Goal: Task Accomplishment & Management: Use online tool/utility

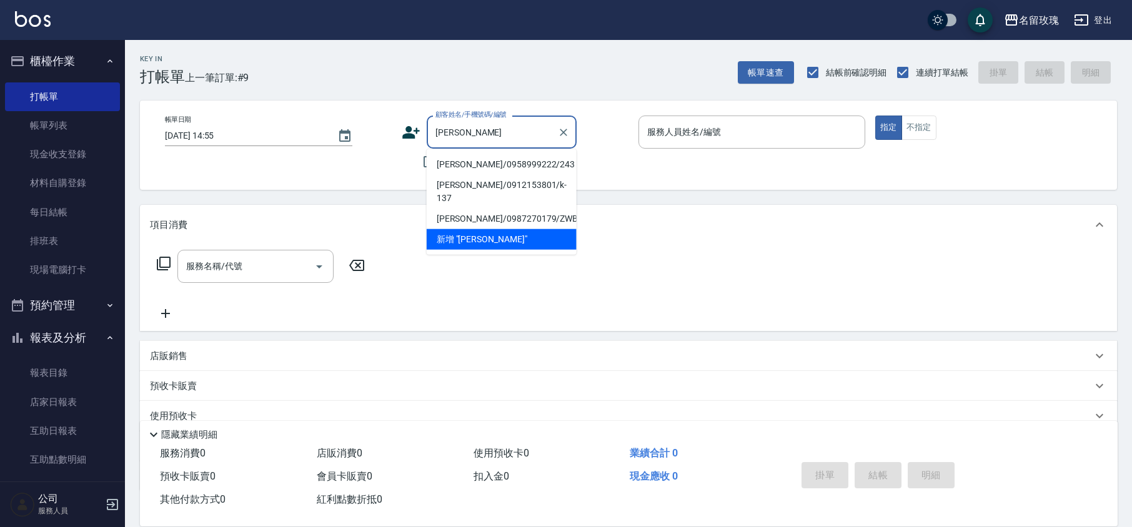
click at [489, 166] on li "[PERSON_NAME]/0958999222/243" at bounding box center [502, 164] width 150 height 21
type input "[PERSON_NAME]/0958999222/243"
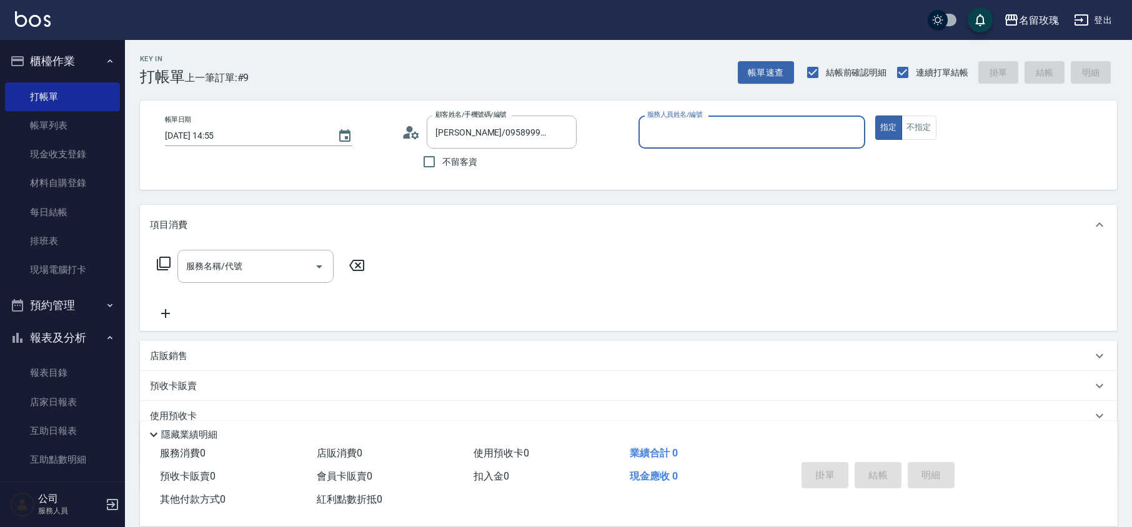
type input "[PERSON_NAME]-5"
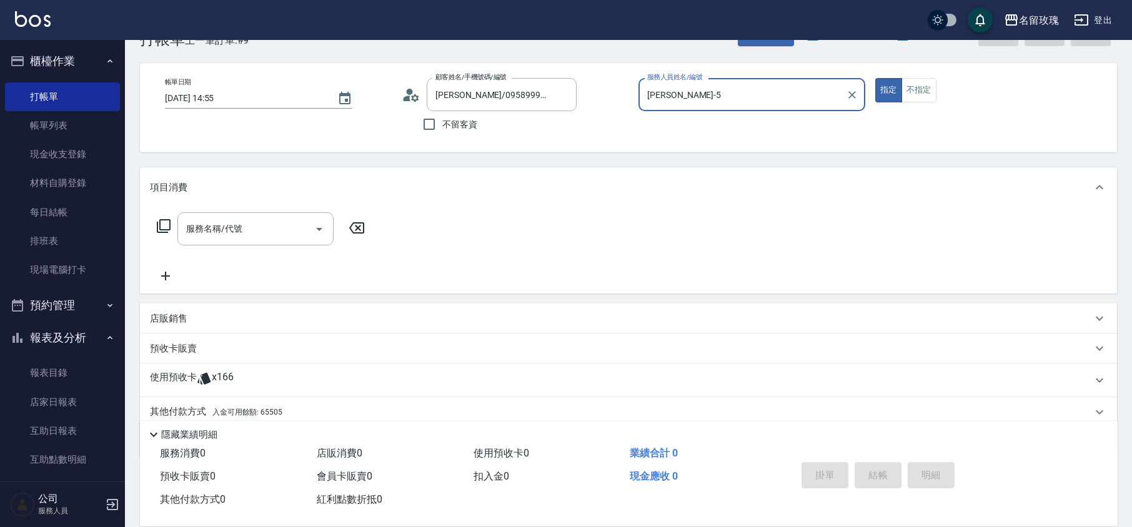
scroll to position [85, 0]
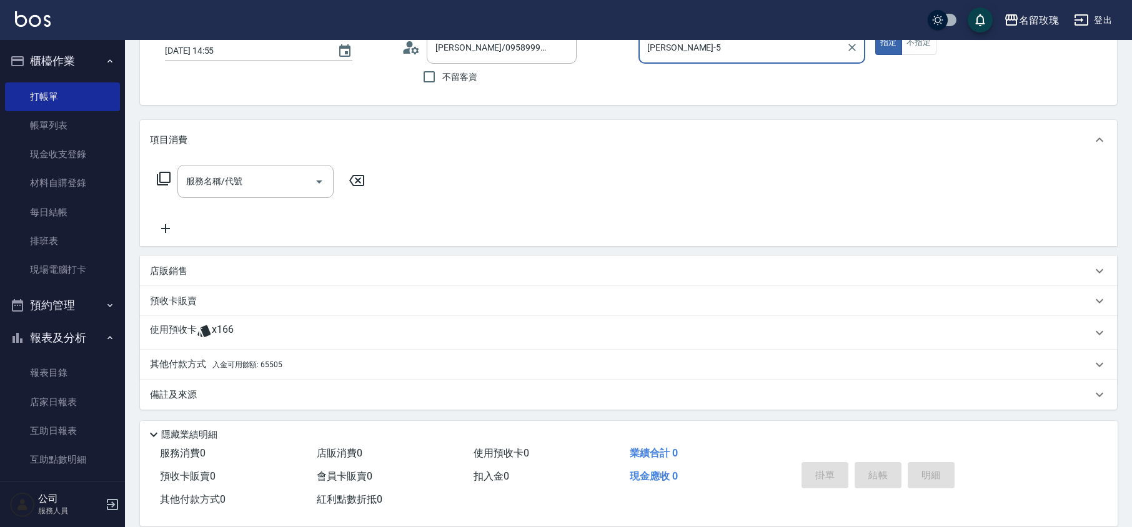
click at [221, 327] on span "x166" at bounding box center [223, 333] width 22 height 19
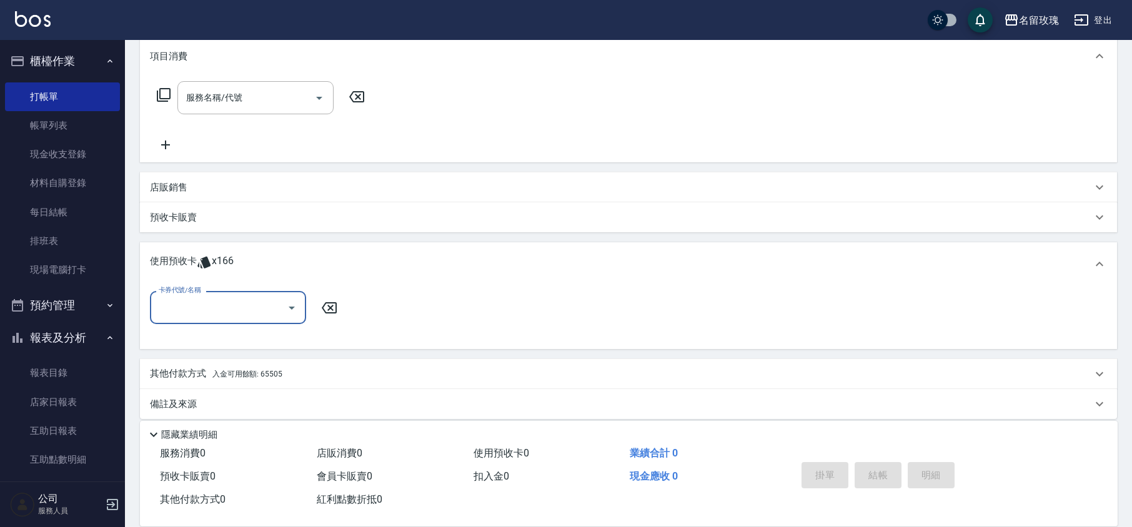
scroll to position [174, 0]
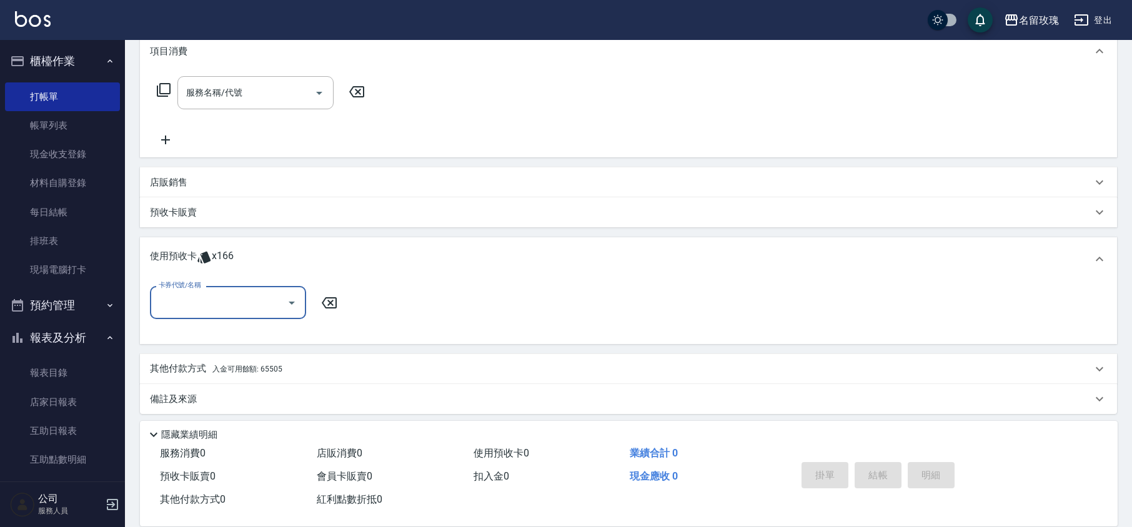
click at [281, 296] on input "卡券代號/名稱" at bounding box center [219, 303] width 126 height 22
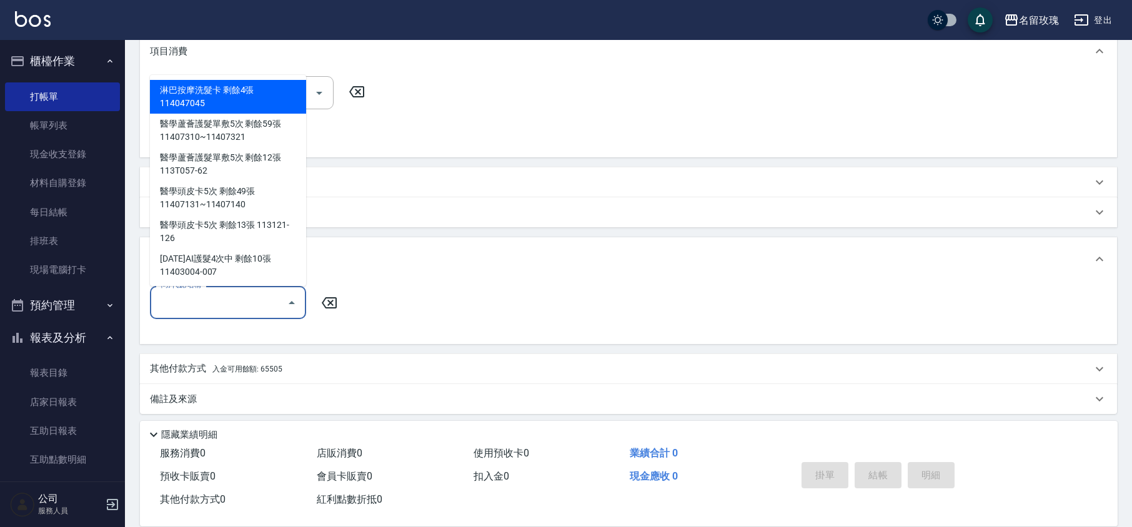
click at [245, 99] on div "淋巴按摩洗髮卡 剩餘4張 114047045" at bounding box center [228, 97] width 156 height 34
type input "淋巴按摩洗髮卡 114047045"
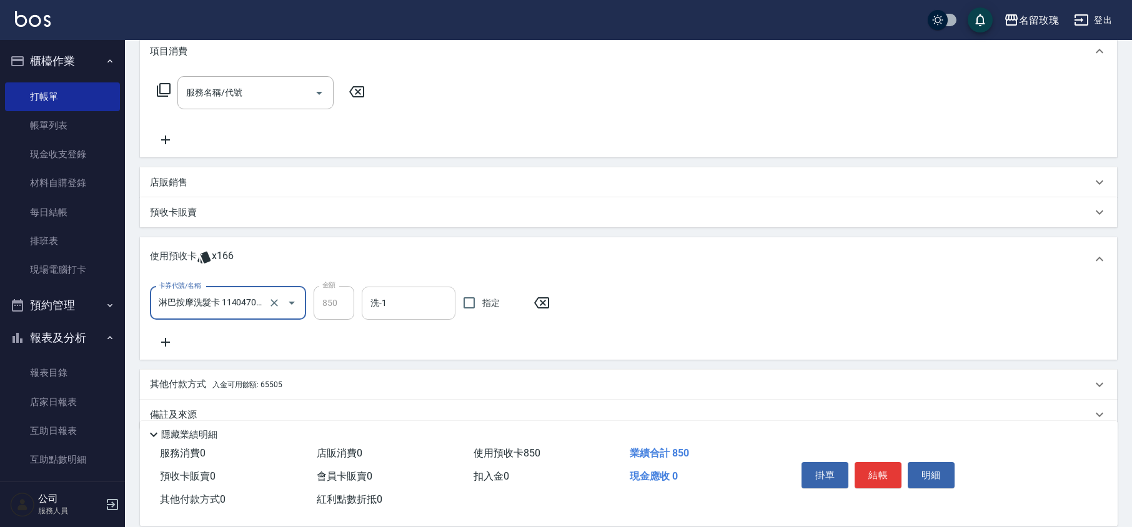
click at [412, 314] on div "洗-1" at bounding box center [409, 303] width 94 height 33
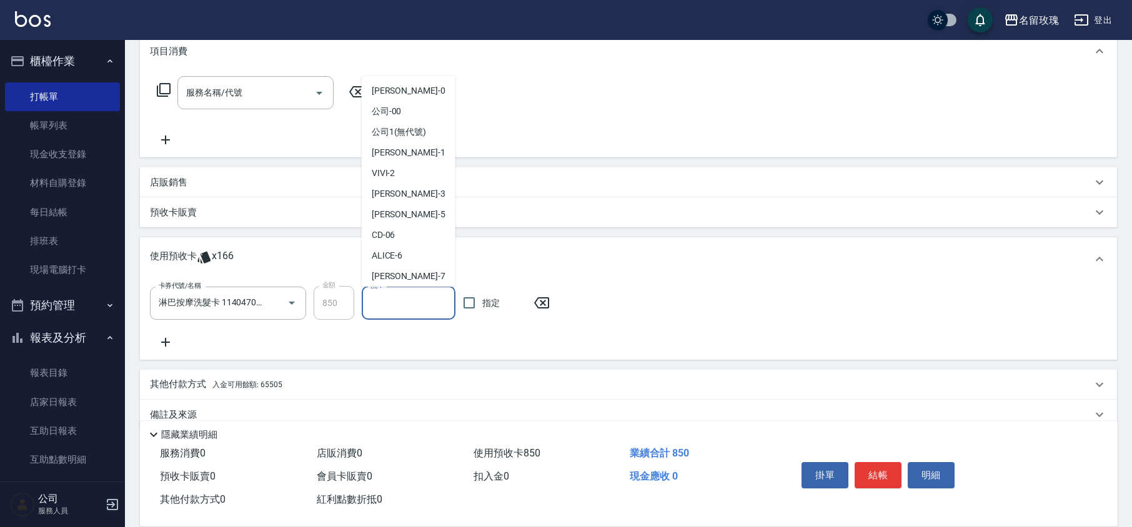
scroll to position [232, 0]
click at [404, 209] on div "汝 -30" at bounding box center [409, 210] width 94 height 21
type input "汝-30"
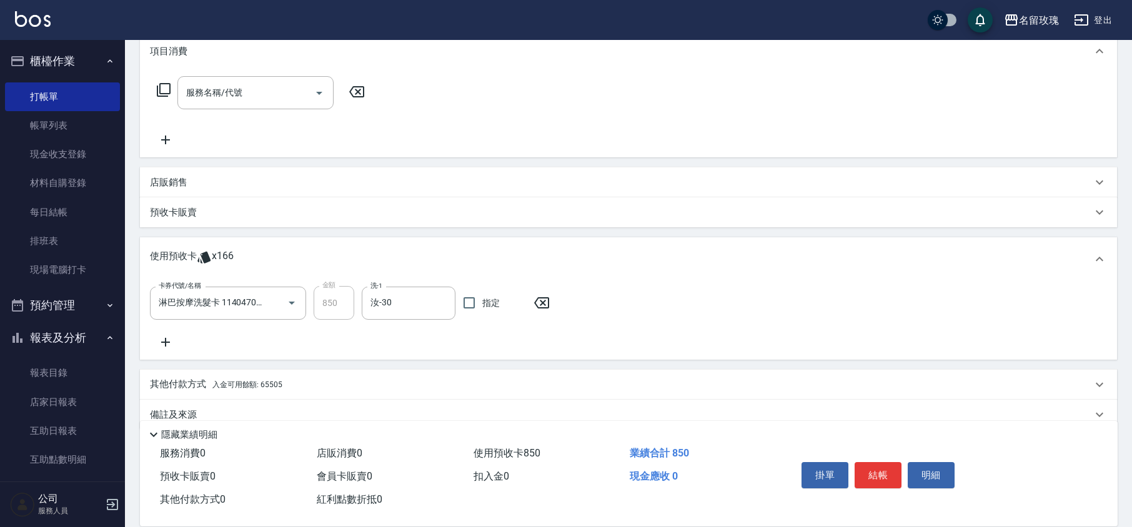
click at [160, 340] on icon at bounding box center [165, 342] width 31 height 15
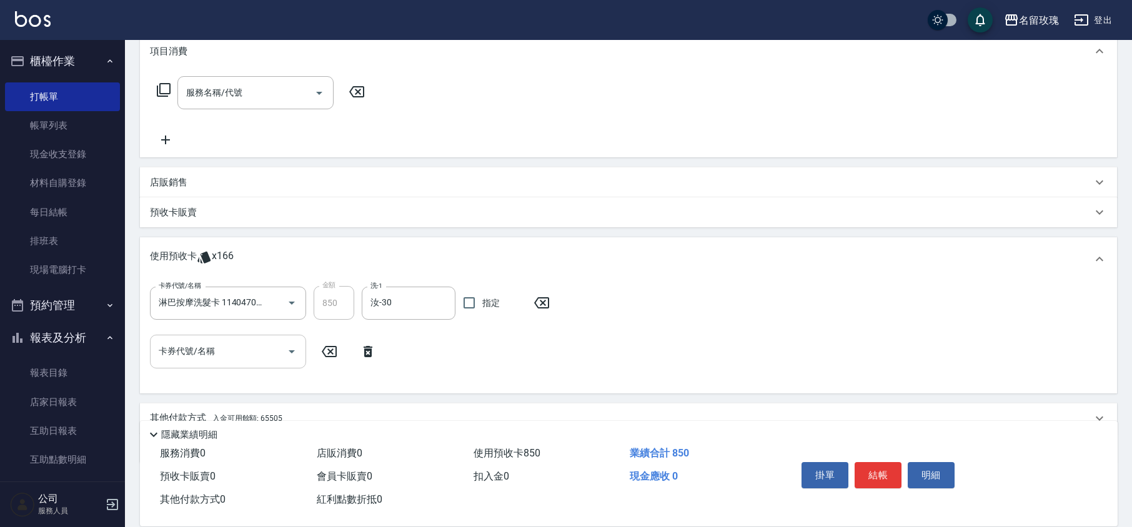
click at [287, 360] on button "Open" at bounding box center [292, 352] width 20 height 20
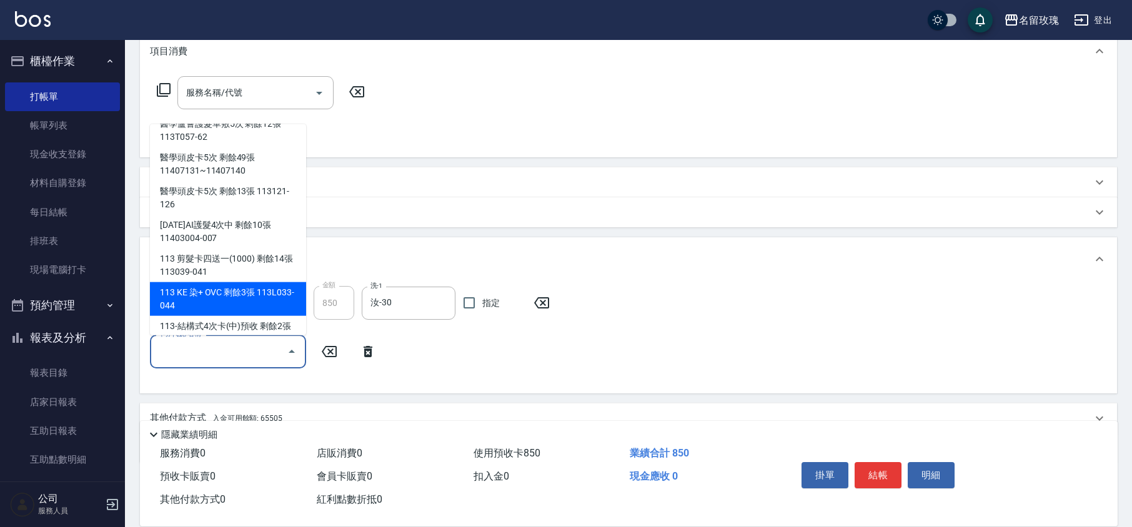
scroll to position [102, 0]
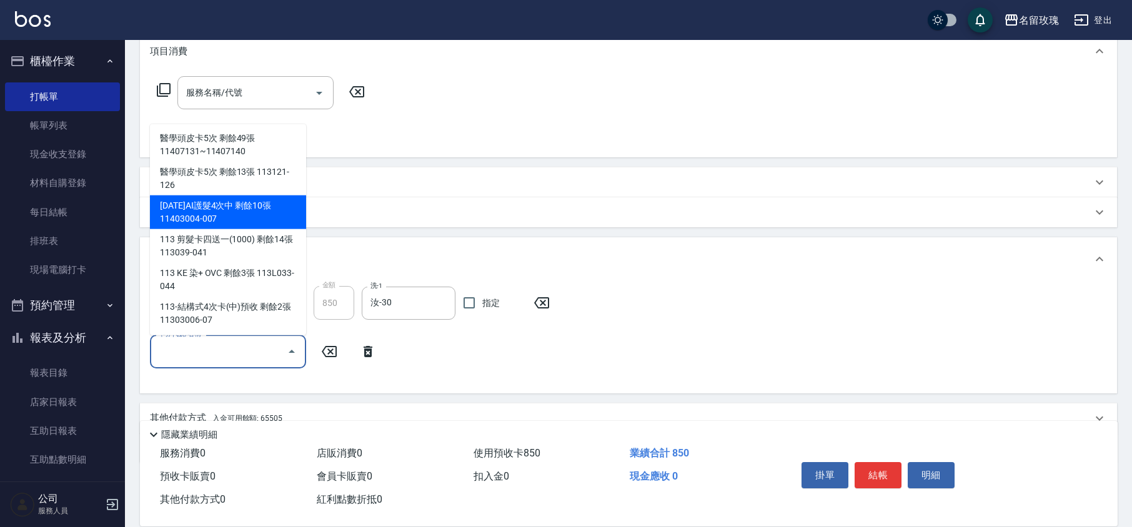
click at [268, 215] on div "[DATE]AI護髮4次中 剩餘10張 11403004-007" at bounding box center [228, 213] width 156 height 34
type input "[DATE]AI護髮4次中 11403004-007"
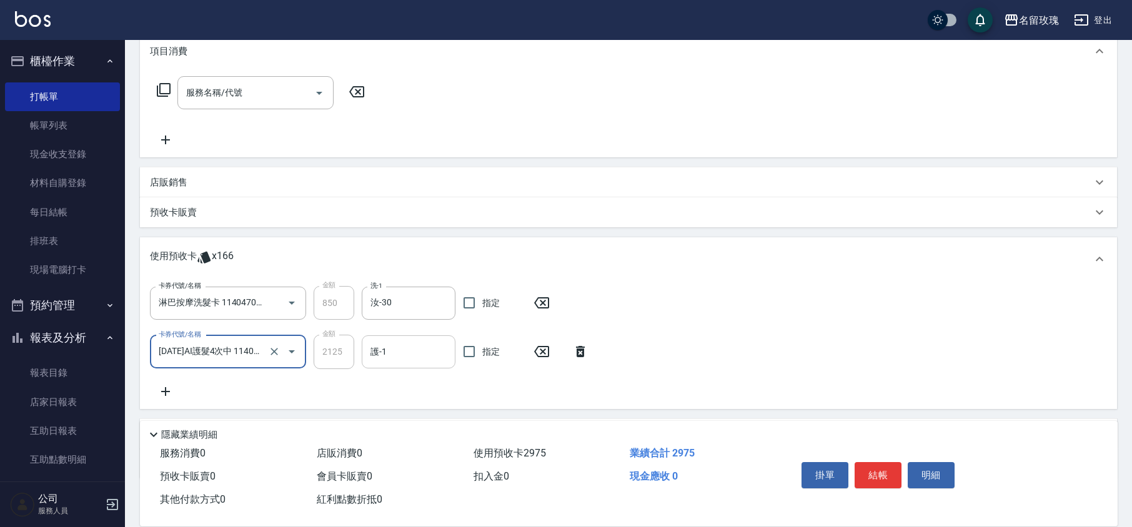
click at [375, 356] on input "護-1" at bounding box center [408, 352] width 82 height 22
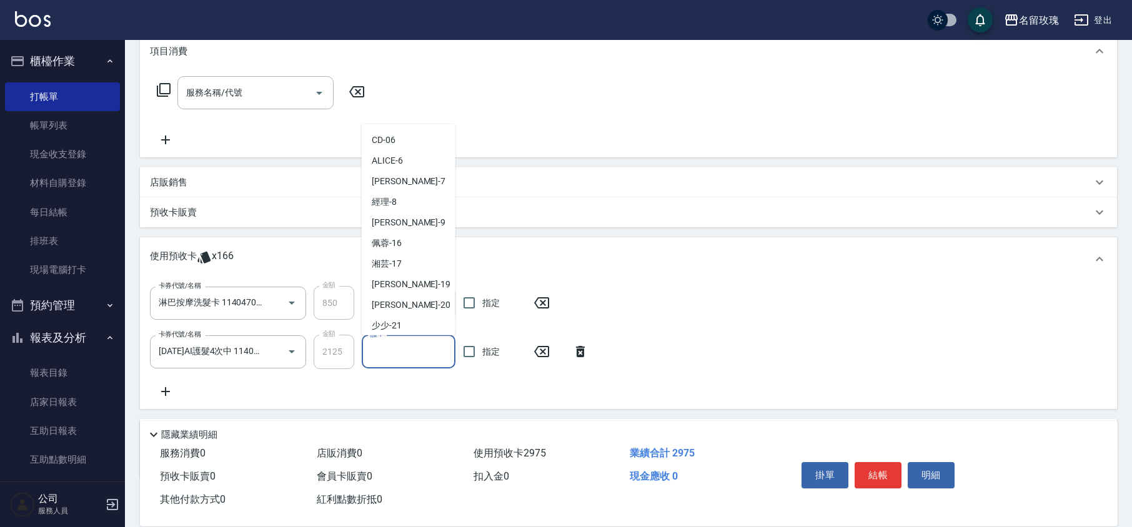
scroll to position [232, 0]
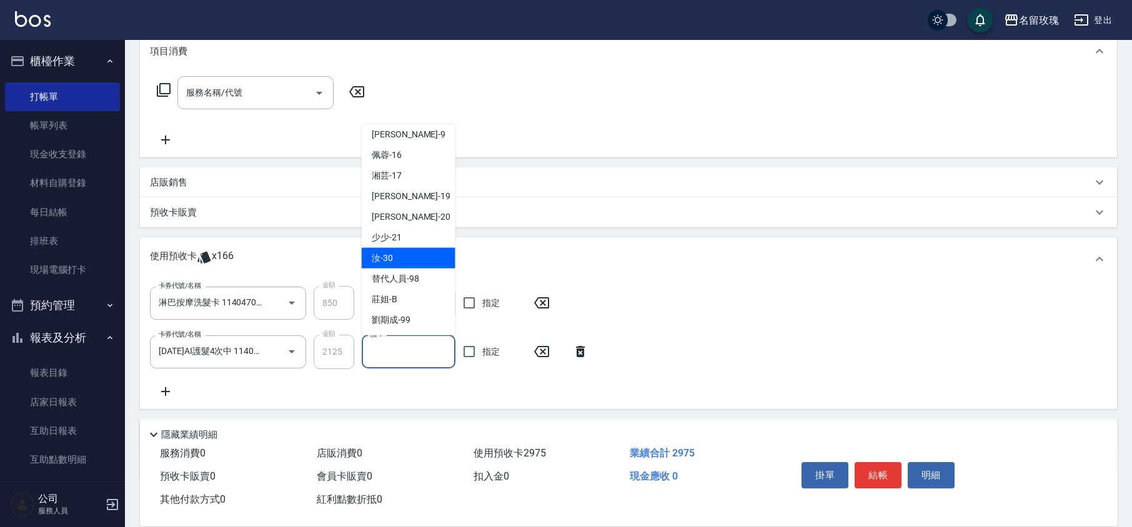
click at [400, 255] on div "汝 -30" at bounding box center [409, 258] width 94 height 21
type input "汝-30"
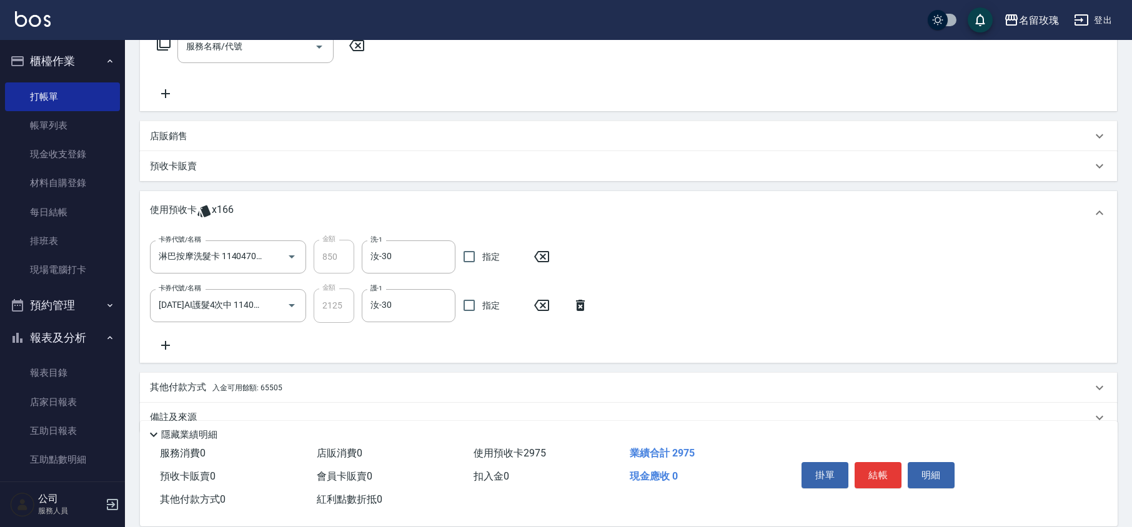
scroll to position [243, 0]
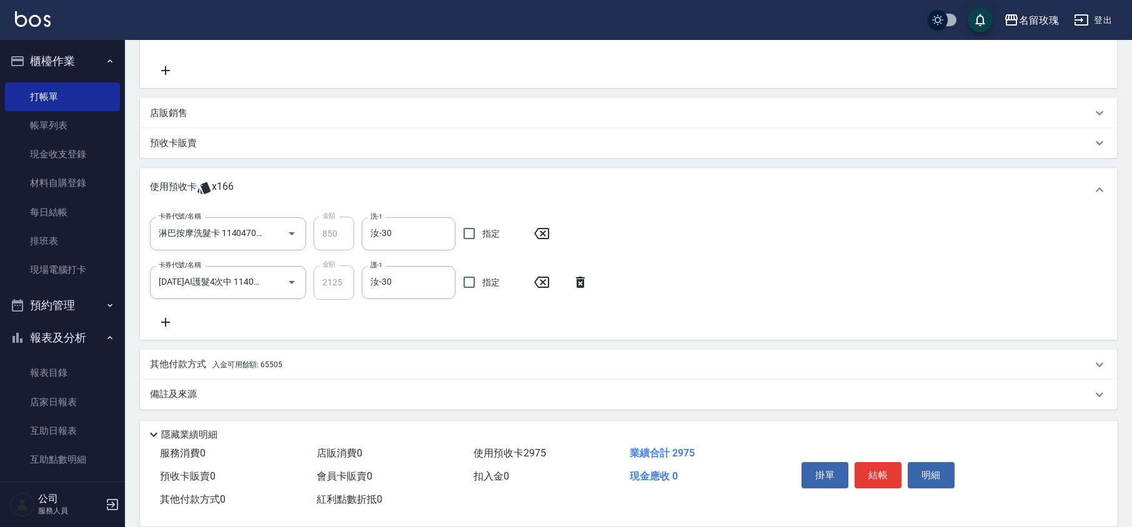
click at [468, 323] on div "卡券代號/名稱 淋巴按摩洗髮卡 114047045 卡券代號/名稱 金額 850 金額 洗-1 汝-30 洗-1 指定 卡券代號/名稱 [DATE]AI護髮4…" at bounding box center [628, 273] width 957 height 112
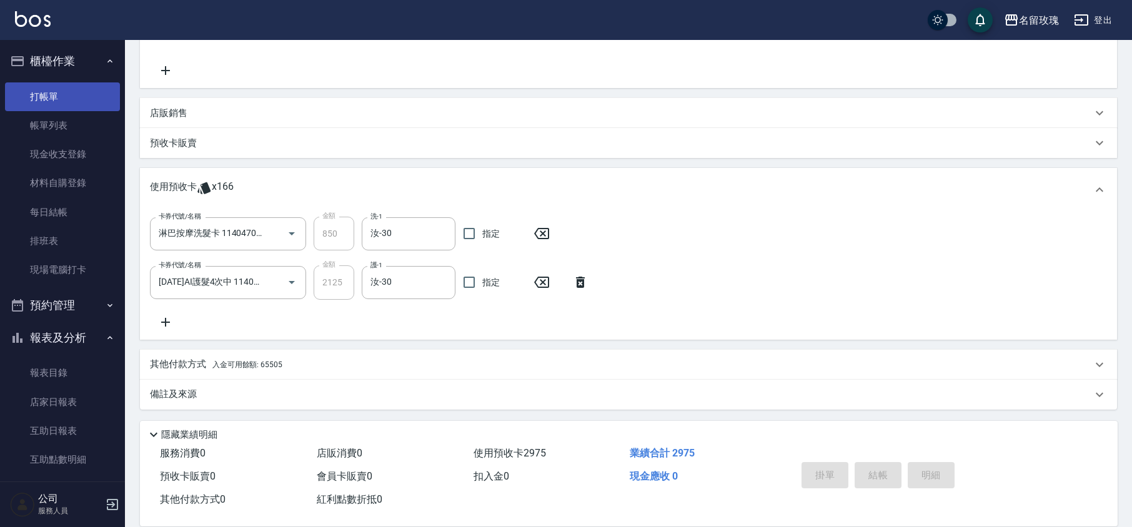
type input "[DATE] 15:26"
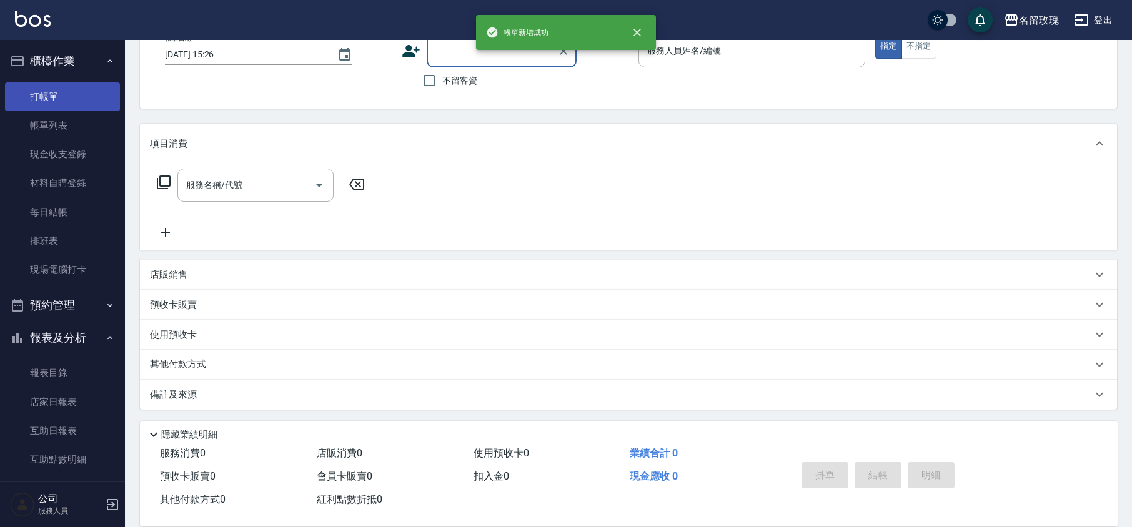
scroll to position [0, 0]
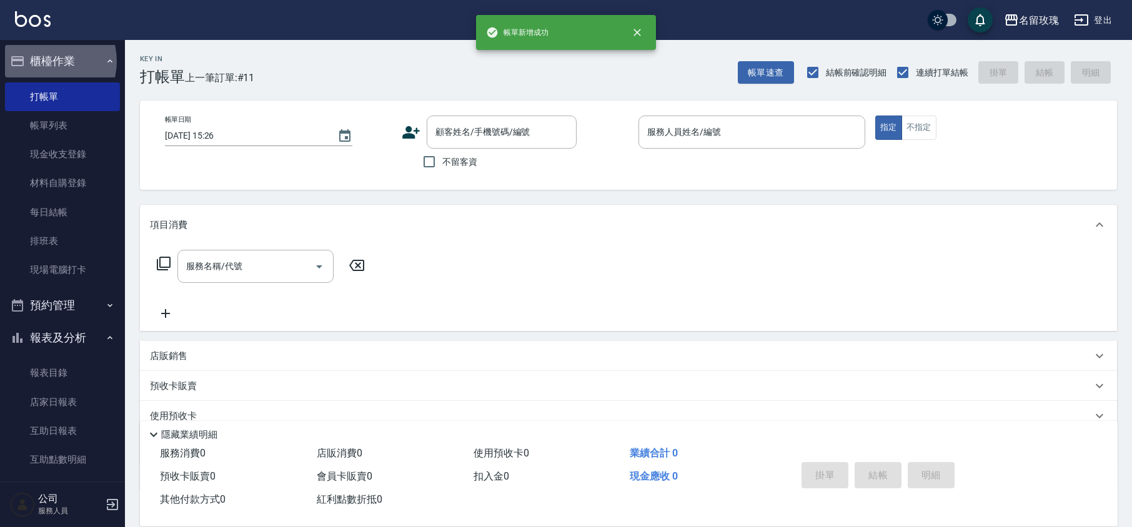
click at [46, 61] on button "櫃檯作業" at bounding box center [62, 61] width 115 height 32
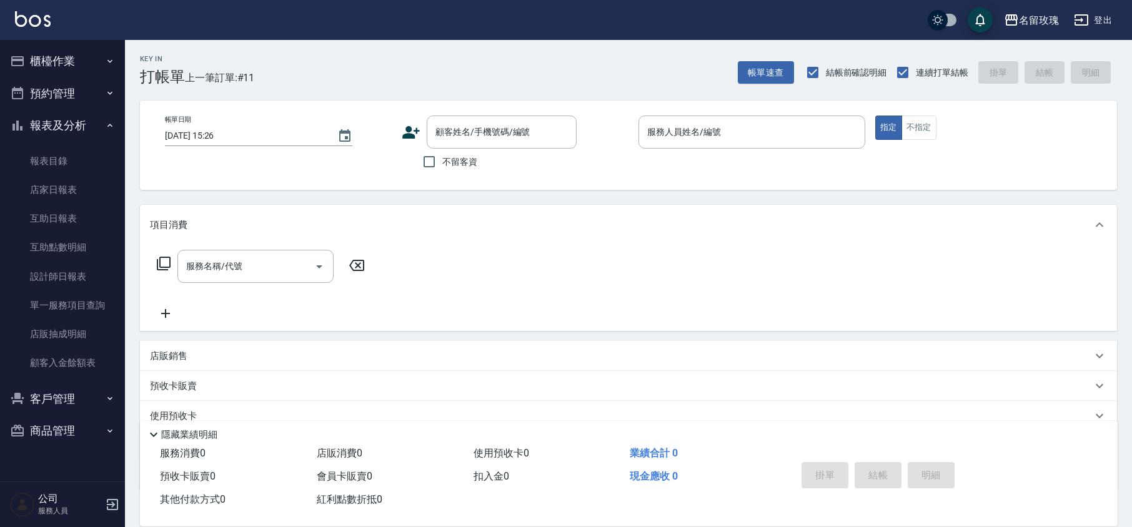
click at [459, 53] on div "Key In 打帳單 上一筆訂單:#11 帳單速查 結帳前確認明細 連續打單結帳 掛單 結帳 明細" at bounding box center [621, 63] width 992 height 46
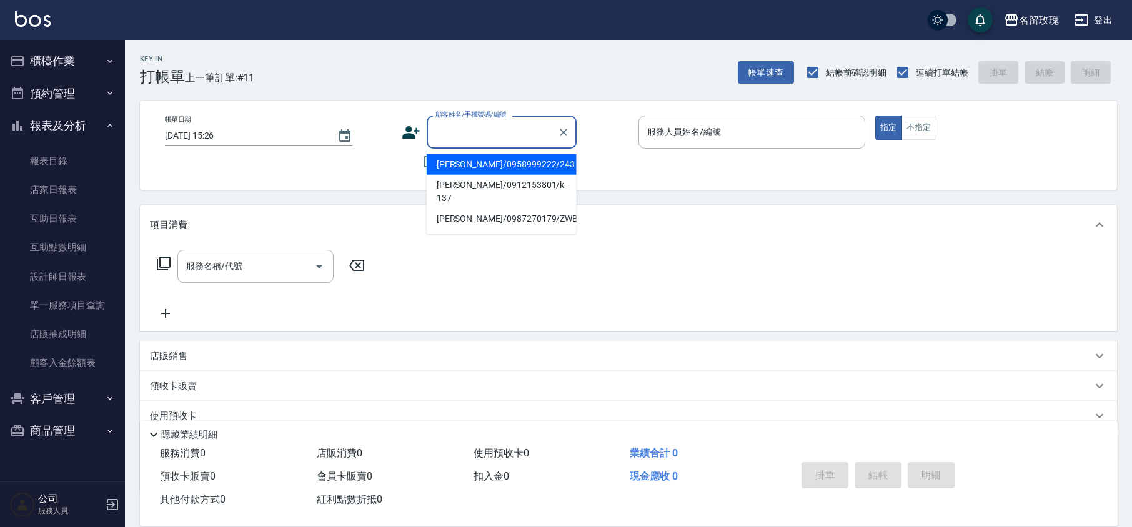
click at [461, 129] on input "顧客姓名/手機號碼/編號" at bounding box center [492, 132] width 120 height 22
click at [504, 168] on li "[PERSON_NAME]/0920253575/524" at bounding box center [502, 164] width 150 height 21
type input "[PERSON_NAME]/0920253575/524"
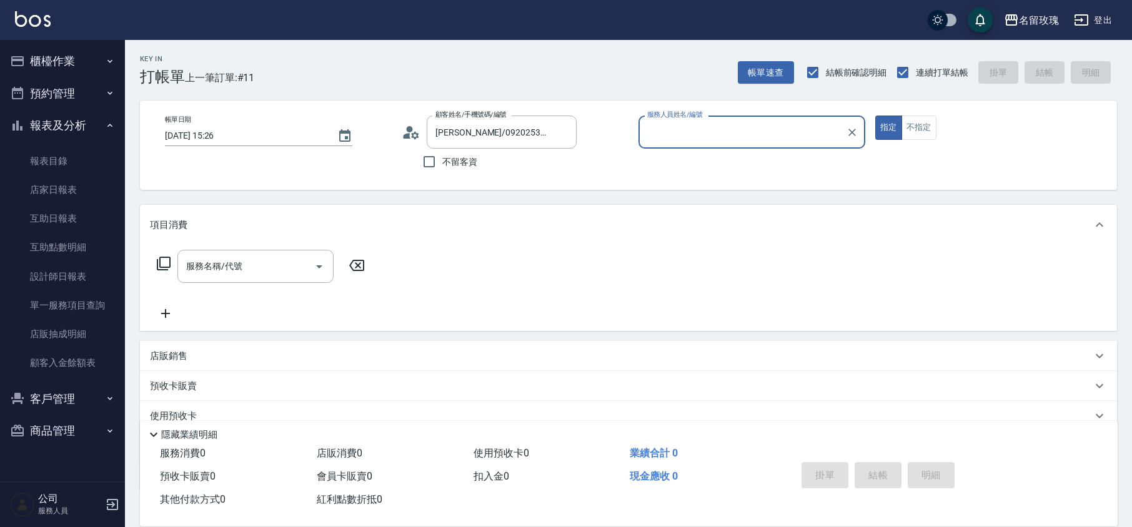
type input "VIVI-2"
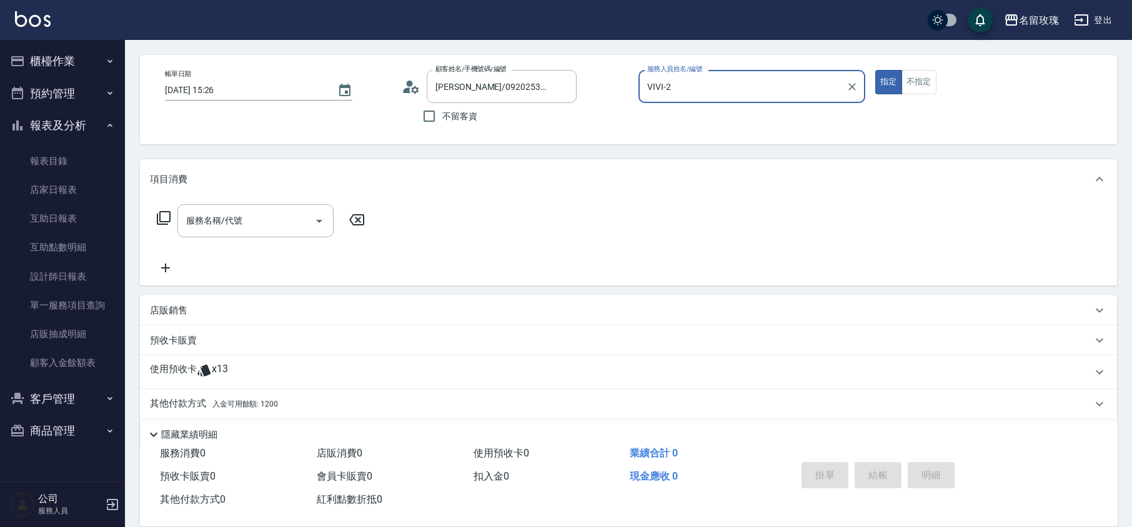
scroll to position [85, 0]
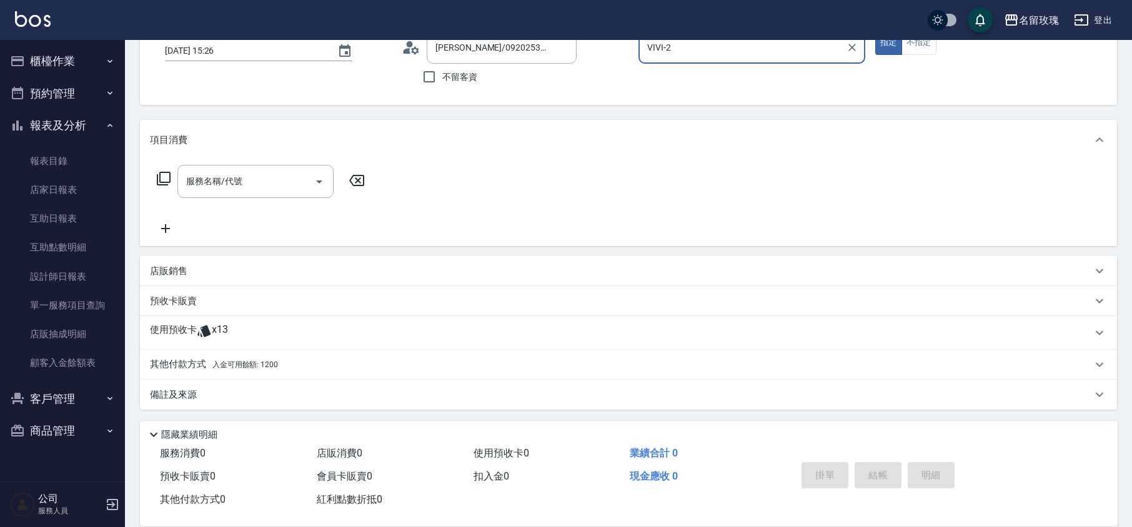
click at [249, 366] on span "入金可用餘額: 1200" at bounding box center [245, 364] width 66 height 9
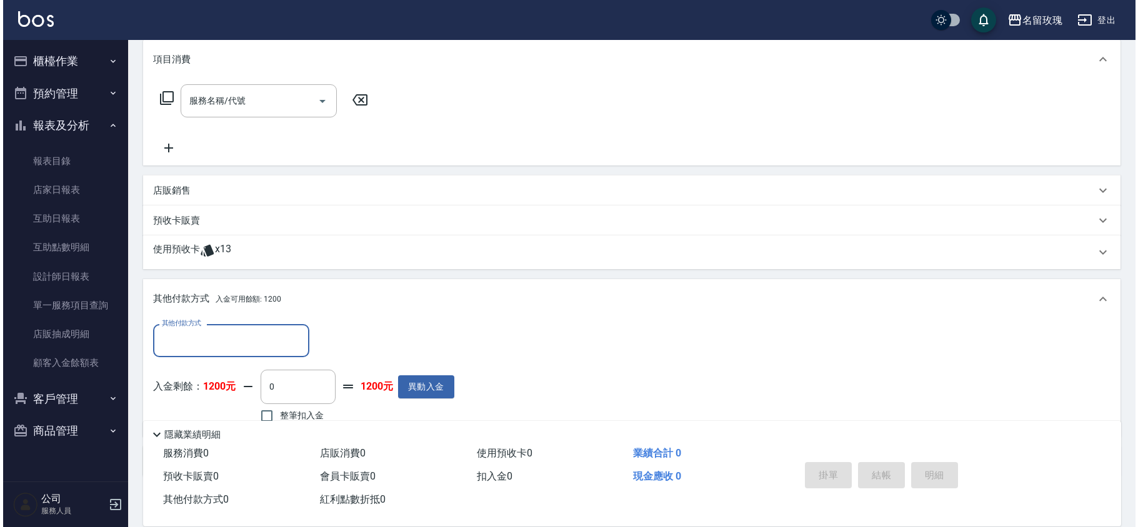
scroll to position [229, 0]
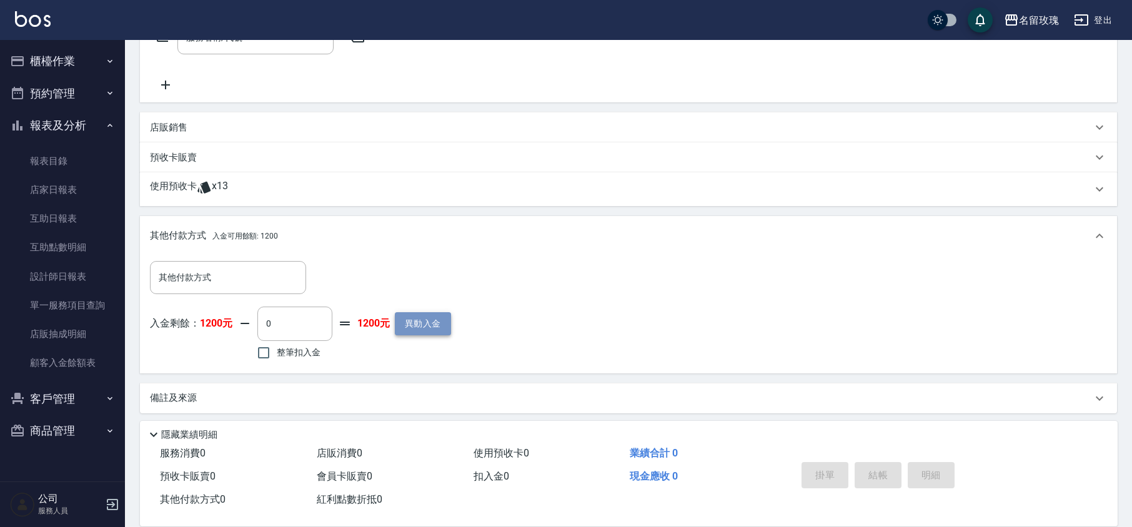
click at [413, 320] on button "異動入金" at bounding box center [423, 323] width 56 height 23
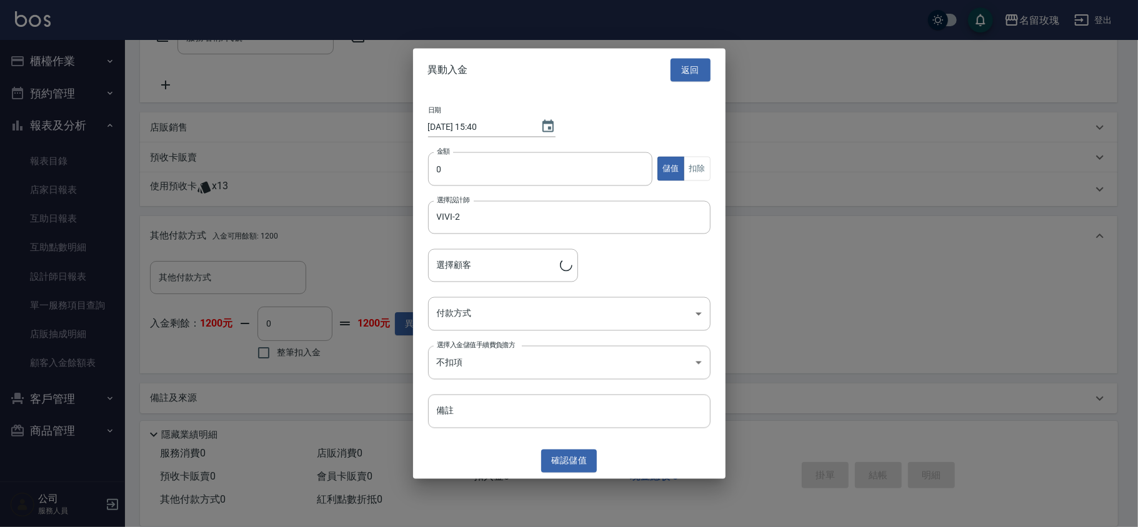
type input "[PERSON_NAME]/0920253575/524"
type input "1800"
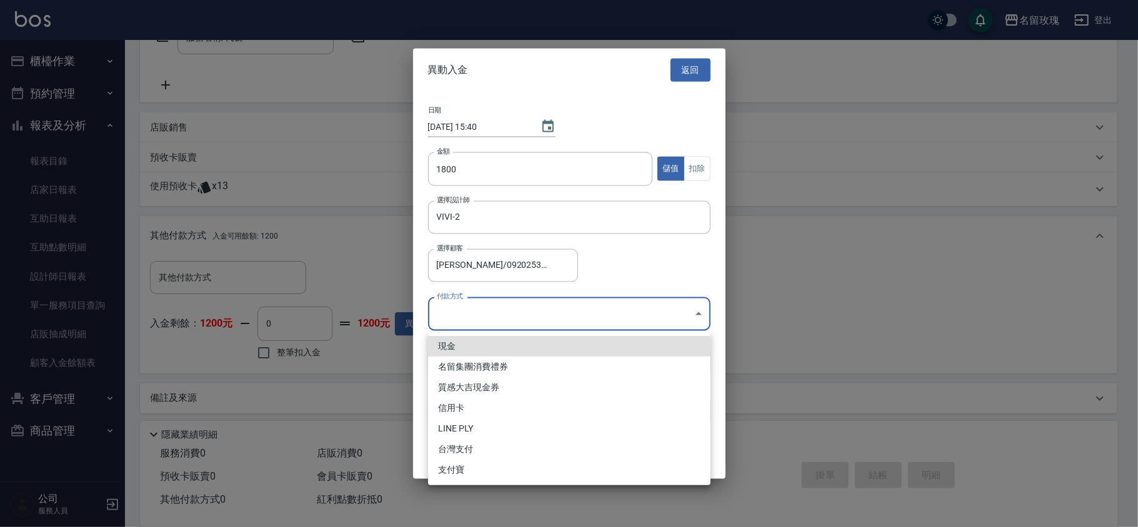
click at [500, 309] on body "名留玫瑰 登出 櫃檯作業 打帳單 帳單列表 現金收支登錄 材料自購登錄 每日結帳 排班表 現場電腦打卡 預約管理 預約管理 單日預約紀錄 單週預約紀錄 報表及…" at bounding box center [569, 151] width 1138 height 760
click at [489, 340] on li "現金" at bounding box center [569, 346] width 282 height 21
type input "現金"
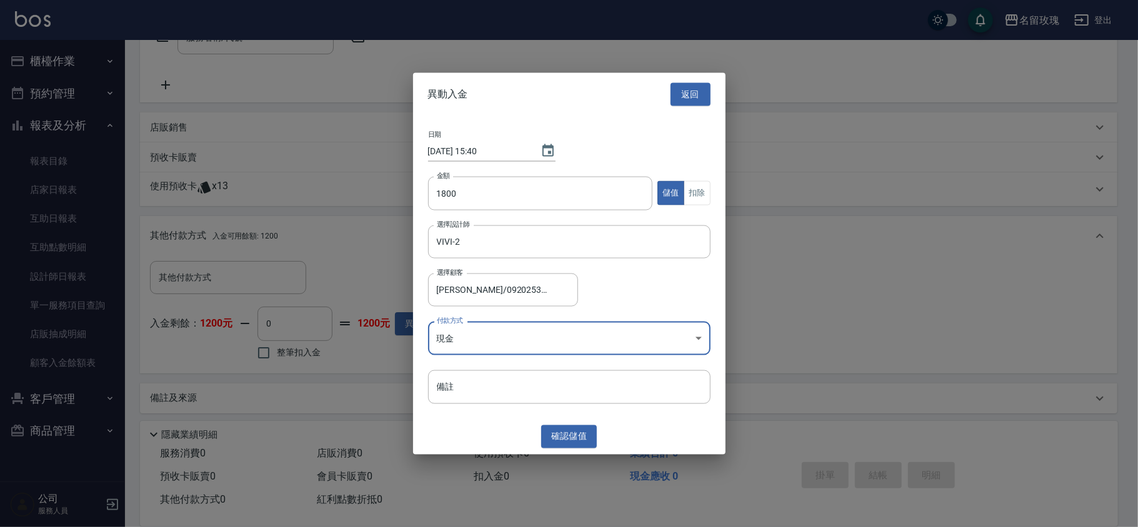
click at [575, 425] on button "確認 儲值" at bounding box center [569, 436] width 56 height 23
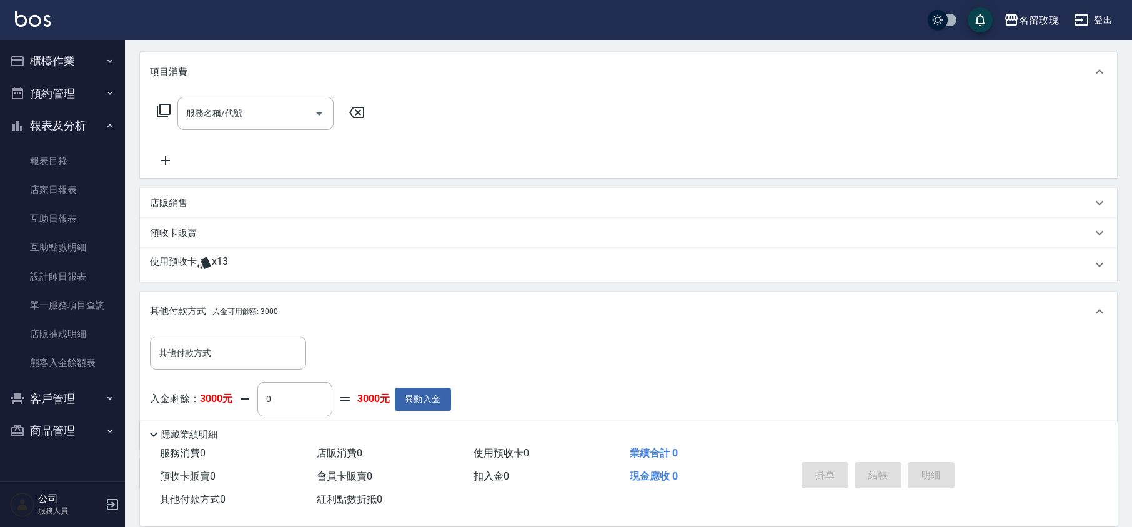
scroll to position [166, 0]
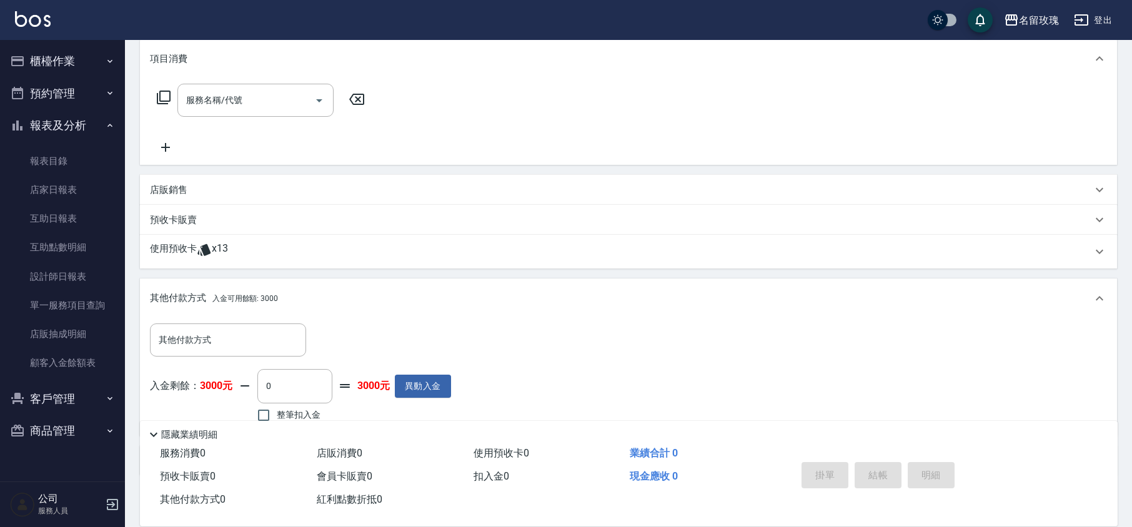
click at [199, 253] on icon at bounding box center [204, 249] width 15 height 15
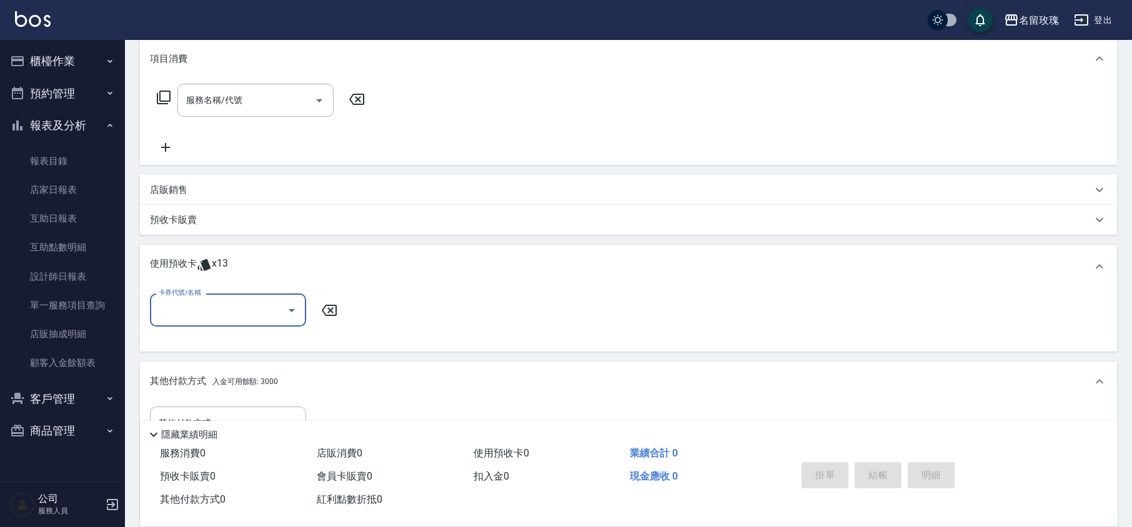
scroll to position [0, 0]
click at [291, 311] on icon "Open" at bounding box center [292, 310] width 6 height 3
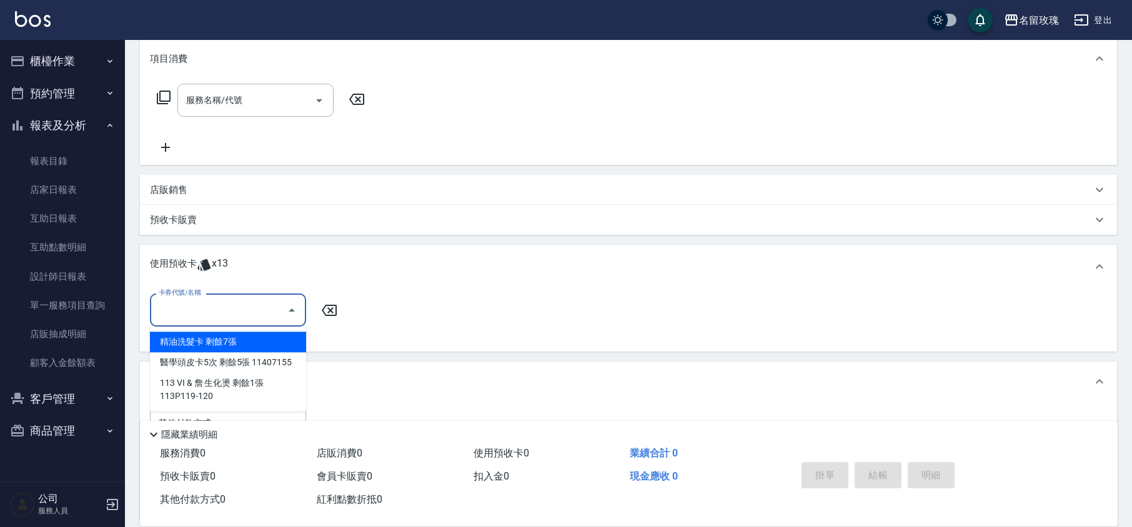
click at [281, 343] on div "精油洗髮卡 剩餘7張" at bounding box center [228, 342] width 156 height 21
type input "精油洗髮卡"
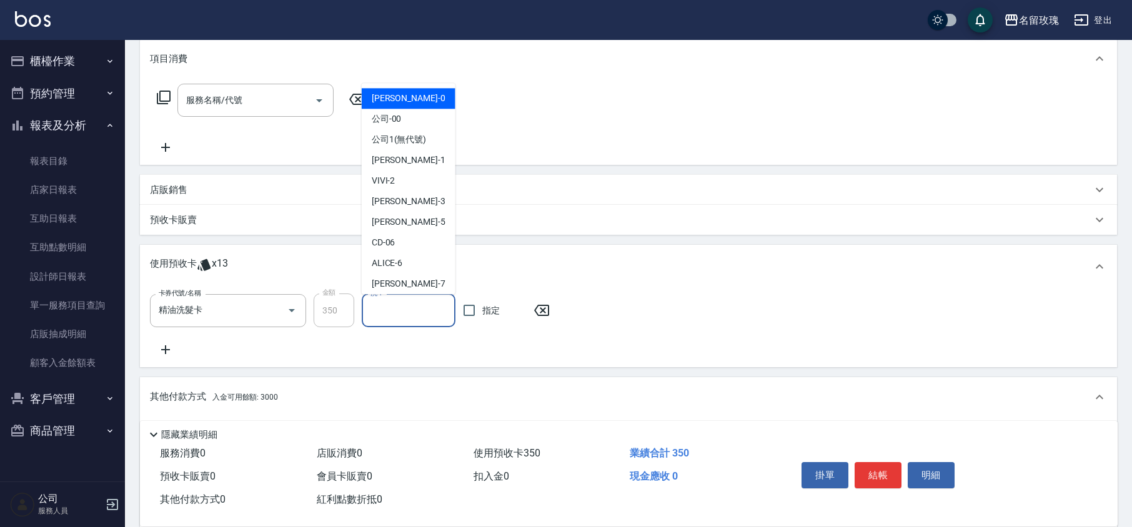
click at [387, 312] on input "洗-1" at bounding box center [408, 311] width 82 height 22
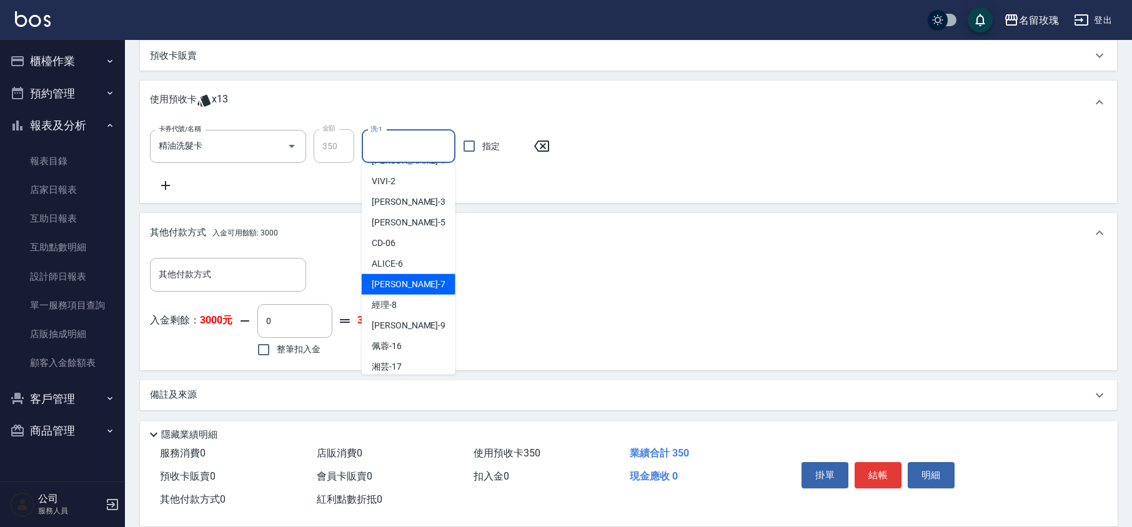
scroll to position [232, 0]
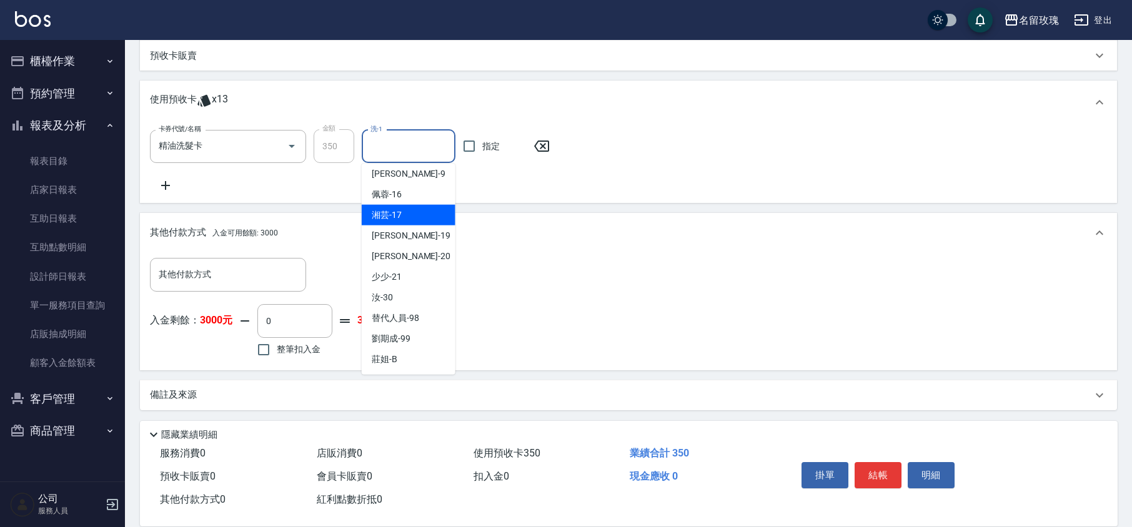
click at [405, 217] on div "湘芸 -17" at bounding box center [409, 215] width 94 height 21
type input "湘芸-17"
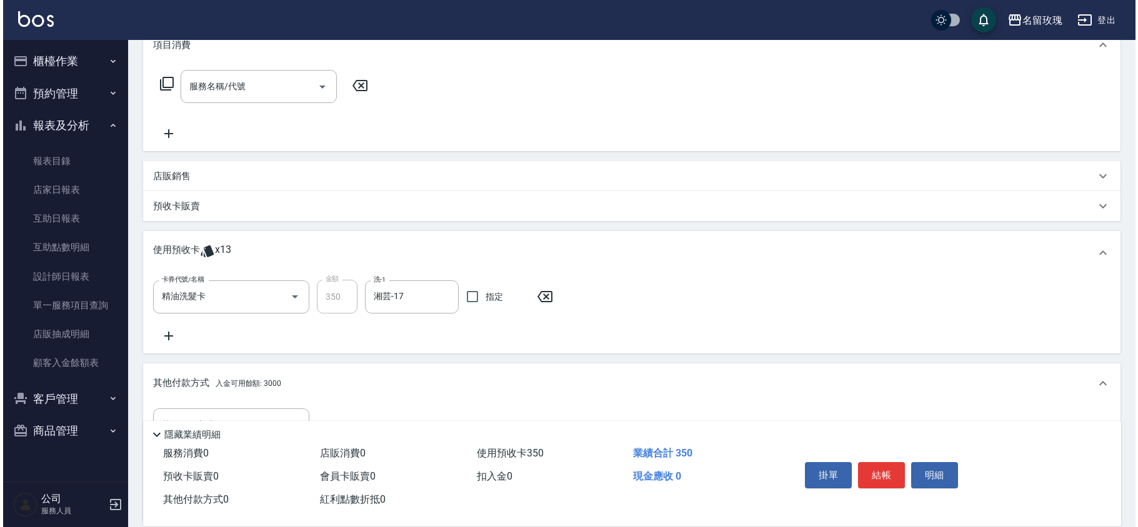
scroll to position [164, 0]
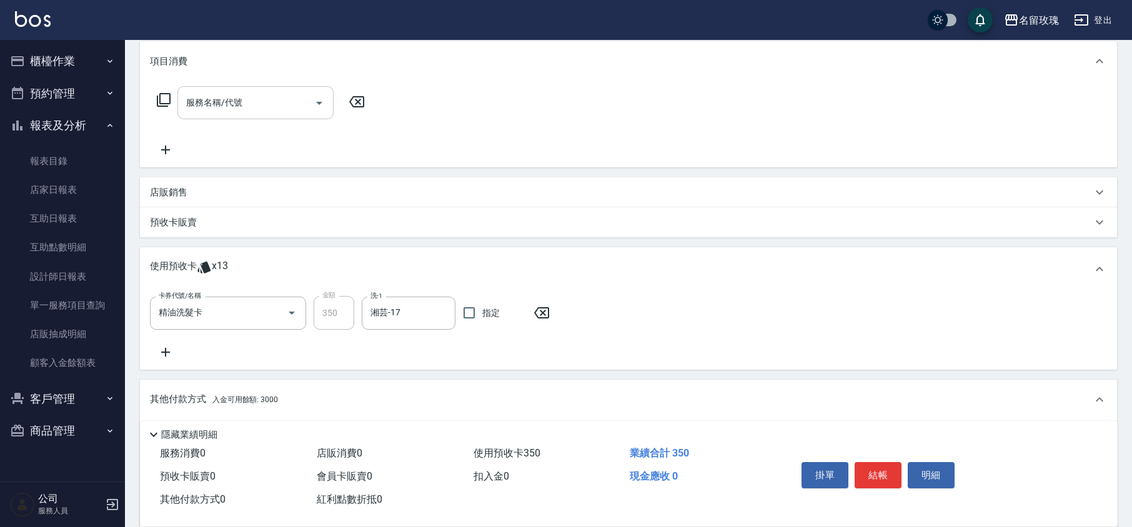
click at [197, 104] on input "服務名稱/代號" at bounding box center [246, 103] width 126 height 22
type input "染髮(502)"
type input "1800"
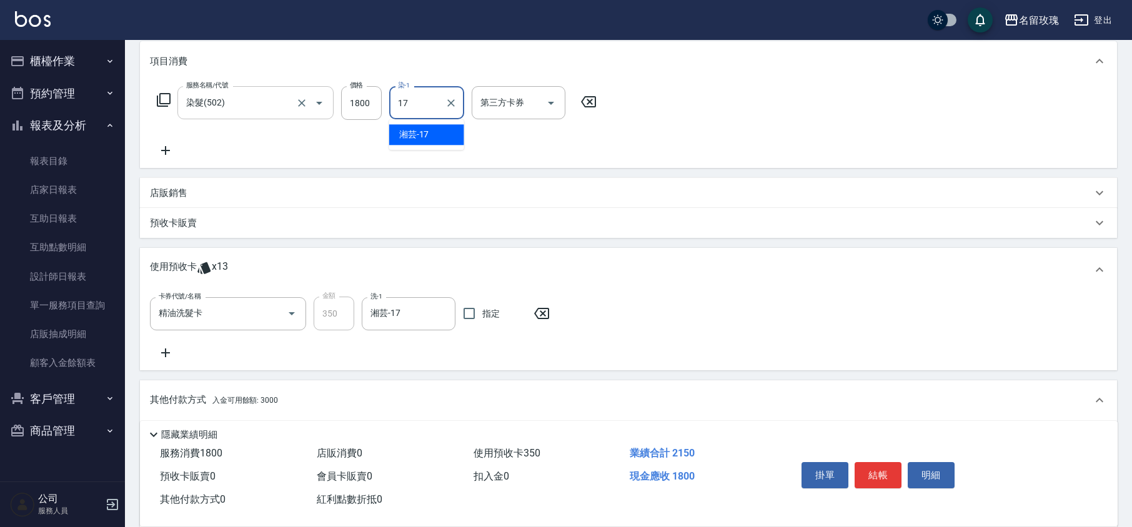
type input "湘芸-17"
click at [166, 100] on icon at bounding box center [163, 99] width 15 height 15
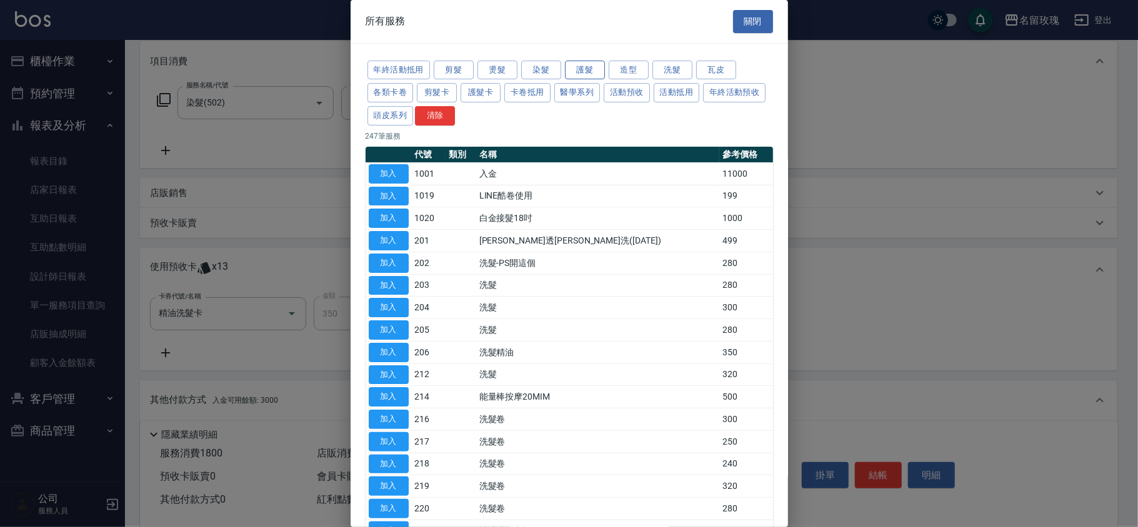
click at [581, 70] on button "護髮" at bounding box center [585, 70] width 40 height 19
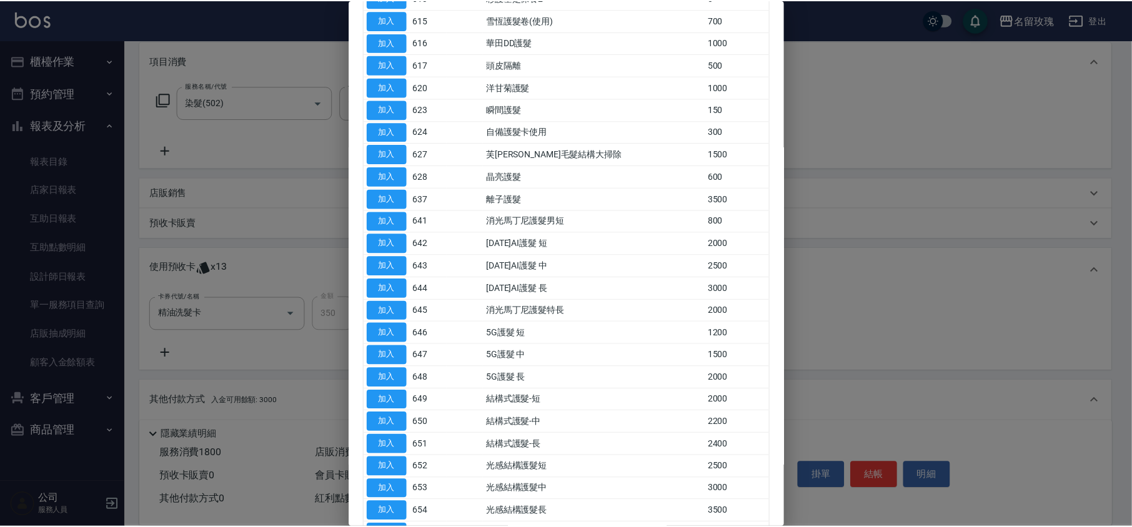
scroll to position [333, 0]
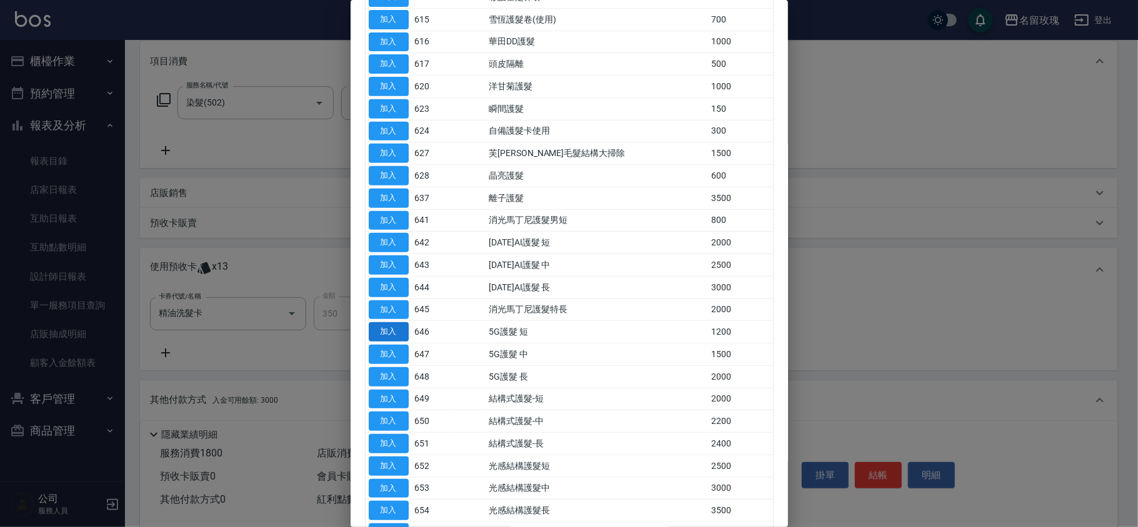
click at [394, 336] on button "加入" at bounding box center [389, 331] width 40 height 19
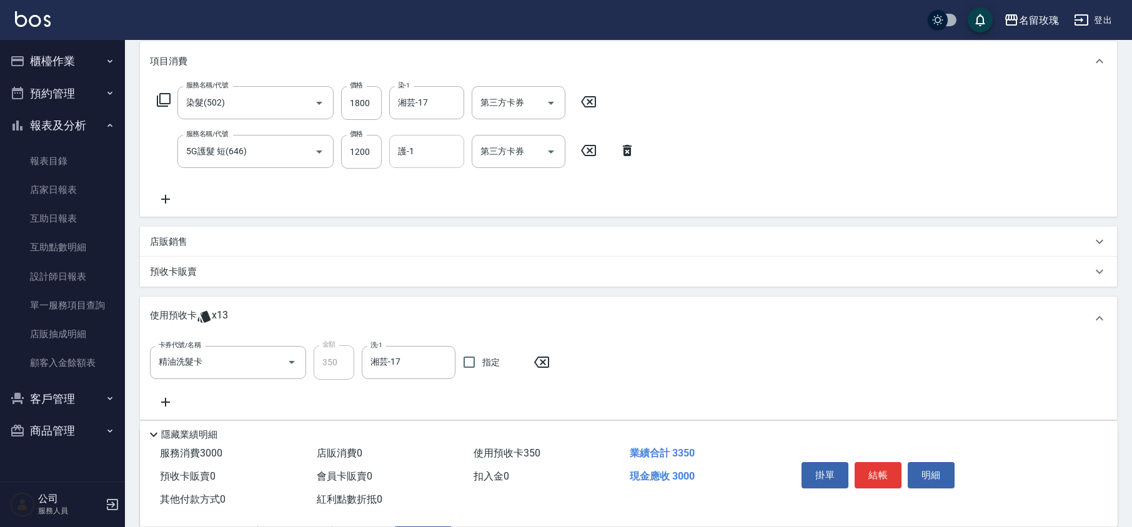
click at [406, 159] on input "護-1" at bounding box center [427, 152] width 64 height 22
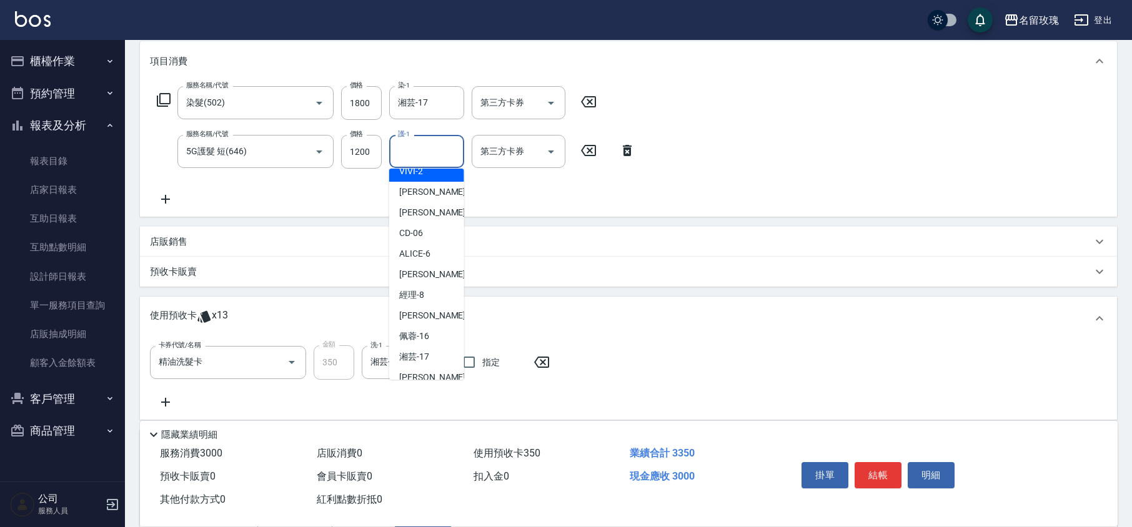
scroll to position [166, 0]
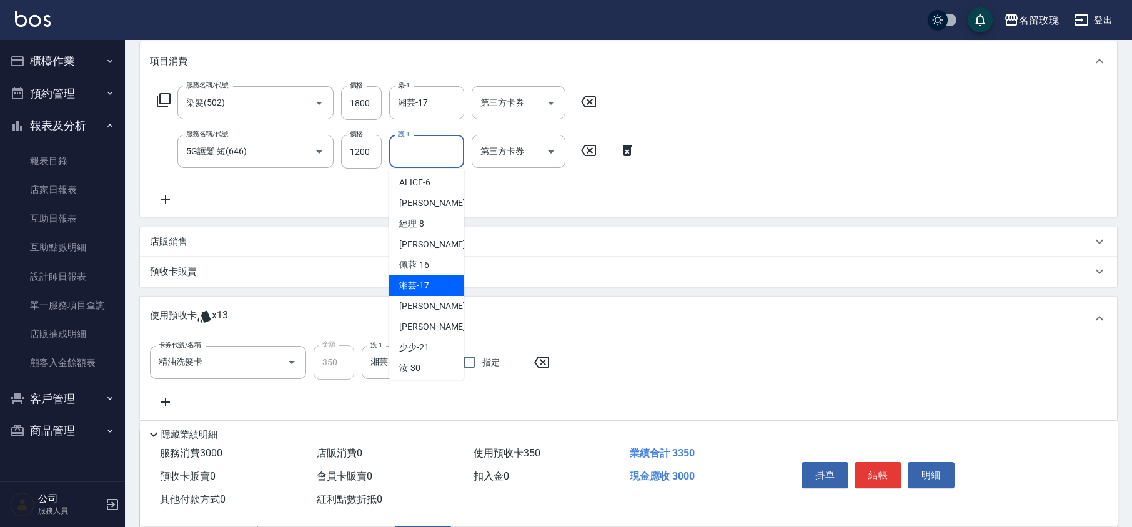
click at [428, 292] on span "湘芸 -17" at bounding box center [414, 285] width 30 height 13
type input "湘芸-17"
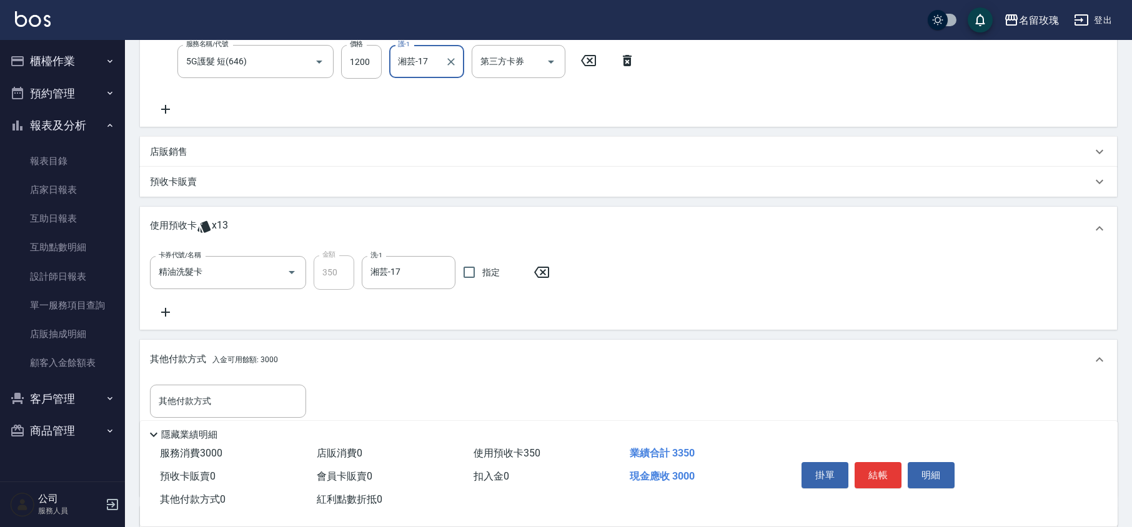
scroll to position [380, 0]
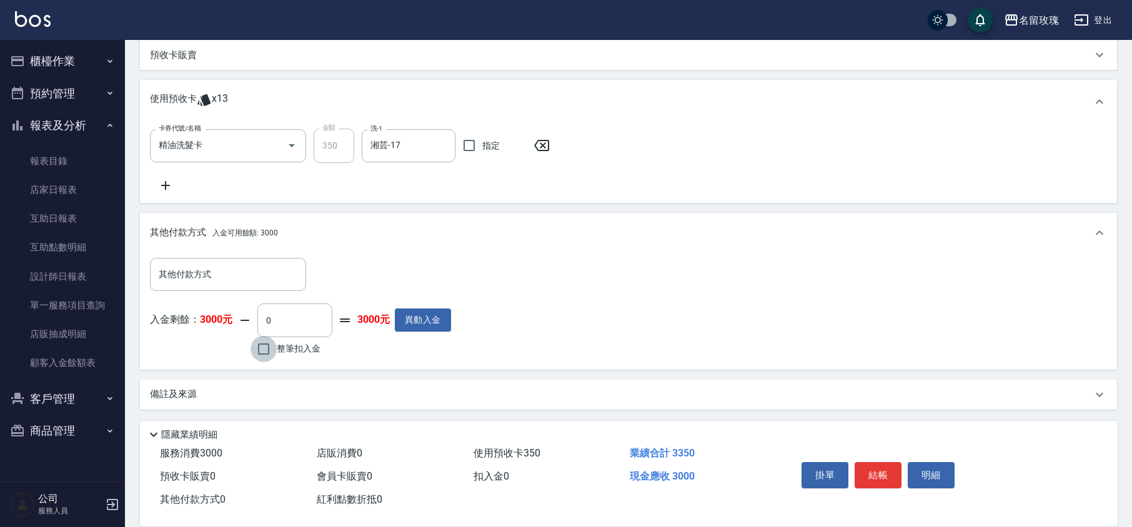
click at [268, 349] on input "整筆扣入金" at bounding box center [264, 349] width 26 height 26
checkbox input "true"
type input "3000"
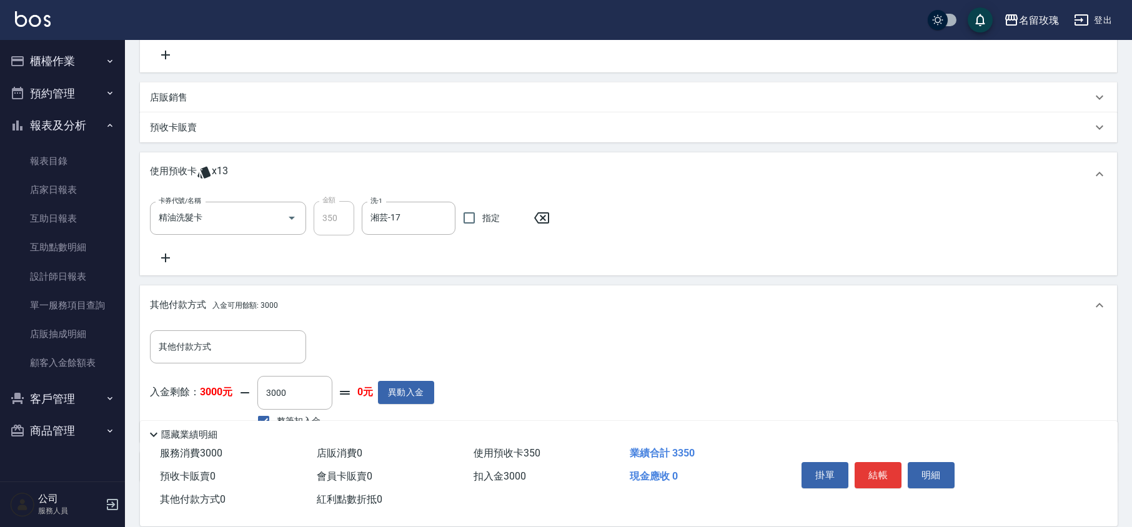
scroll to position [47, 0]
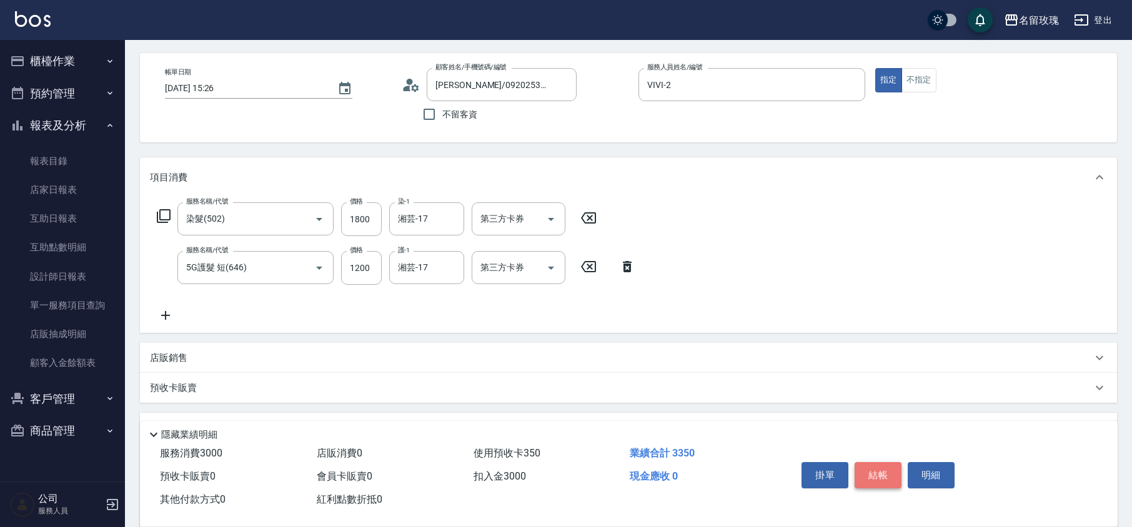
click at [870, 468] on button "結帳" at bounding box center [878, 475] width 47 height 26
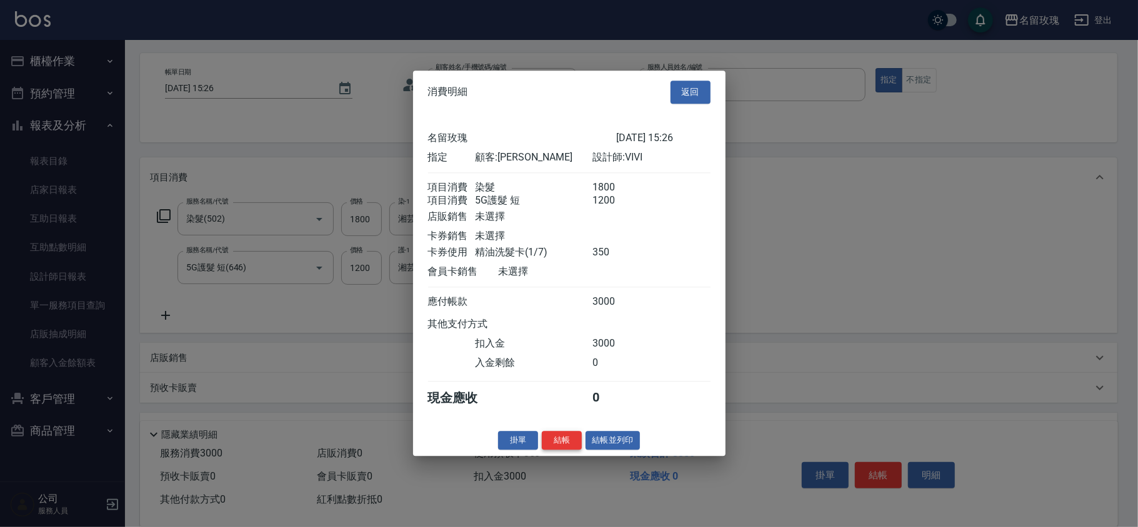
click at [558, 446] on button "結帳" at bounding box center [562, 440] width 40 height 19
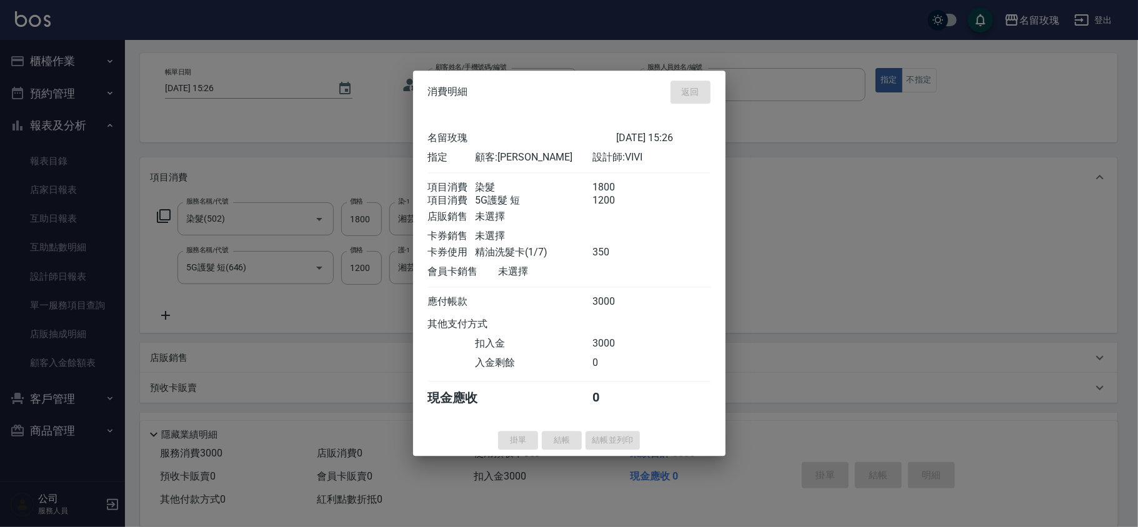
type input "[DATE] 15:41"
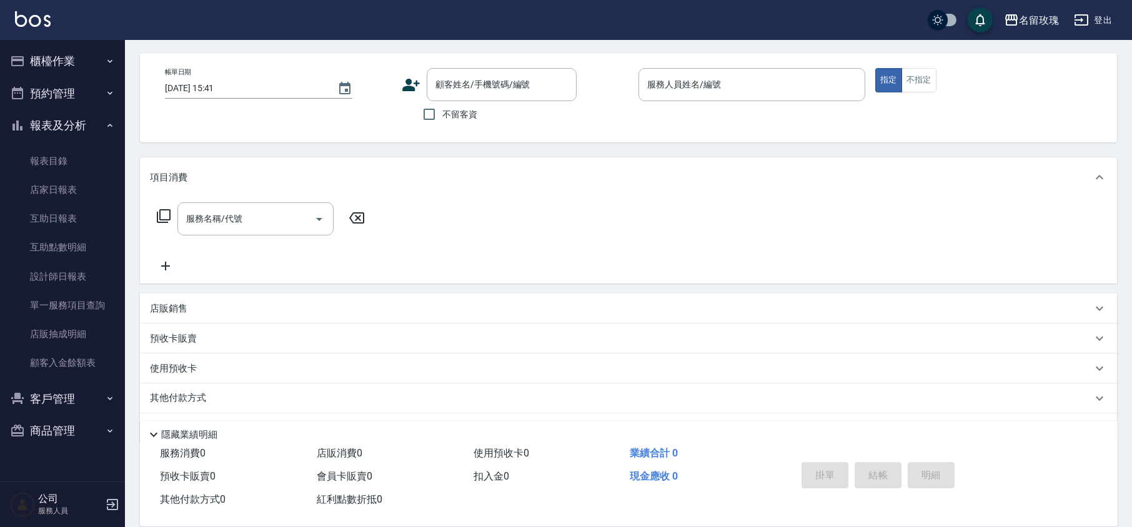
click at [426, 16] on div "名留玫瑰 登出" at bounding box center [566, 20] width 1132 height 40
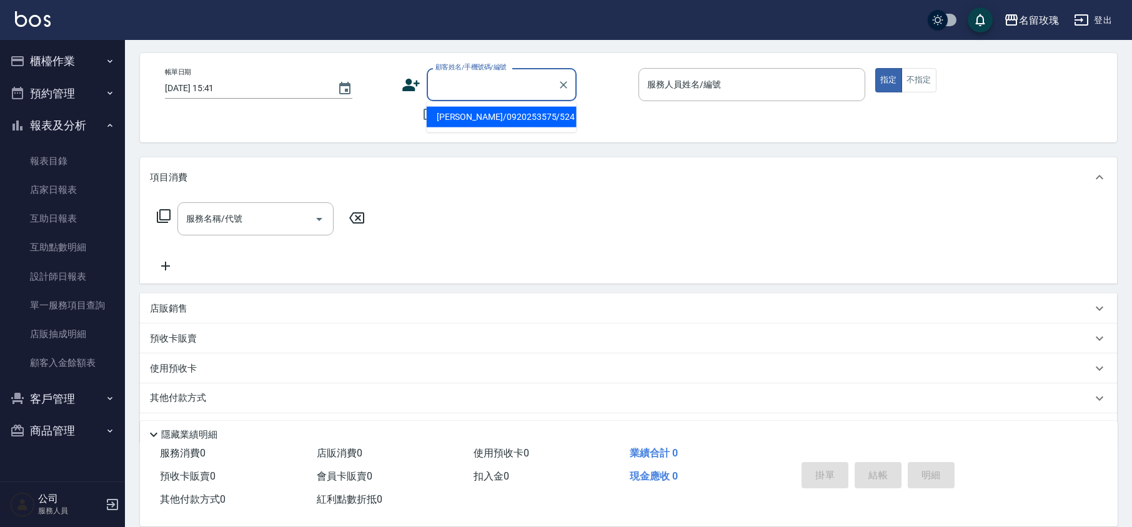
click at [484, 77] on div "顧客姓名/手機號碼/編號 顧客姓名/手機號碼/編號" at bounding box center [502, 84] width 150 height 33
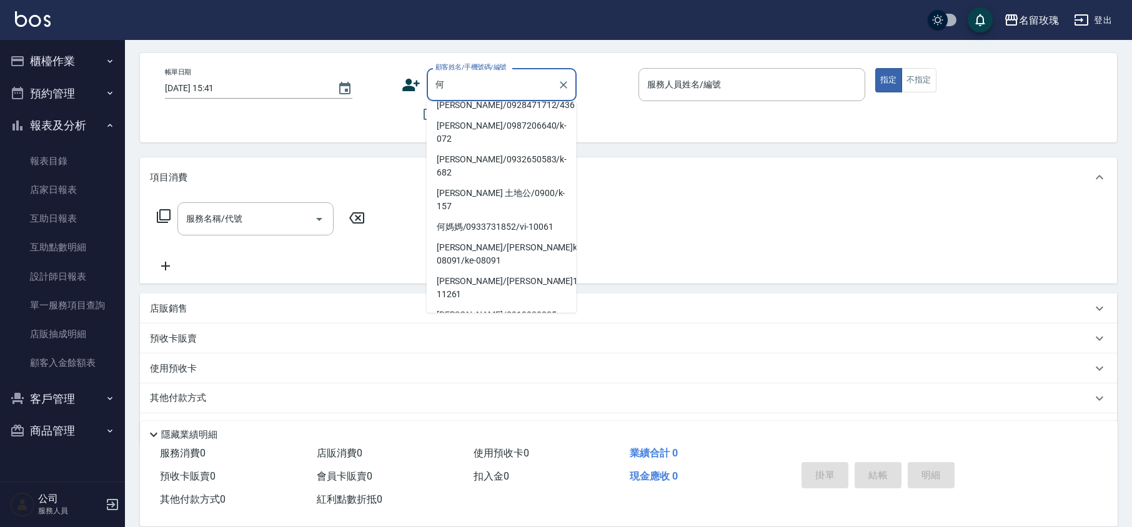
scroll to position [171, 0]
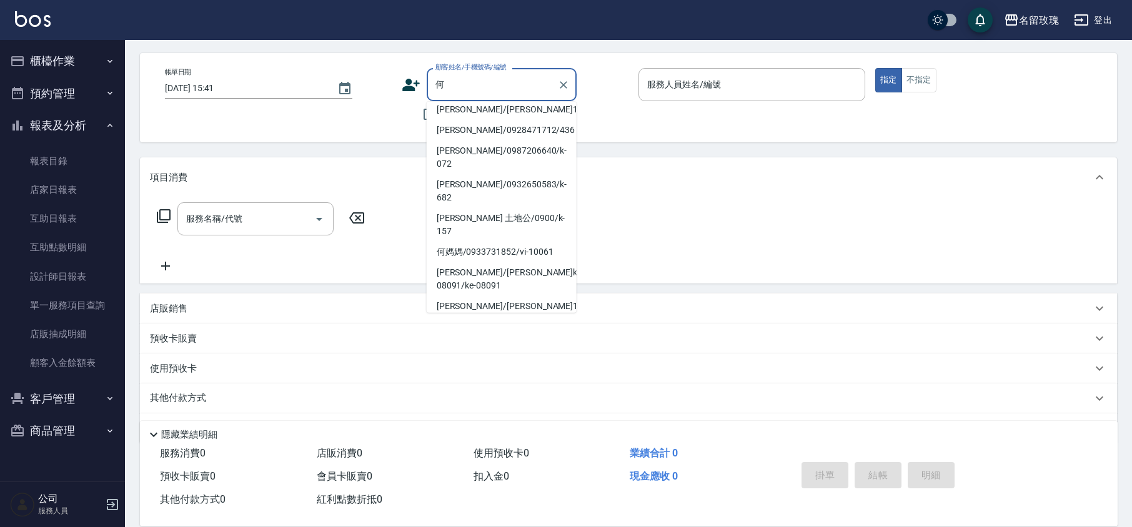
type input "[PERSON_NAME]/0932138734/090"
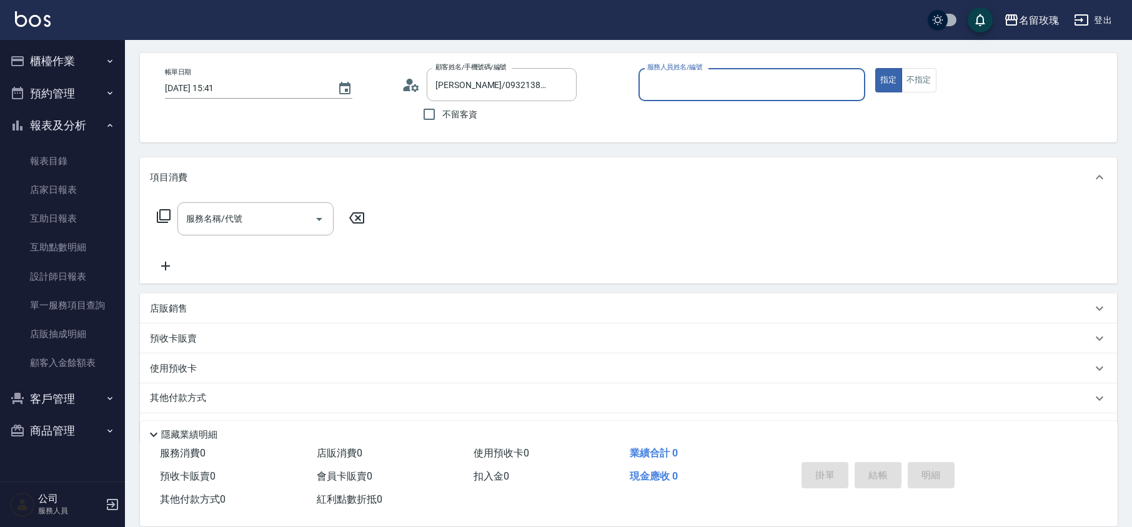
type input "[PERSON_NAME]老師-9"
click at [465, 86] on input "[PERSON_NAME]/0932138734/090" at bounding box center [492, 85] width 120 height 22
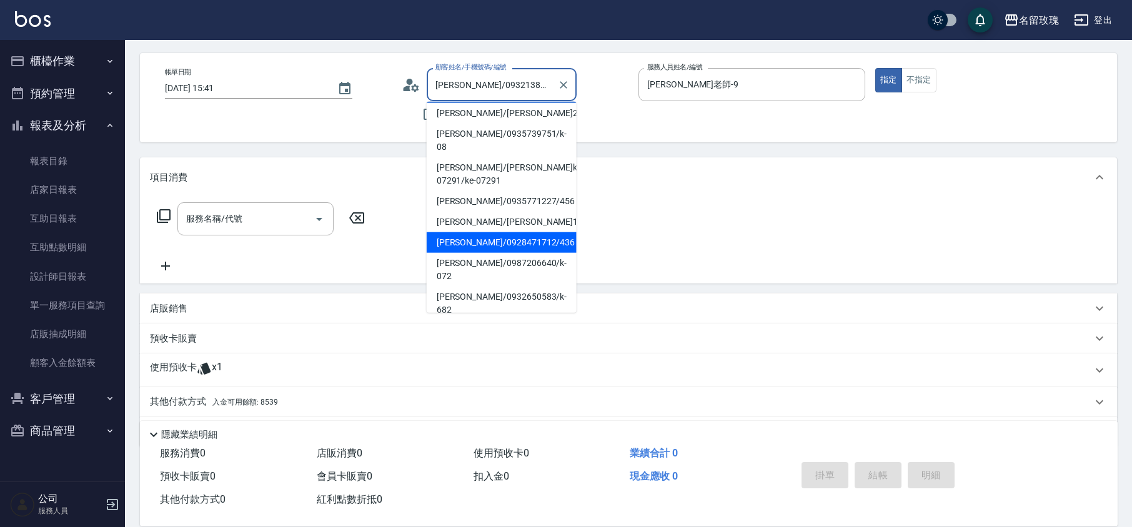
scroll to position [83, 0]
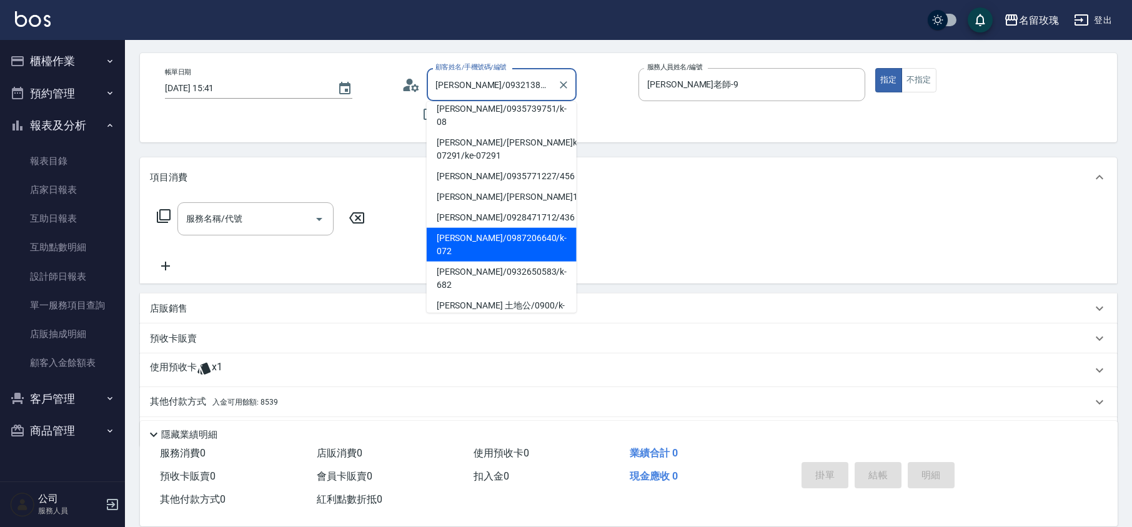
click at [499, 228] on li "[PERSON_NAME]/0987206640/k-072" at bounding box center [502, 245] width 150 height 34
type input "[PERSON_NAME]/0987206640/k-072"
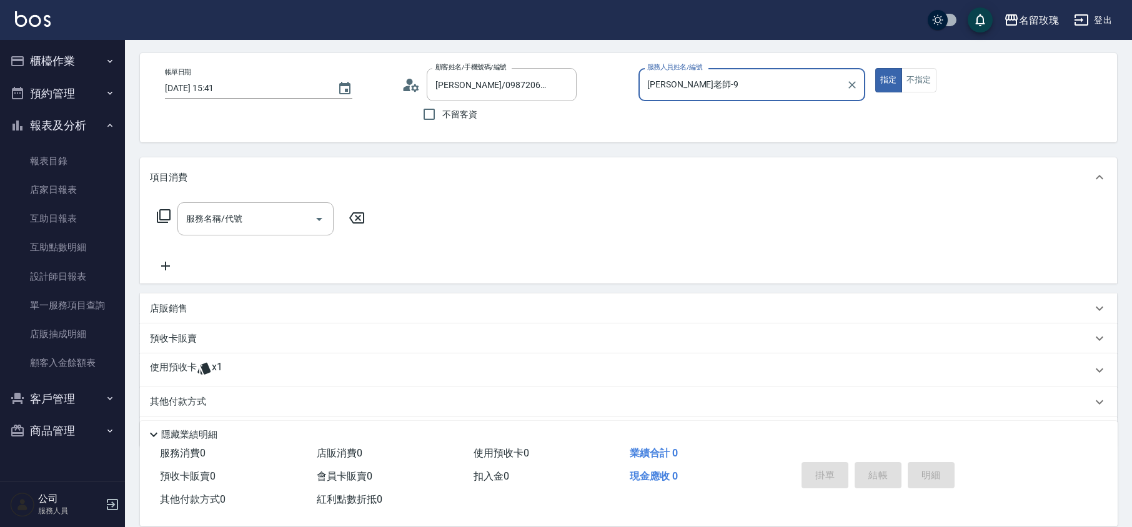
type input "[PERSON_NAME]-5"
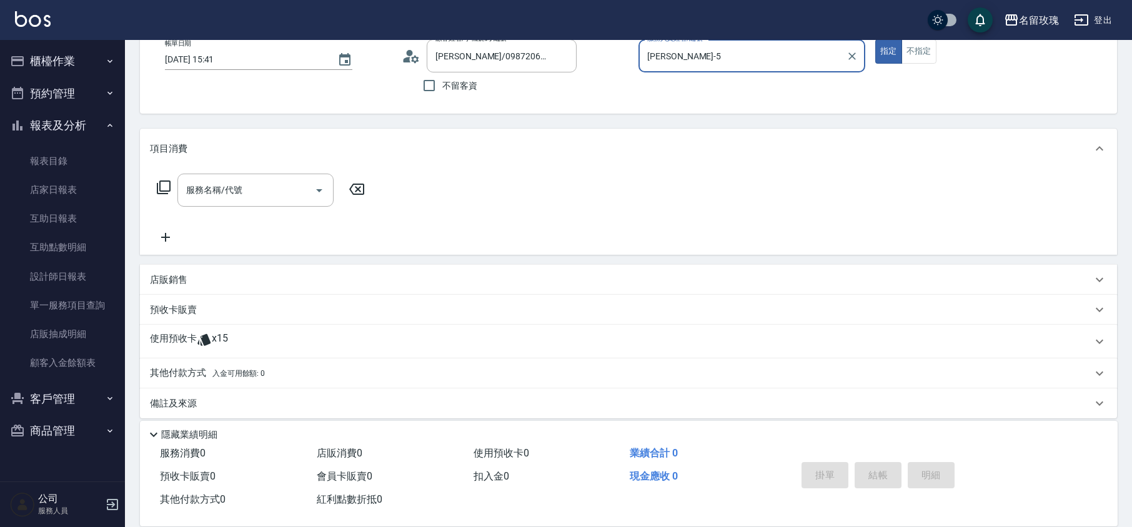
scroll to position [85, 0]
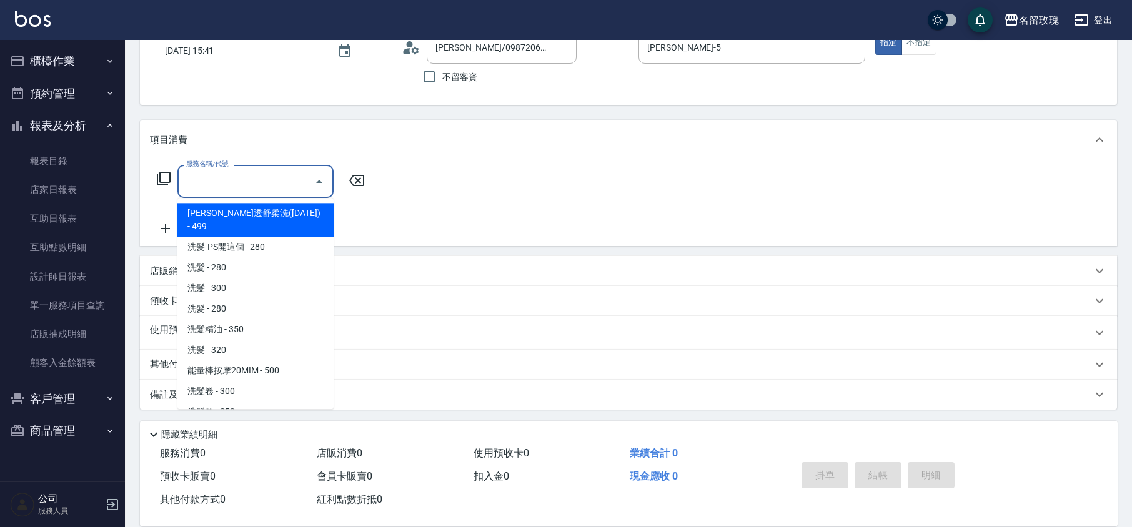
click at [237, 184] on input "服務名稱/代號" at bounding box center [246, 182] width 126 height 22
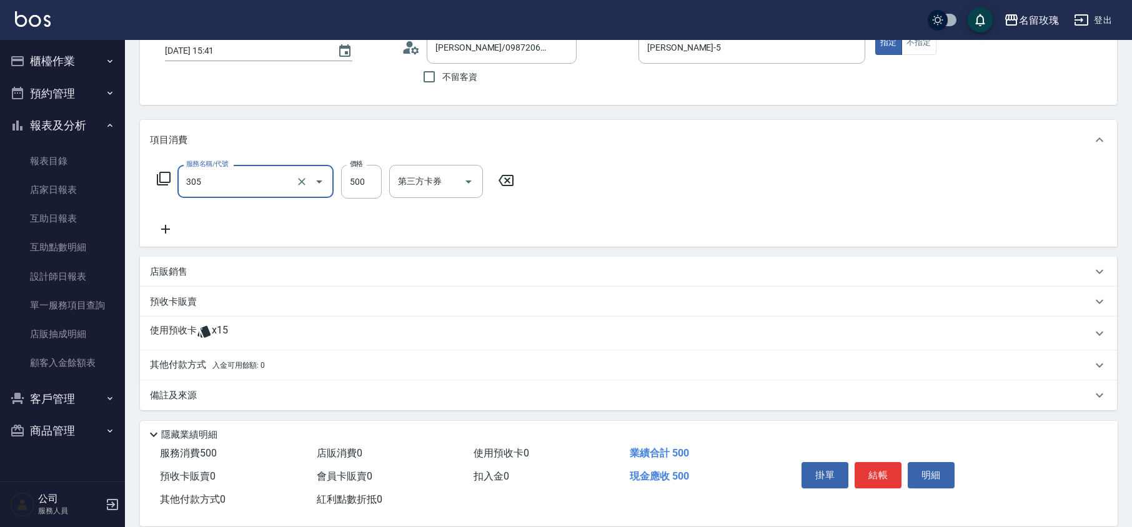
type input "剪髮(305)"
click at [358, 84] on div "帳單日期 [DATE] 15:41 顧客姓名/手機號碼/編號 [PERSON_NAME]/0987206640/k-072 顧客姓名/手機號碼/編號 不留客資…" at bounding box center [628, 60] width 947 height 59
click at [164, 386] on div "備註及來源" at bounding box center [628, 395] width 977 height 30
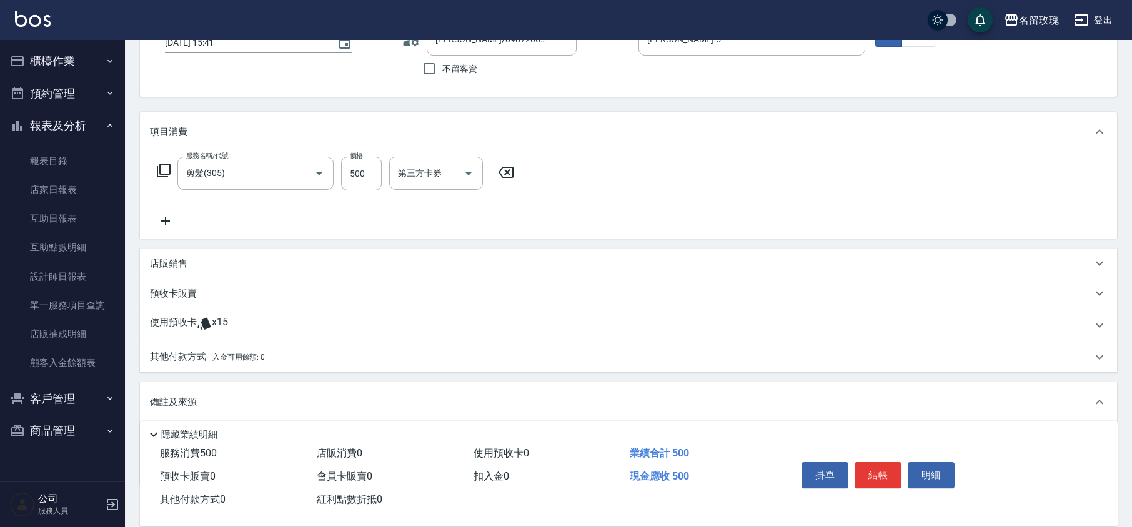
scroll to position [159, 0]
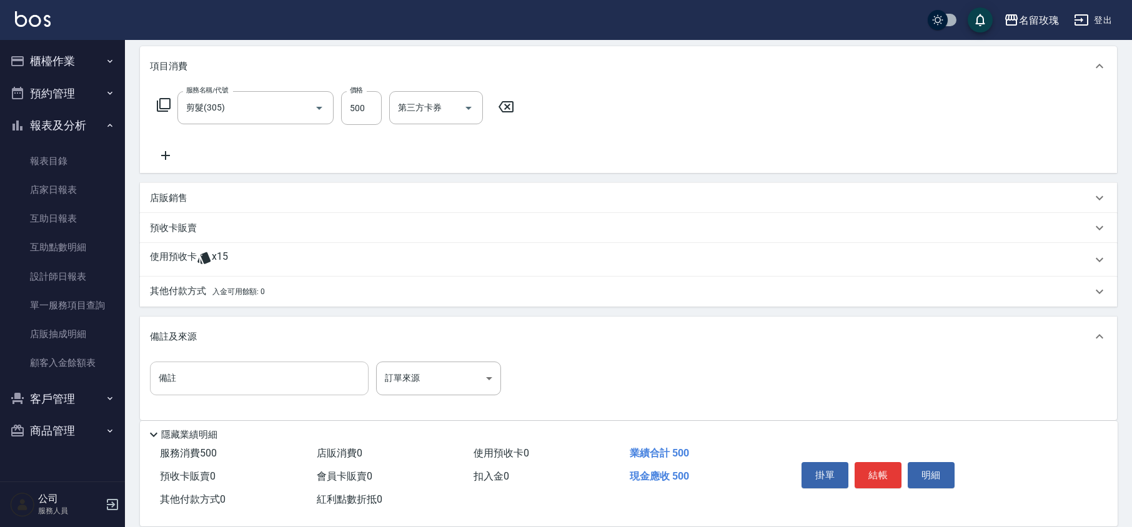
click at [198, 366] on input "備註" at bounding box center [259, 379] width 219 height 34
type input "兒子"
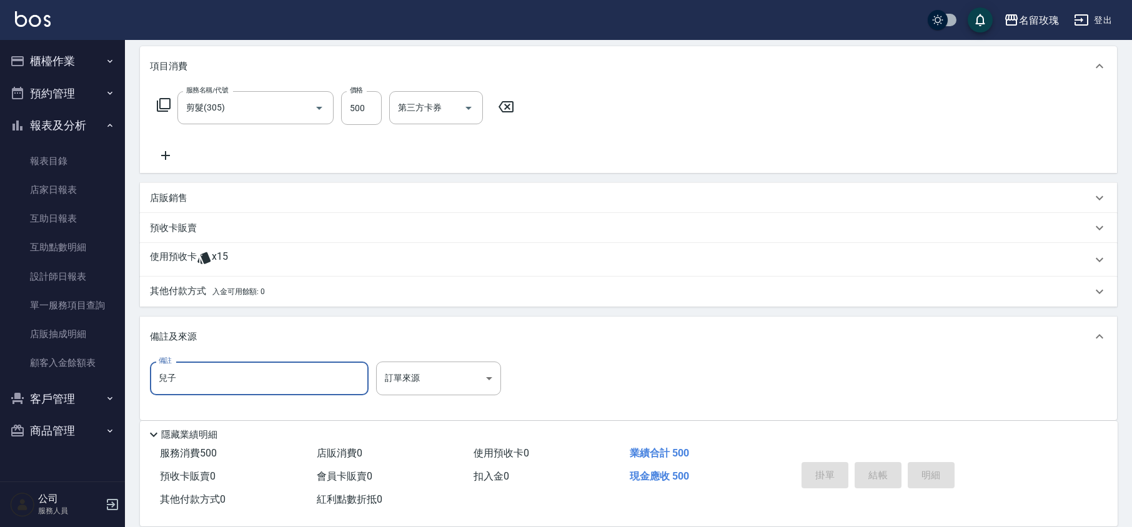
type input "[DATE] 16:05"
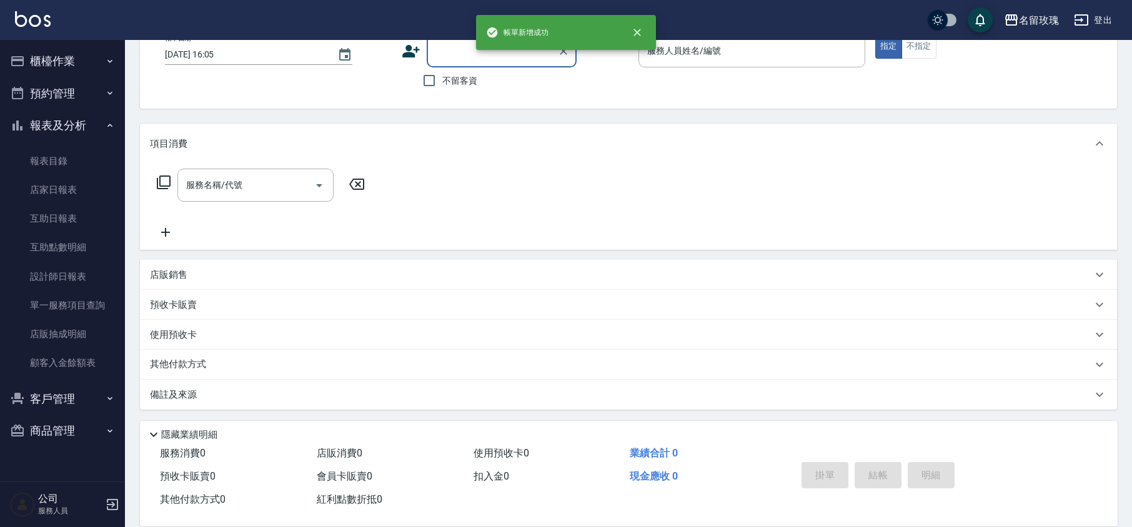
scroll to position [0, 0]
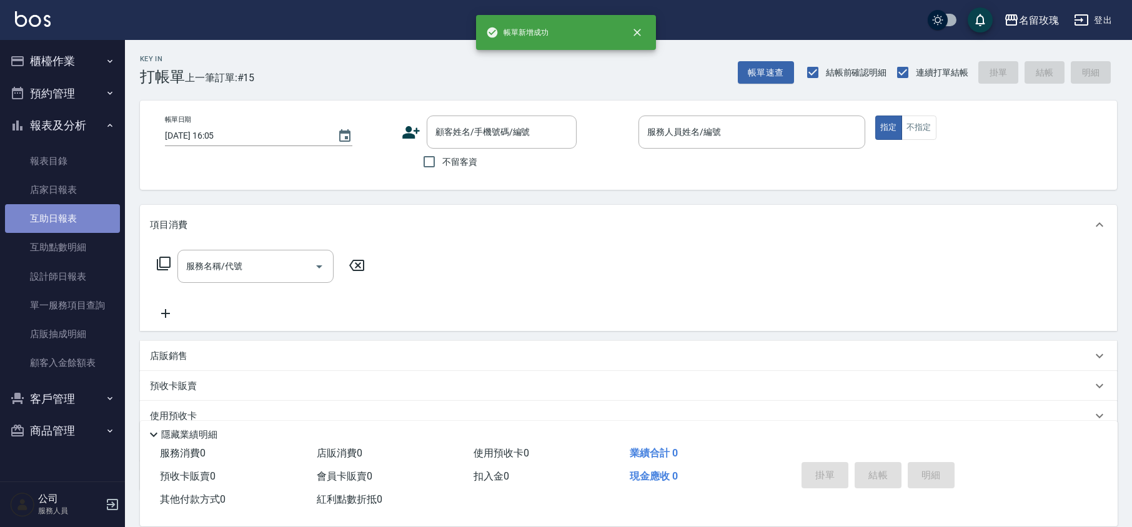
click at [67, 219] on link "互助日報表" at bounding box center [62, 218] width 115 height 29
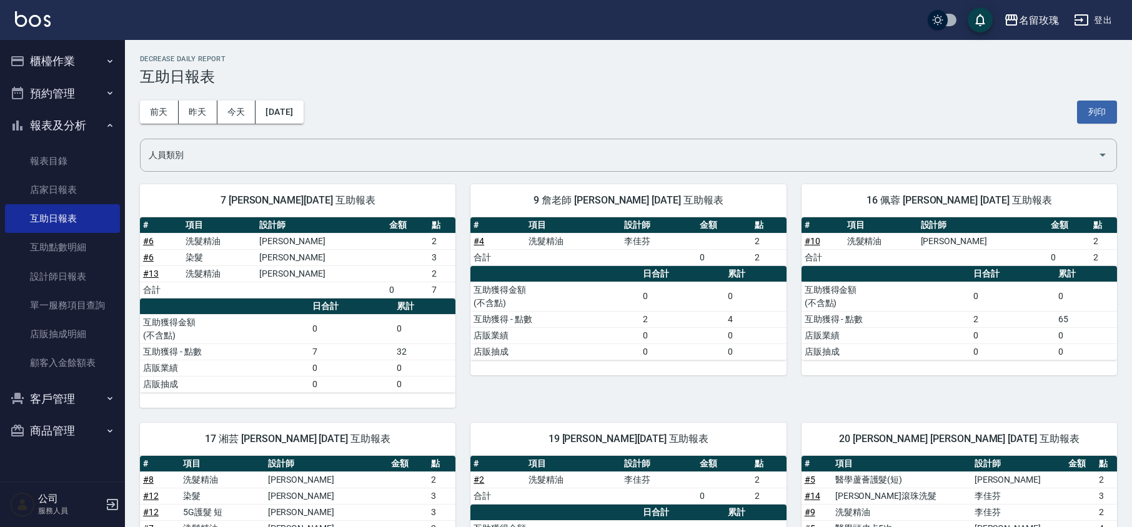
click at [528, 80] on h3 "互助日報表" at bounding box center [628, 76] width 977 height 17
click at [157, 108] on button "前天" at bounding box center [159, 112] width 39 height 23
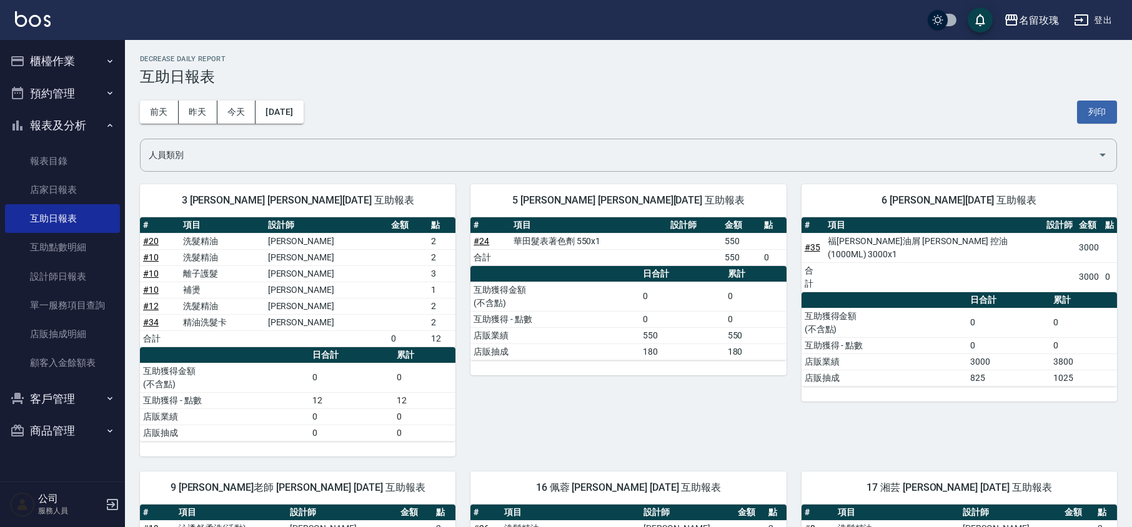
click at [519, 92] on div "[DATE] [DATE] [DATE] [DATE] 列印" at bounding box center [628, 112] width 977 height 53
click at [38, 129] on button "報表及分析" at bounding box center [62, 125] width 115 height 32
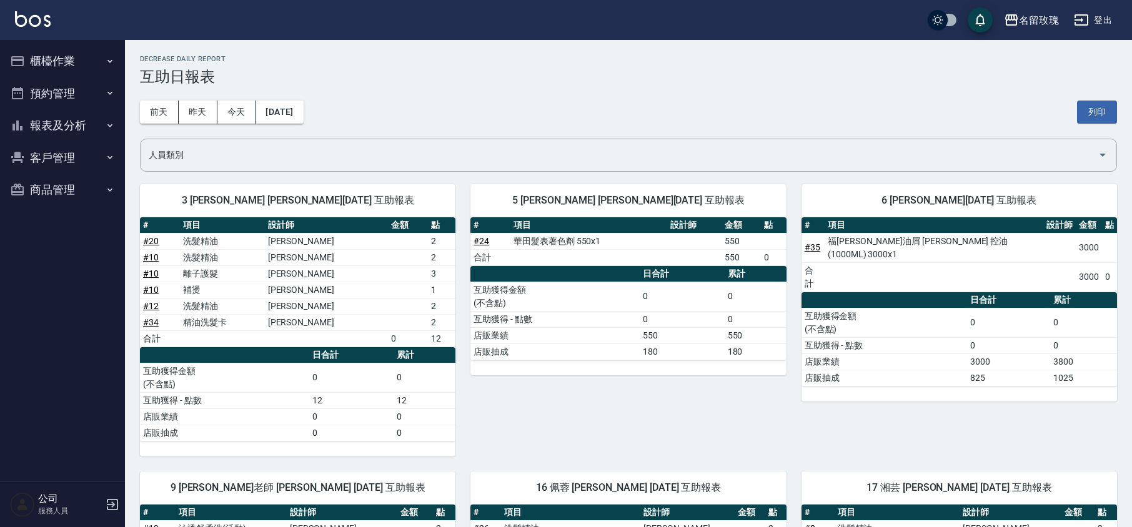
click at [68, 75] on button "櫃檯作業" at bounding box center [62, 61] width 115 height 32
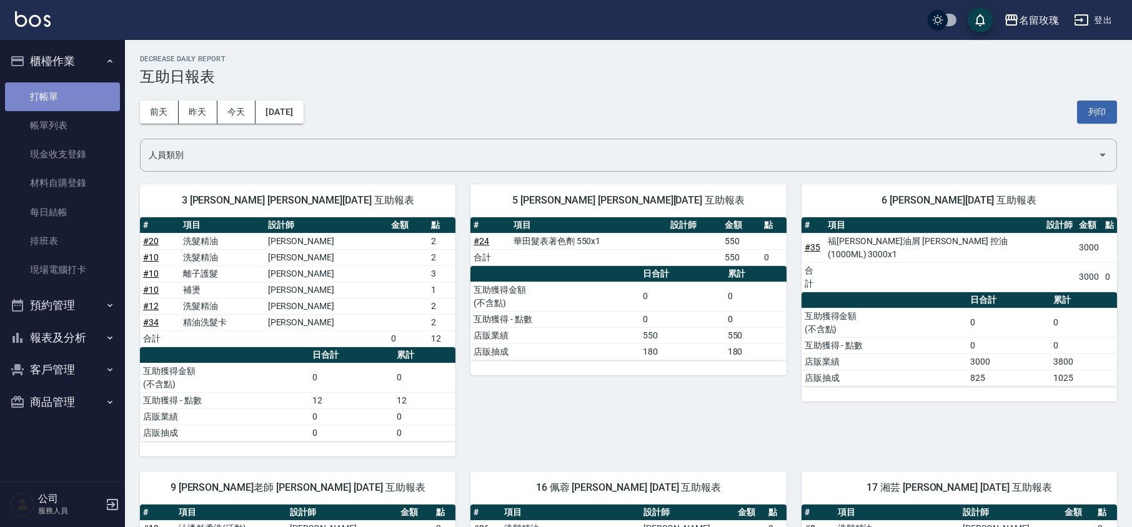
click at [79, 98] on link "打帳單" at bounding box center [62, 96] width 115 height 29
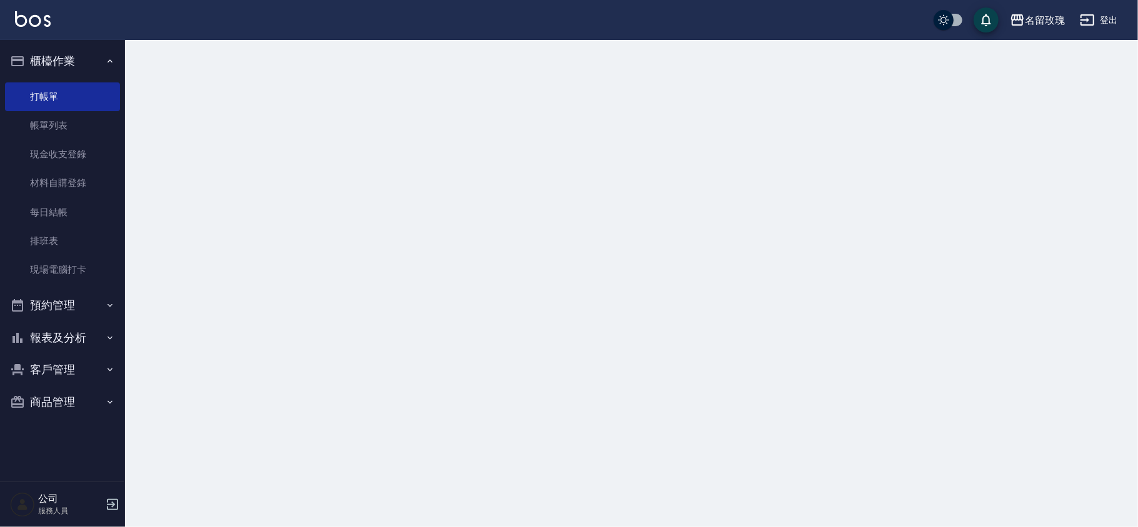
click at [85, 58] on button "櫃檯作業" at bounding box center [62, 61] width 115 height 32
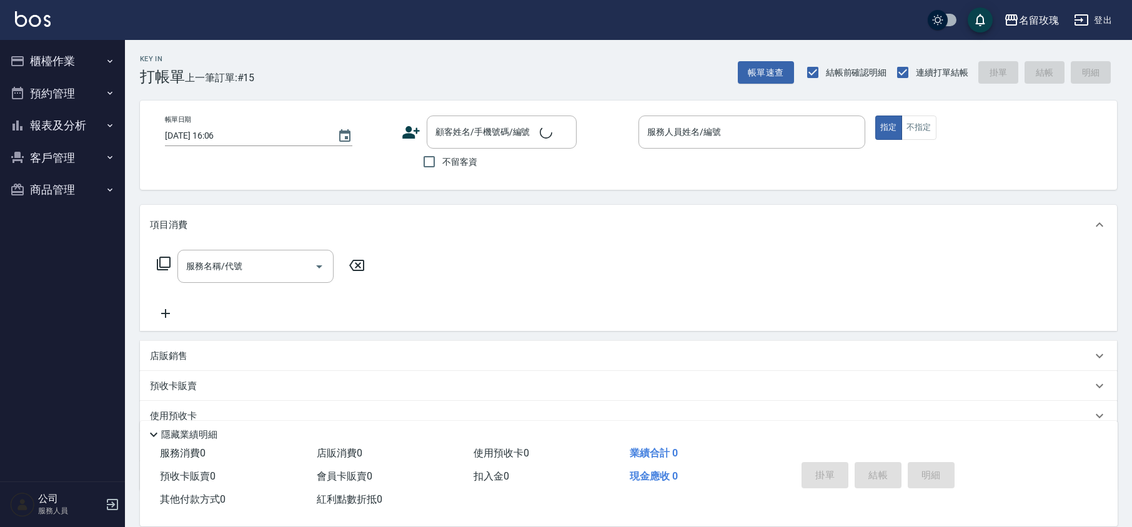
click at [462, 78] on div "Key In 打帳單 上一筆訂單:#15 帳單速查 結帳前確認明細 連續打單結帳 掛單 結帳 明細" at bounding box center [621, 63] width 992 height 46
click at [367, 55] on div "Key In 打帳單 上一筆訂單:#15 帳單速查 結帳前確認明細 連續打單結帳 掛單 結帳 明細" at bounding box center [621, 63] width 992 height 46
click at [91, 58] on button "櫃檯作業" at bounding box center [62, 61] width 115 height 32
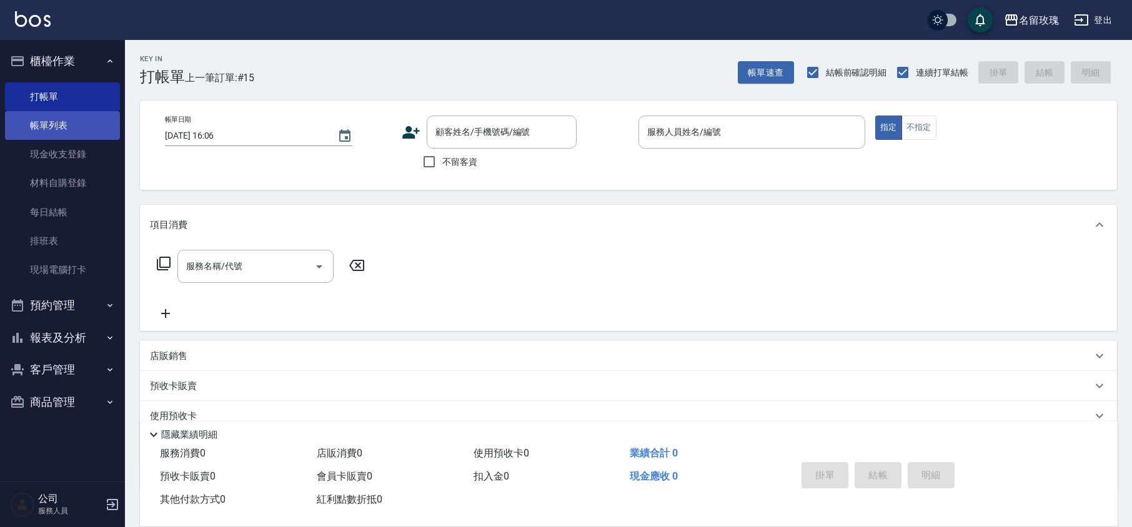
click at [86, 117] on link "帳單列表" at bounding box center [62, 125] width 115 height 29
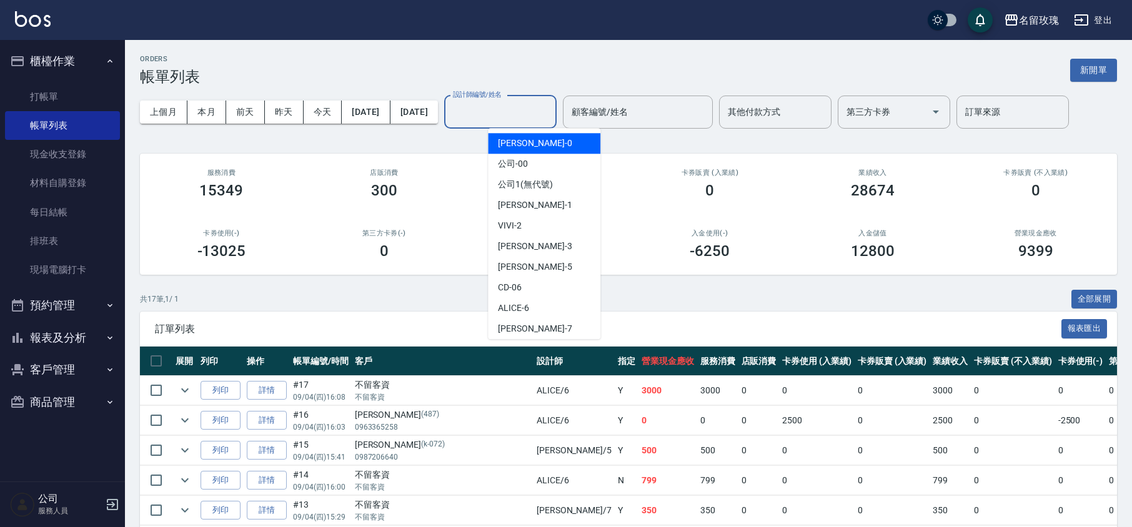
click at [540, 111] on input "設計師編號/姓名" at bounding box center [500, 112] width 101 height 22
click at [534, 228] on div "VIVI -2" at bounding box center [544, 226] width 112 height 21
type input "VIVI-2"
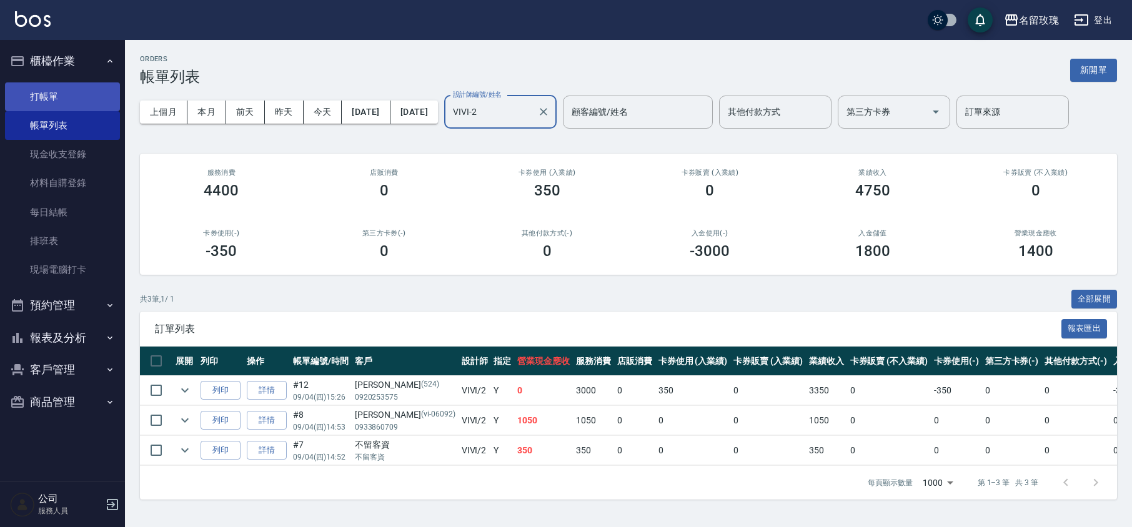
click at [70, 93] on link "打帳單" at bounding box center [62, 96] width 115 height 29
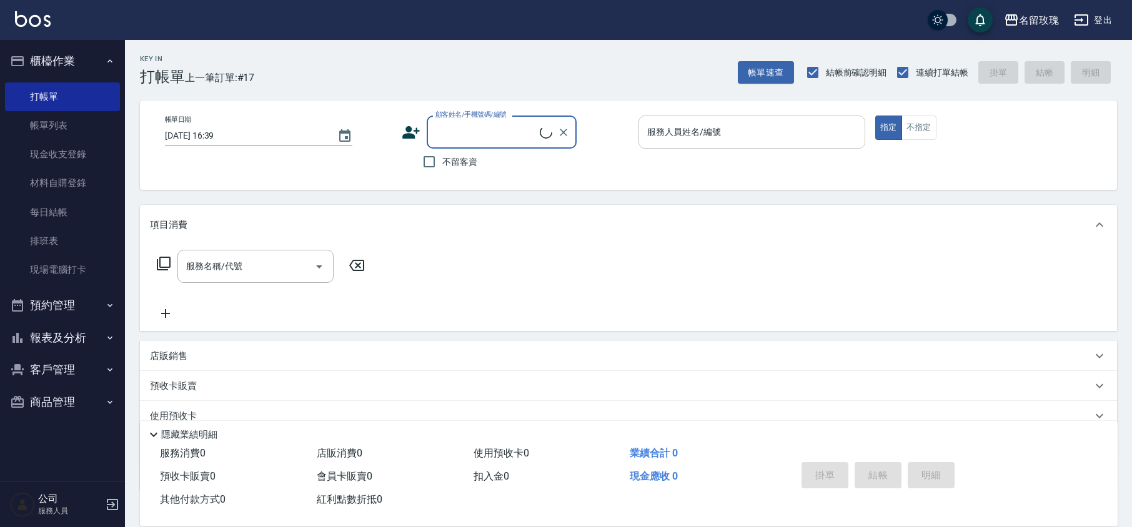
click at [673, 131] on input "服務人員姓名/編號" at bounding box center [752, 132] width 216 height 22
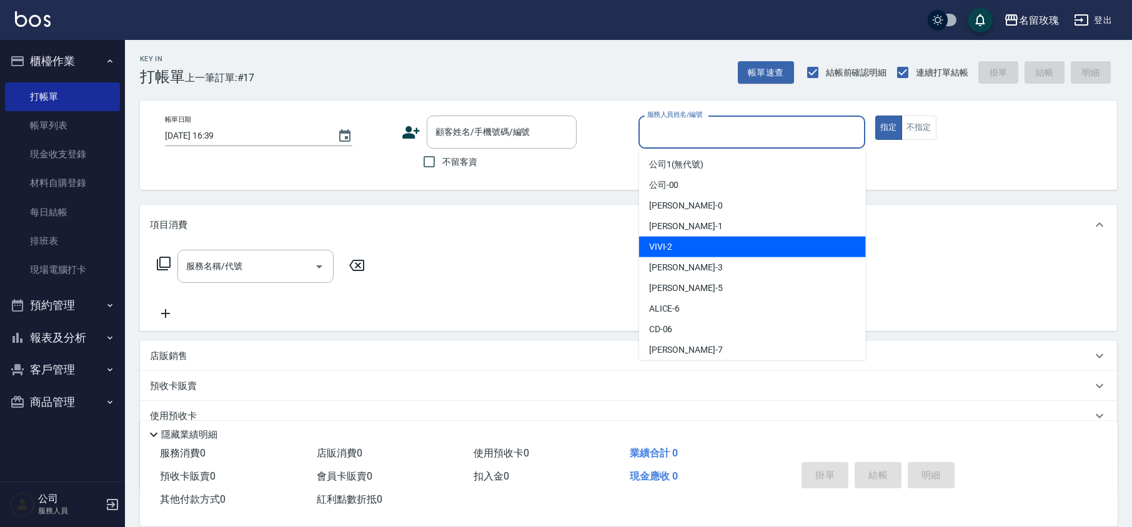
click at [698, 244] on div "VIVI -2" at bounding box center [752, 247] width 227 height 21
type input "VIVI-2"
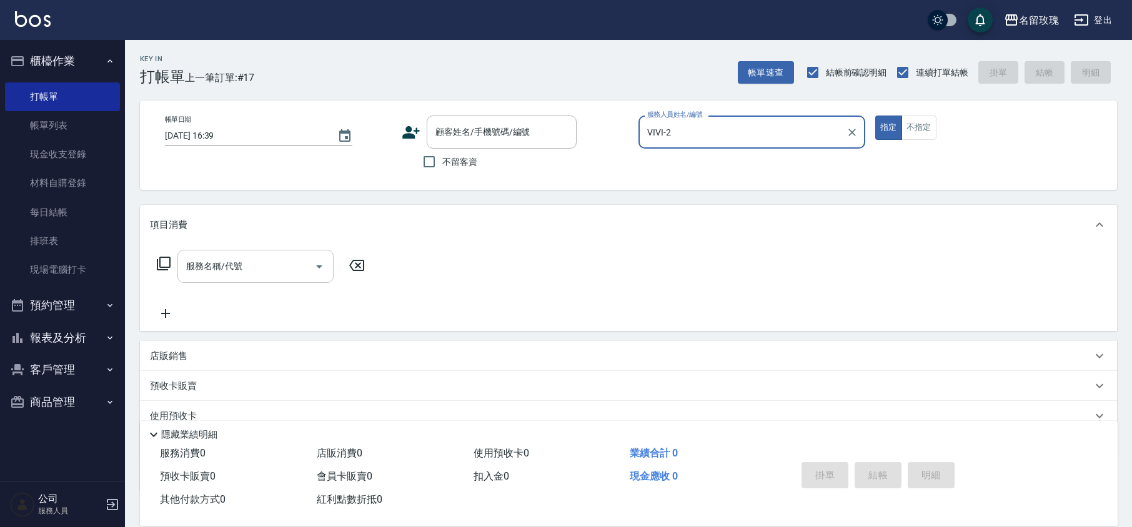
click at [292, 256] on input "服務名稱/代號" at bounding box center [246, 267] width 126 height 22
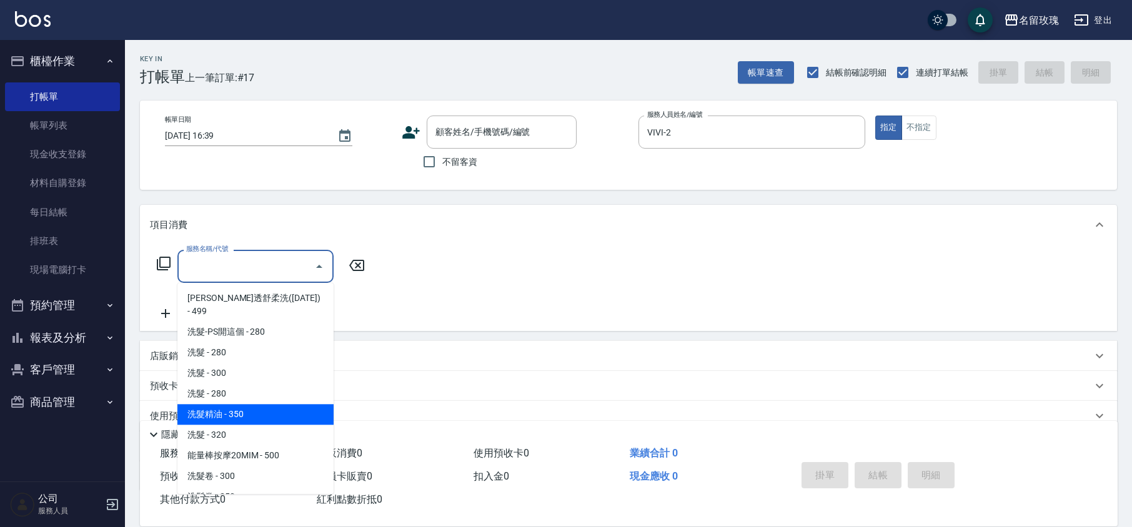
click at [296, 404] on span "洗髮精油 - 350" at bounding box center [255, 414] width 156 height 21
type input "洗髮精油(206)"
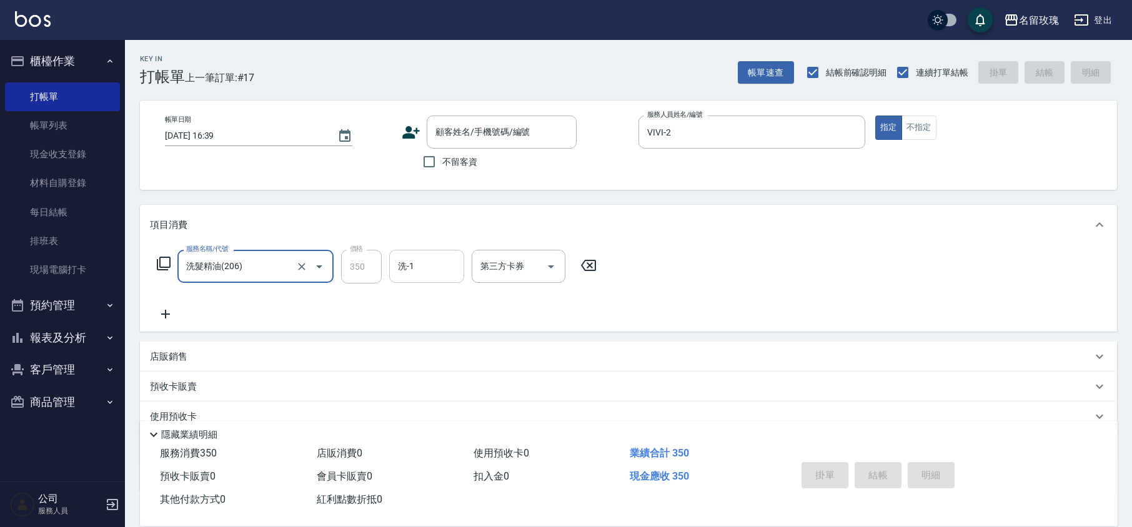
click at [446, 270] on input "洗-1" at bounding box center [427, 267] width 64 height 22
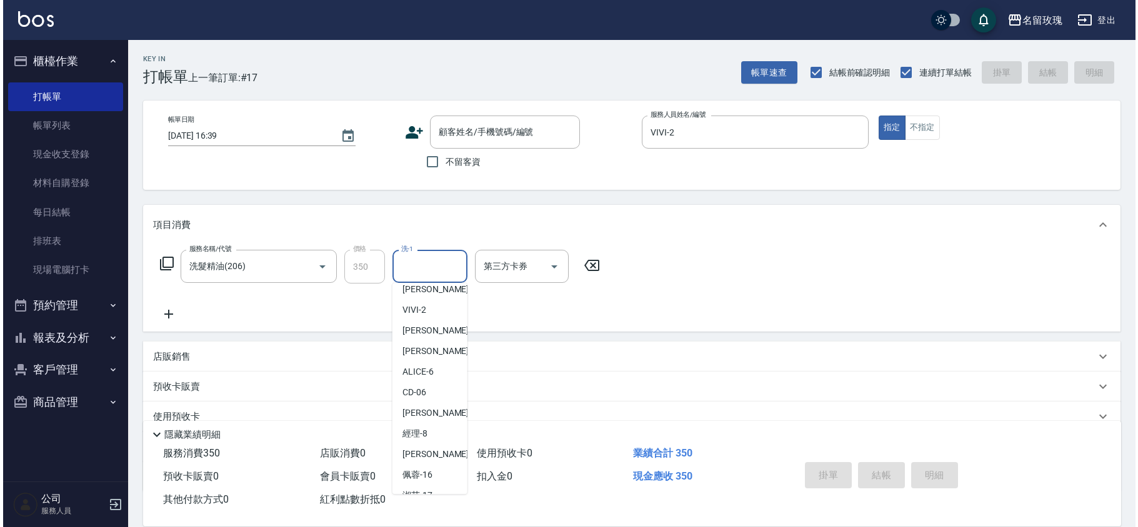
scroll to position [166, 0]
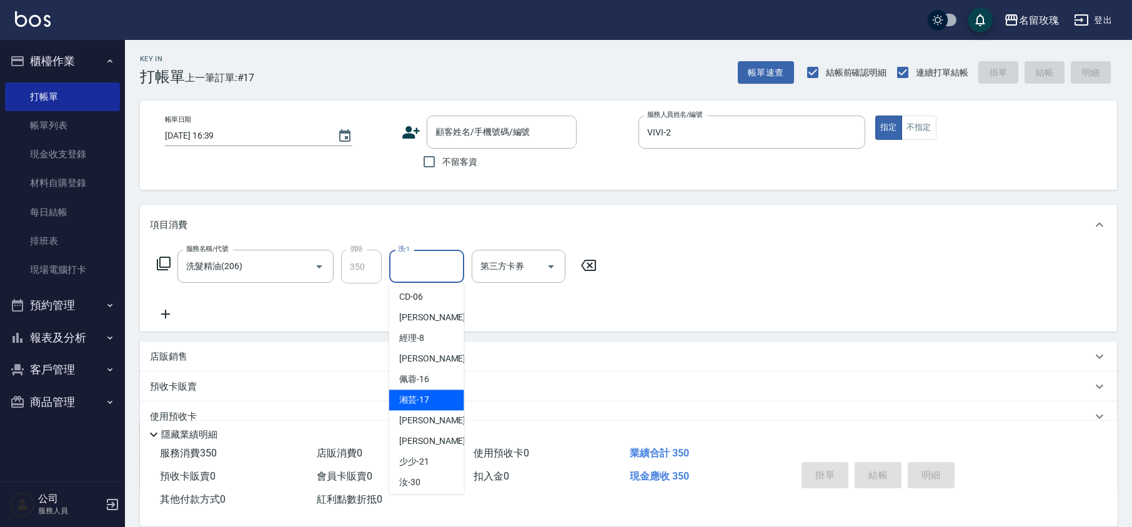
click at [445, 406] on div "湘芸 -17" at bounding box center [426, 400] width 75 height 21
type input "湘芸-17"
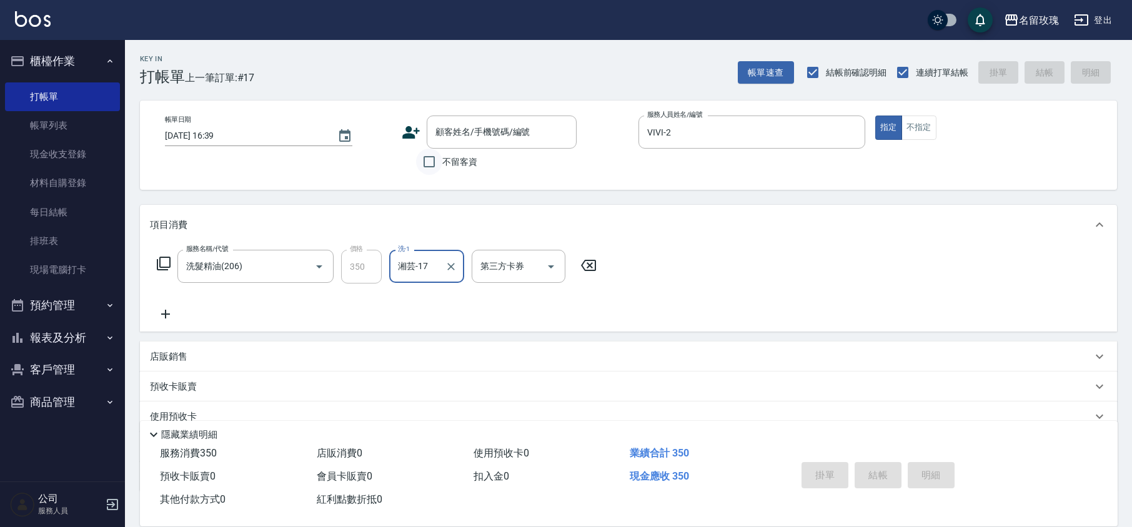
click at [430, 163] on input "不留客資" at bounding box center [429, 162] width 26 height 26
checkbox input "true"
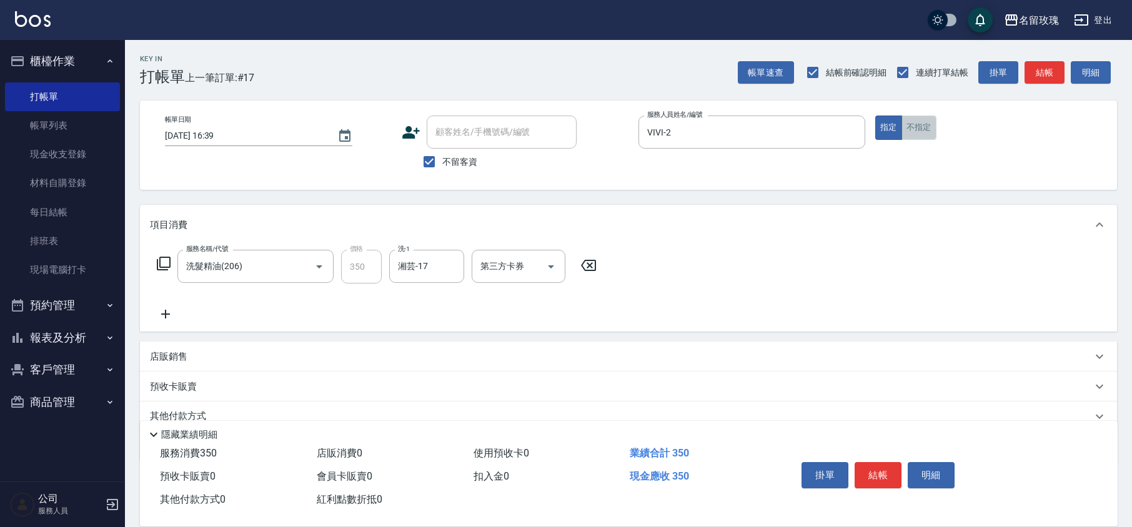
click at [916, 129] on button "不指定" at bounding box center [919, 128] width 35 height 24
click at [892, 466] on button "結帳" at bounding box center [878, 475] width 47 height 26
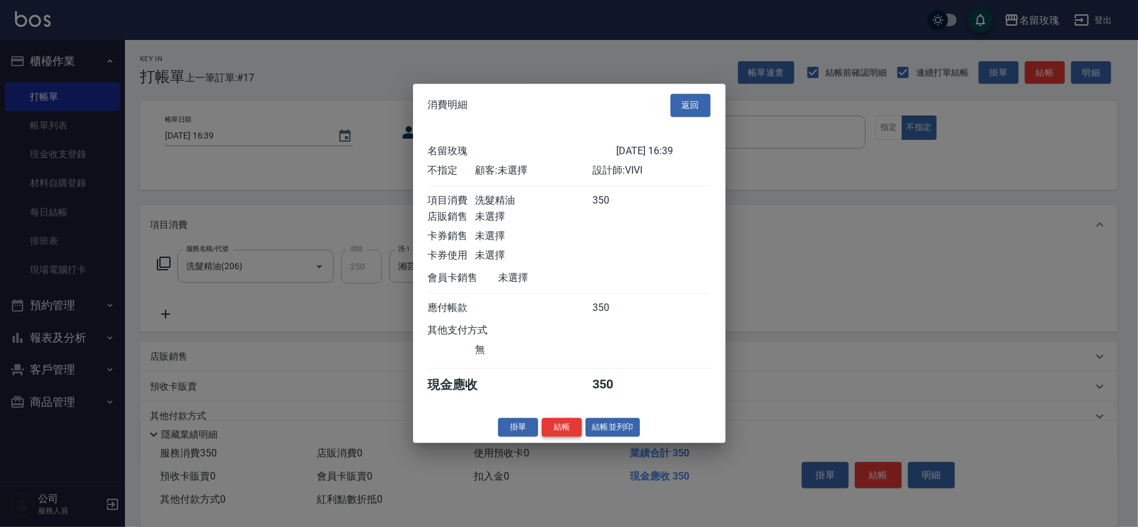
click at [555, 435] on button "結帳" at bounding box center [562, 427] width 40 height 19
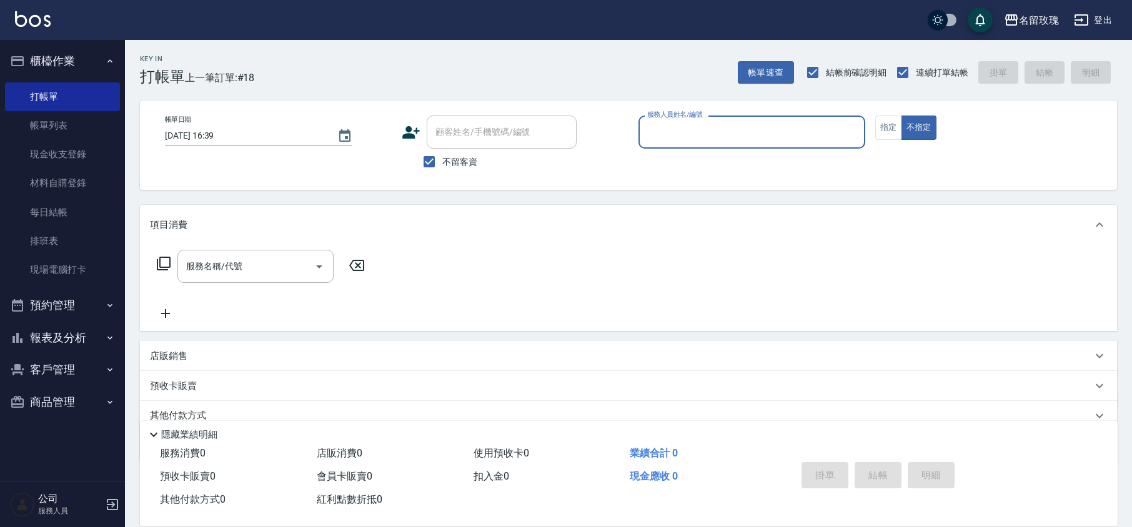
click at [410, 132] on icon at bounding box center [411, 132] width 19 height 19
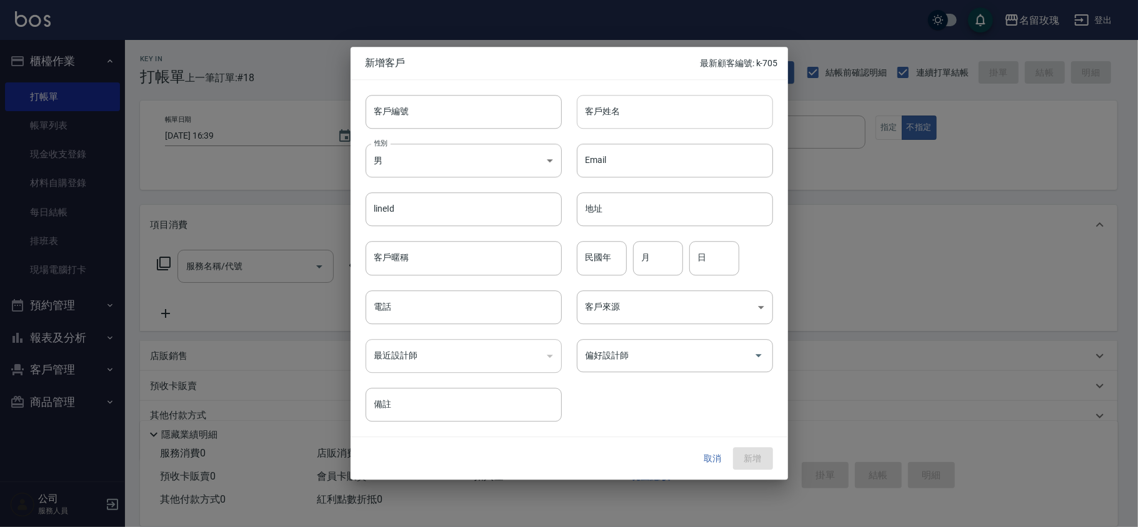
click at [637, 111] on input "客戶姓名" at bounding box center [675, 112] width 196 height 34
type input "[PERSON_NAME]"
click at [465, 165] on body "名留玫瑰 登出 櫃檯作業 打帳單 帳單列表 現金收支登錄 材料自購登錄 每日結帳 排班表 現場電腦打卡 預約管理 預約管理 單日預約紀錄 單週預約紀錄 報表及…" at bounding box center [569, 289] width 1138 height 579
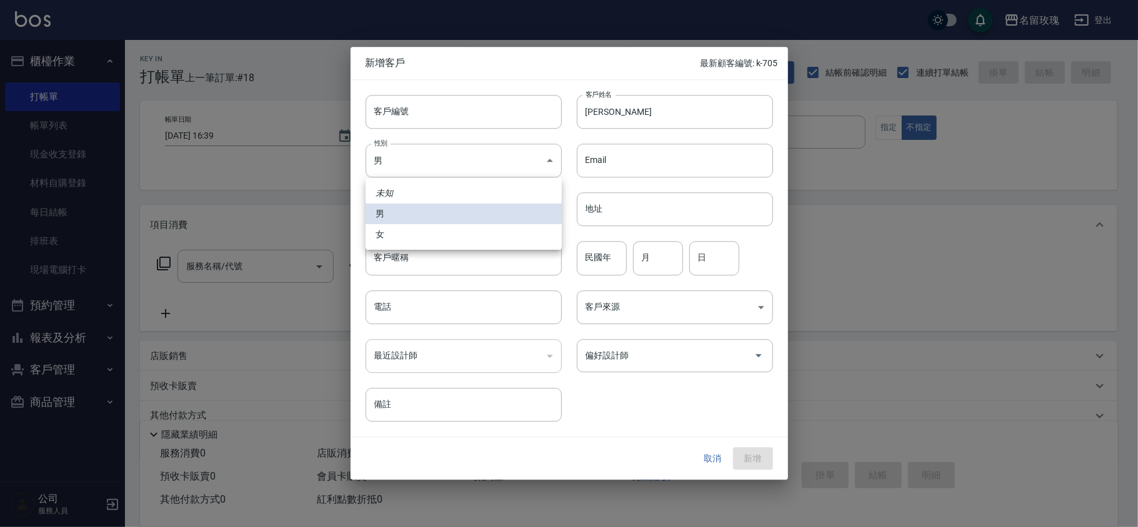
click at [437, 233] on li "女" at bounding box center [463, 234] width 196 height 21
type input "[DEMOGRAPHIC_DATA]"
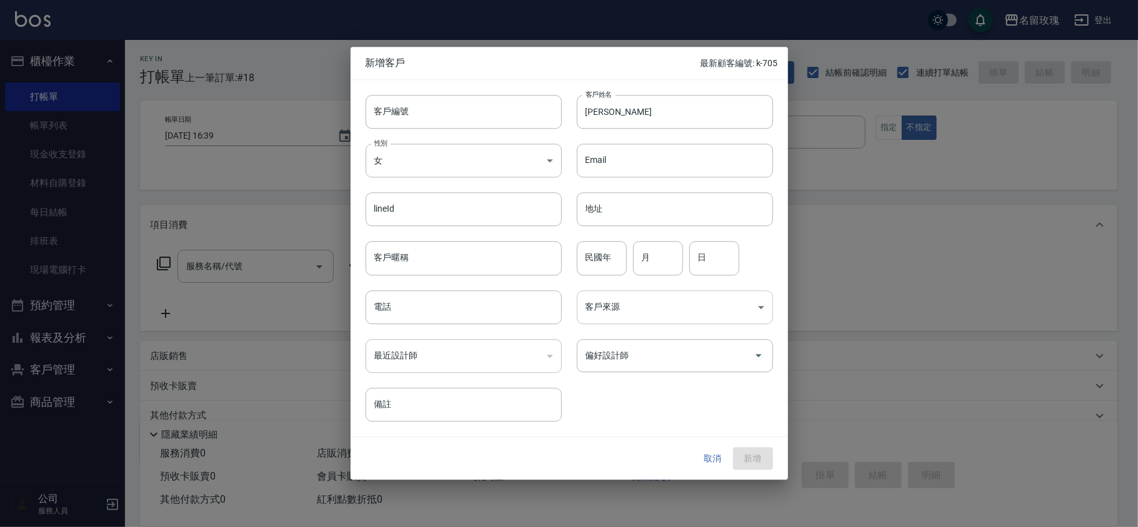
click at [647, 316] on body "名留玫瑰 登出 櫃檯作業 打帳單 帳單列表 現金收支登錄 材料自購登錄 每日結帳 排班表 現場電腦打卡 預約管理 預約管理 單日預約紀錄 單週預約紀錄 報表及…" at bounding box center [569, 289] width 1138 height 579
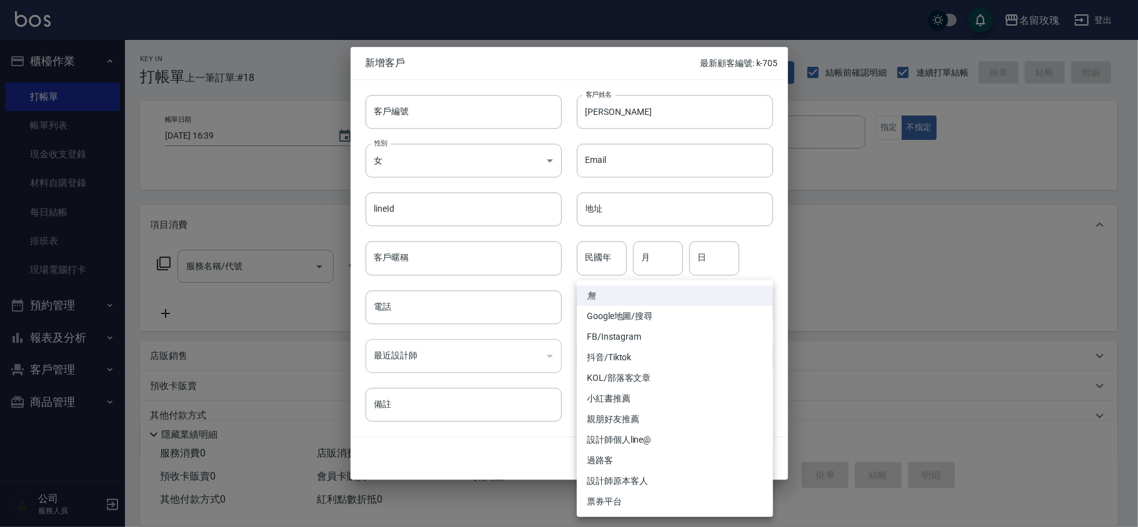
drag, startPoint x: 501, startPoint y: 454, endPoint x: 485, endPoint y: 379, distance: 76.6
click at [501, 453] on div at bounding box center [569, 263] width 1138 height 527
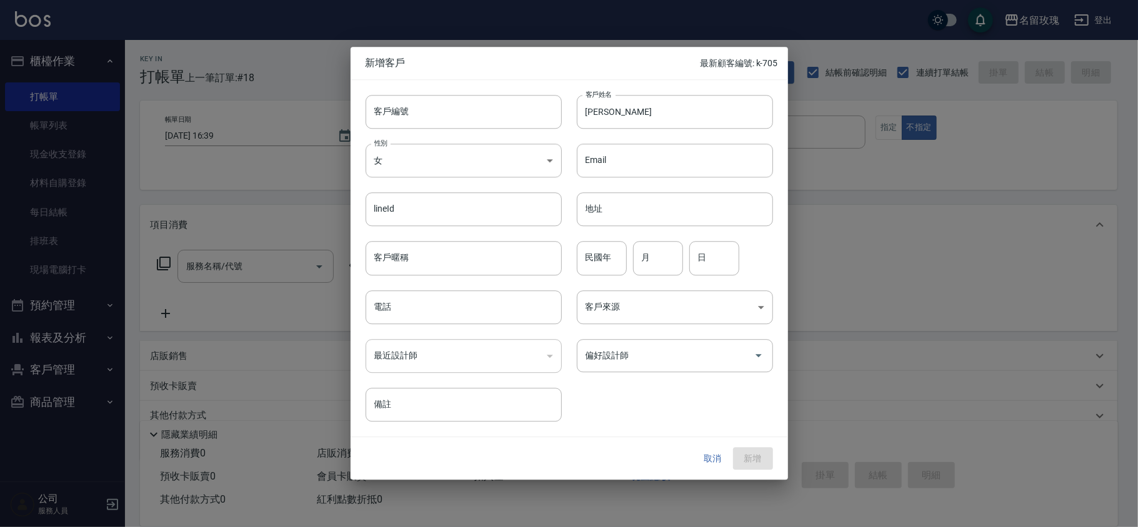
click at [495, 348] on div "​" at bounding box center [463, 356] width 196 height 34
click at [495, 359] on div "​" at bounding box center [463, 356] width 196 height 34
click at [549, 357] on div "​" at bounding box center [463, 356] width 196 height 34
click at [609, 359] on input "偏好設計師" at bounding box center [665, 356] width 166 height 22
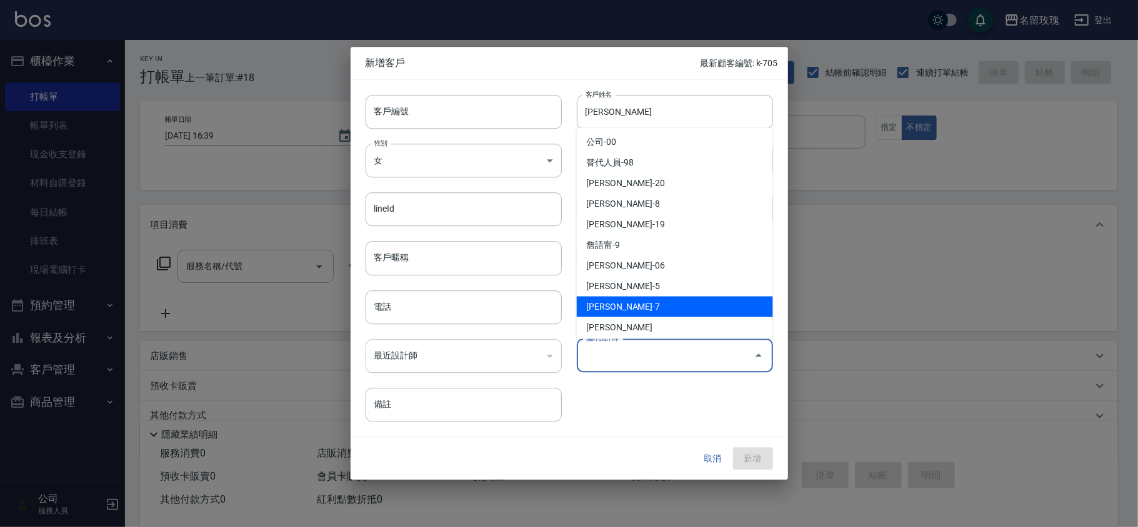
scroll to position [232, 0]
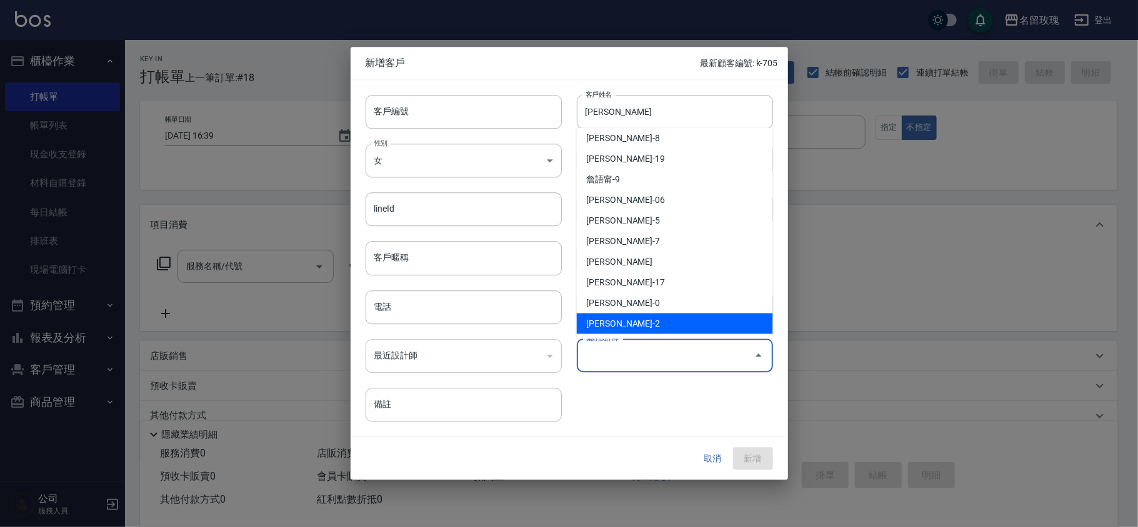
click at [623, 318] on li "[PERSON_NAME]-2" at bounding box center [675, 324] width 196 height 21
type input "[PERSON_NAME]"
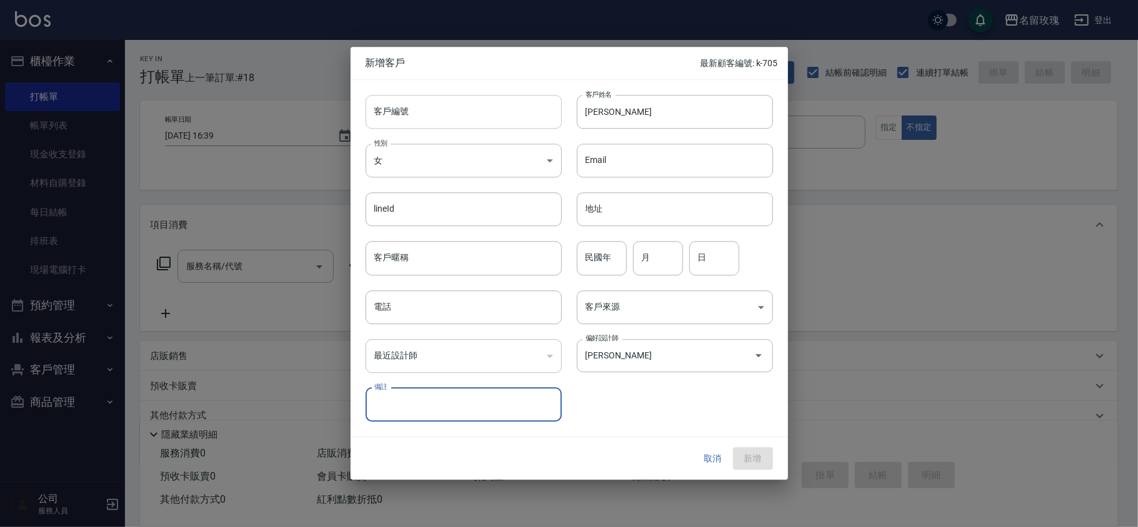
click at [465, 111] on input "客戶編號" at bounding box center [463, 112] width 196 height 34
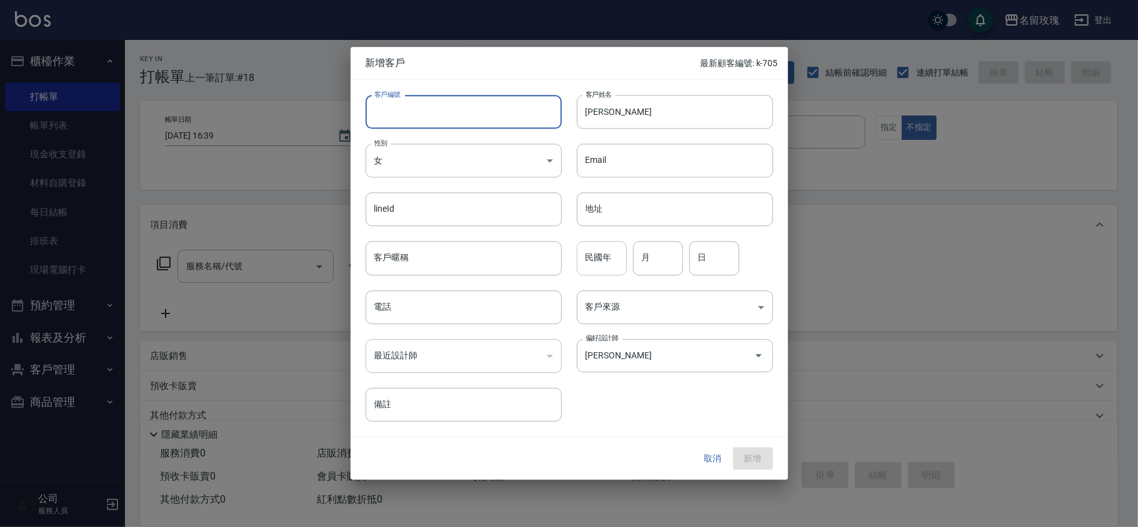
click at [595, 272] on input "民國年" at bounding box center [602, 259] width 50 height 34
click at [600, 266] on input "民國年" at bounding box center [602, 259] width 50 height 34
type input "66"
click at [661, 250] on input "月" at bounding box center [658, 259] width 50 height 34
click at [643, 266] on input "月" at bounding box center [658, 259] width 50 height 34
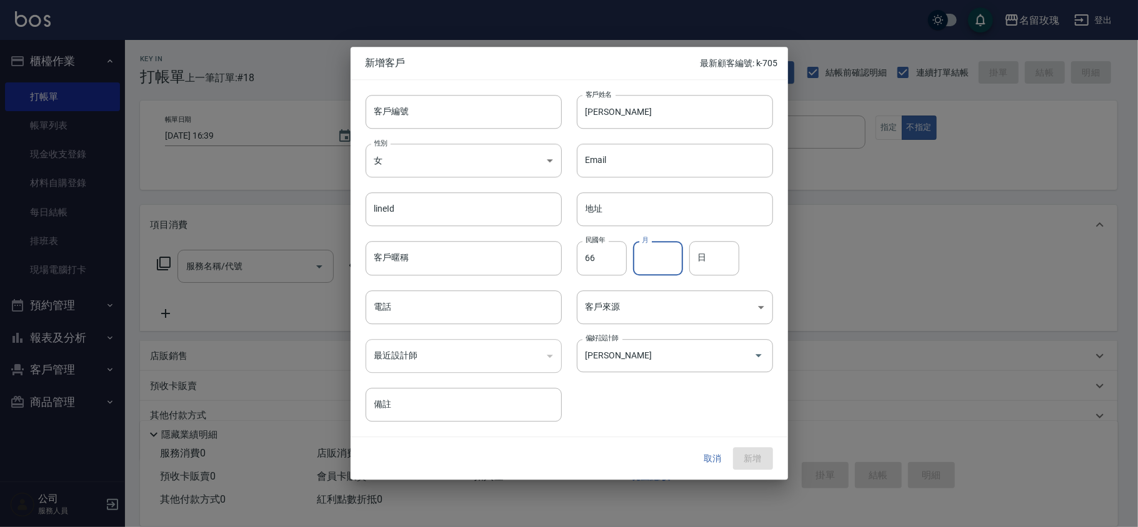
click at [660, 267] on input "月" at bounding box center [658, 259] width 50 height 34
click at [657, 264] on input "月" at bounding box center [658, 259] width 50 height 34
type input "6"
click at [651, 259] on input "月" at bounding box center [658, 259] width 50 height 34
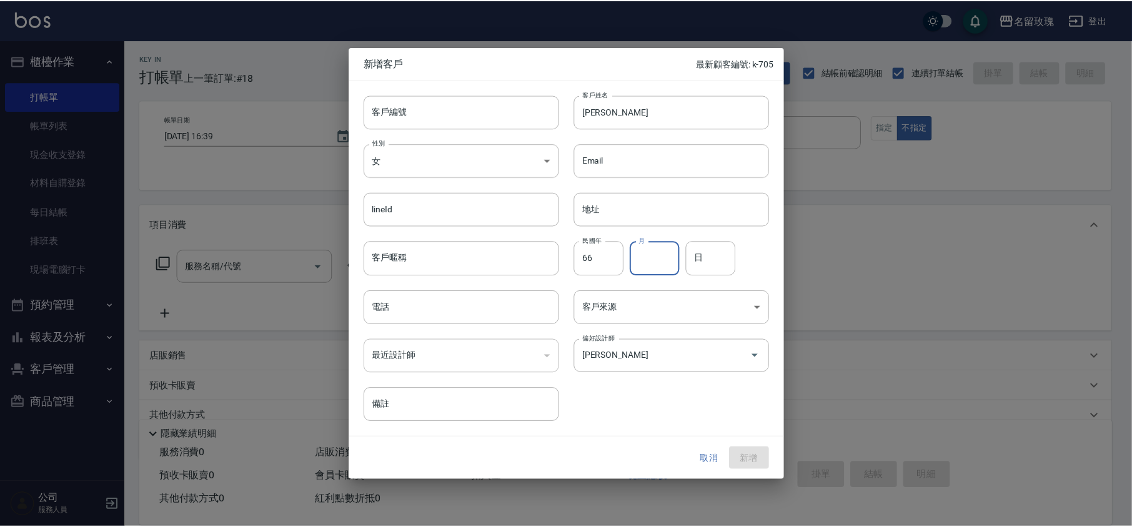
scroll to position [0, 0]
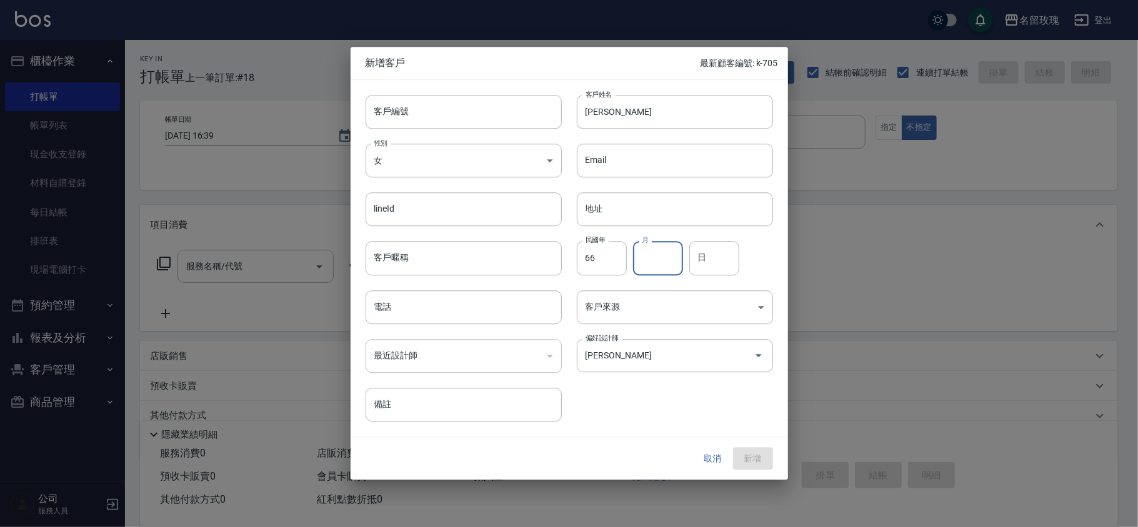
click at [651, 259] on input "月" at bounding box center [658, 259] width 50 height 34
type input "3"
click at [706, 256] on input "日" at bounding box center [714, 259] width 50 height 34
type input "2"
click at [629, 284] on div "客戶來源 ​ 客戶來源" at bounding box center [667, 300] width 211 height 49
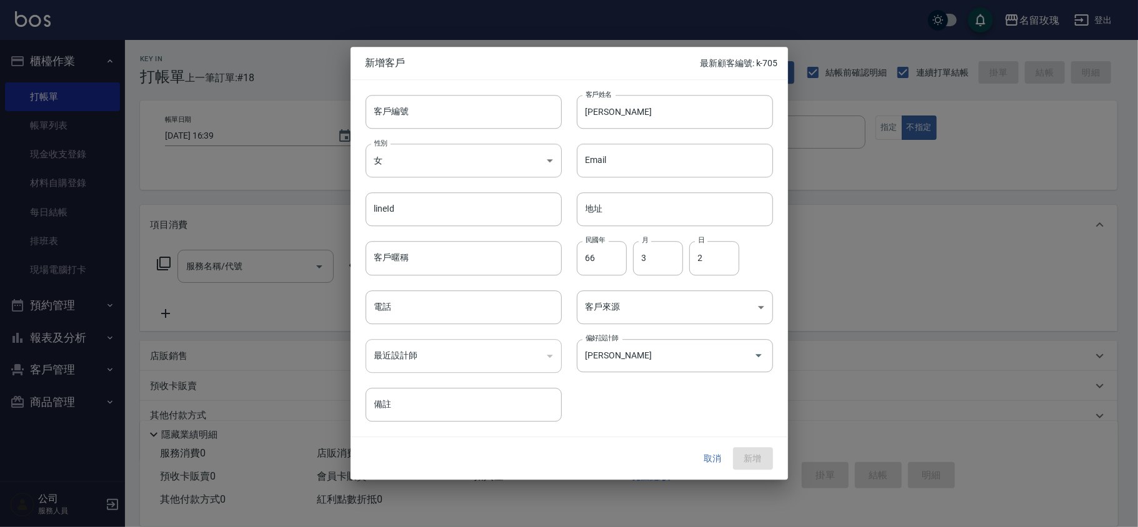
click at [597, 395] on div "客戶編號 客戶編號 客戶姓名 [PERSON_NAME]姓名 性別 女 [DEMOGRAPHIC_DATA] 性別 Email Email lineId li…" at bounding box center [561, 251] width 422 height 342
click at [425, 316] on input "電話" at bounding box center [463, 308] width 196 height 34
type input "宅"
type input "0908596773"
click at [566, 286] on div "客戶來源 ​ 客戶來源" at bounding box center [667, 300] width 211 height 49
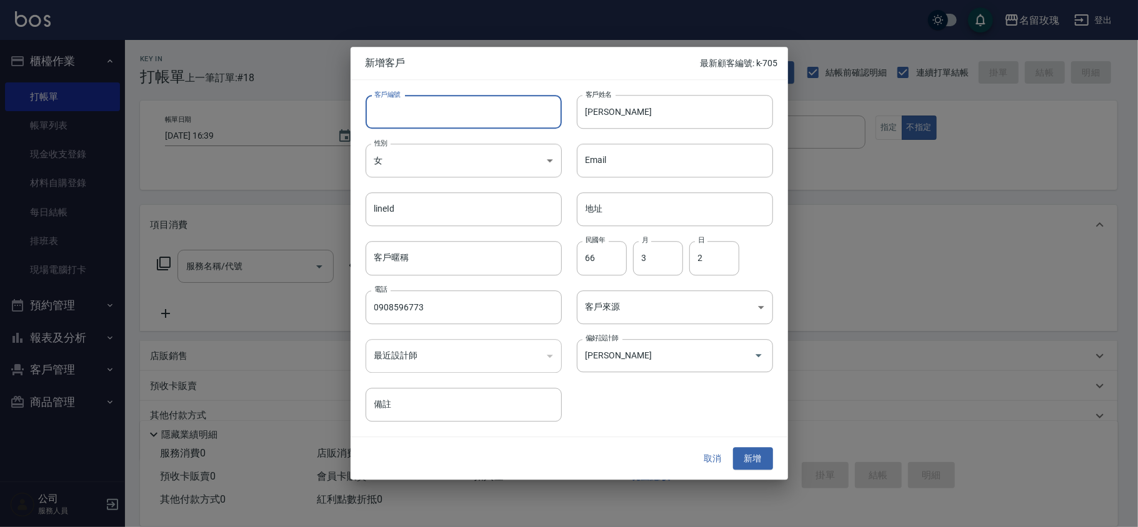
click at [430, 118] on input "客戶編號" at bounding box center [463, 112] width 196 height 34
type input "vi-03022"
click at [673, 422] on div "客戶編號 vi-03022 ​ 客戶編號 客戶姓名 [PERSON_NAME]姓名 性別 女 [DEMOGRAPHIC_DATA] 性別 Email Emai…" at bounding box center [568, 258] width 437 height 357
click at [741, 450] on button "新增" at bounding box center [753, 458] width 40 height 23
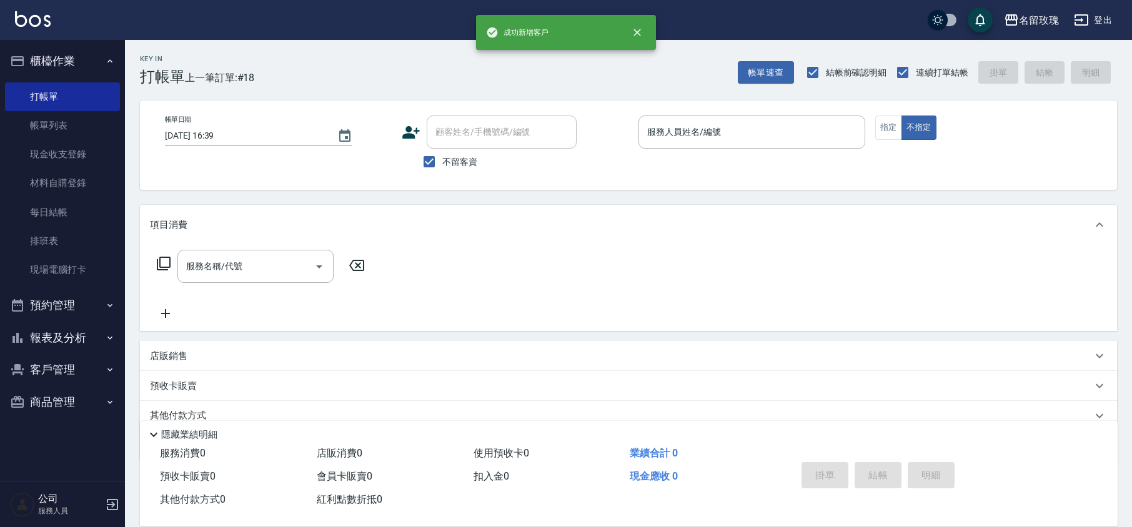
click at [451, 160] on span "不留客資" at bounding box center [459, 162] width 35 height 13
click at [442, 160] on input "不留客資" at bounding box center [429, 162] width 26 height 26
checkbox input "false"
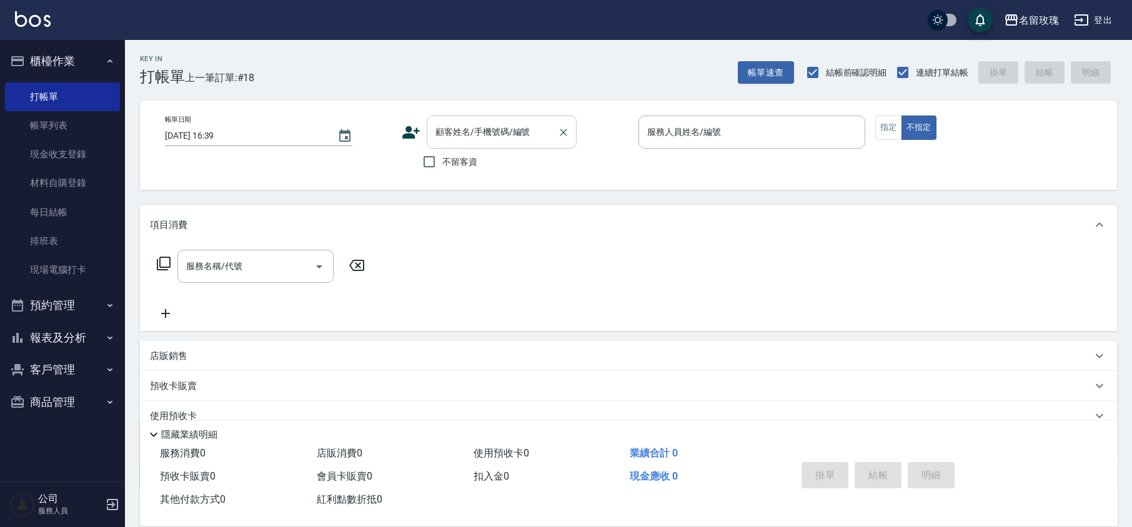
click at [470, 133] on div "顧客姓名/手機號碼/編號 顧客姓名/手機號碼/編號" at bounding box center [502, 132] width 150 height 33
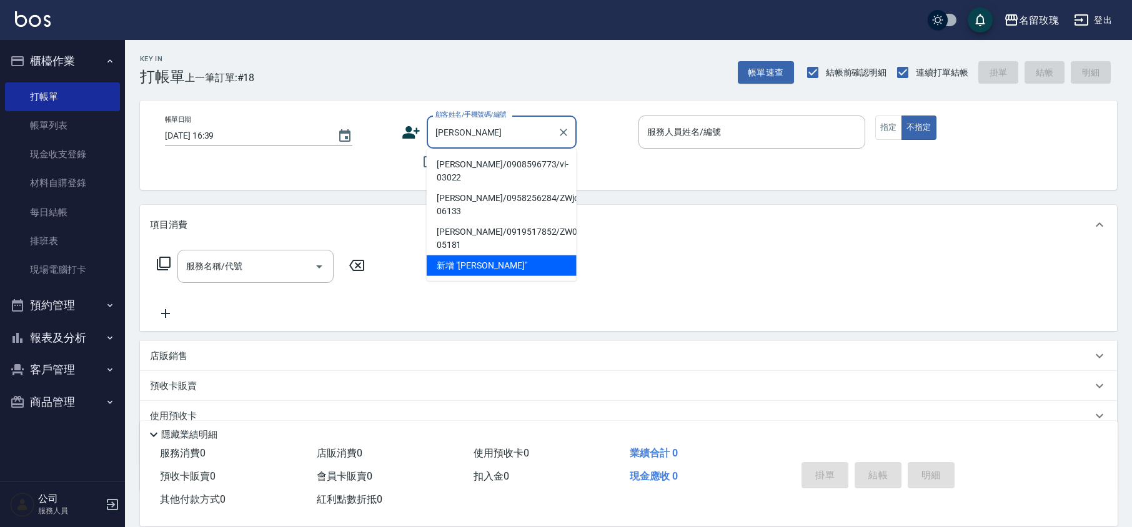
click at [487, 171] on li "[PERSON_NAME]/0908596773/vi-03022" at bounding box center [502, 171] width 150 height 34
type input "[PERSON_NAME]/0908596773/vi-03022"
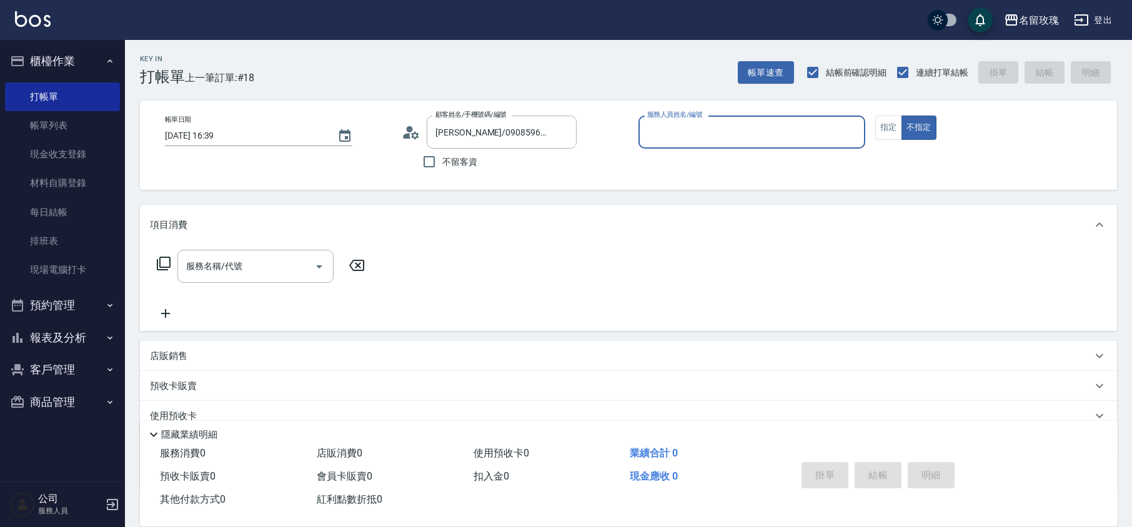
type input "VIVI-2"
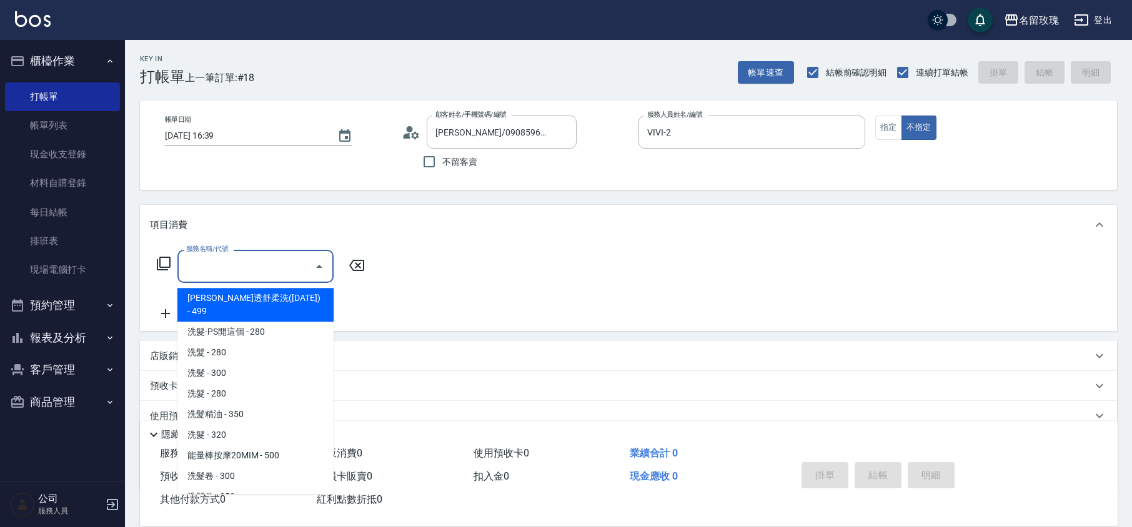
click at [226, 262] on input "服務名稱/代號" at bounding box center [246, 267] width 126 height 22
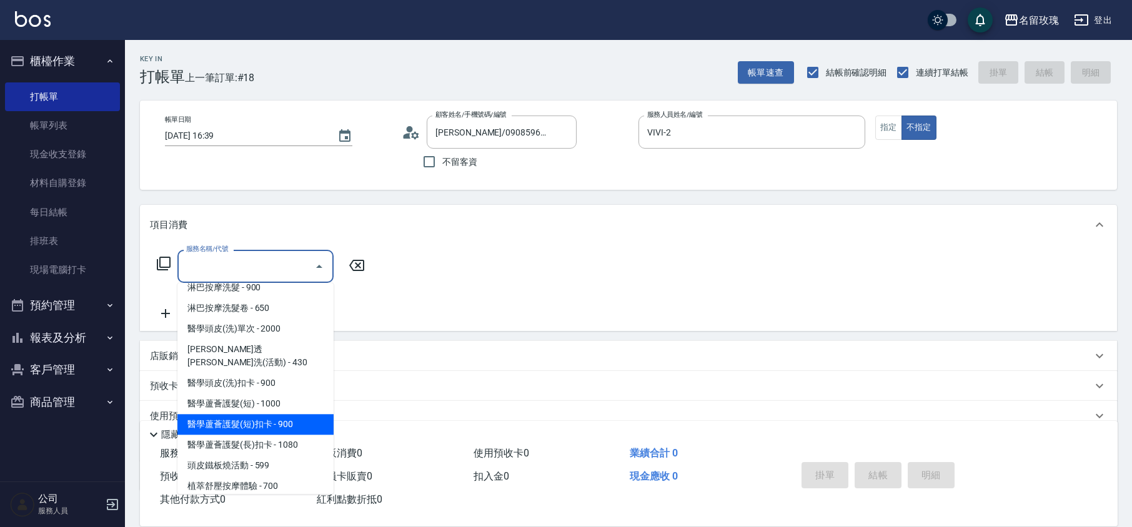
scroll to position [500, 0]
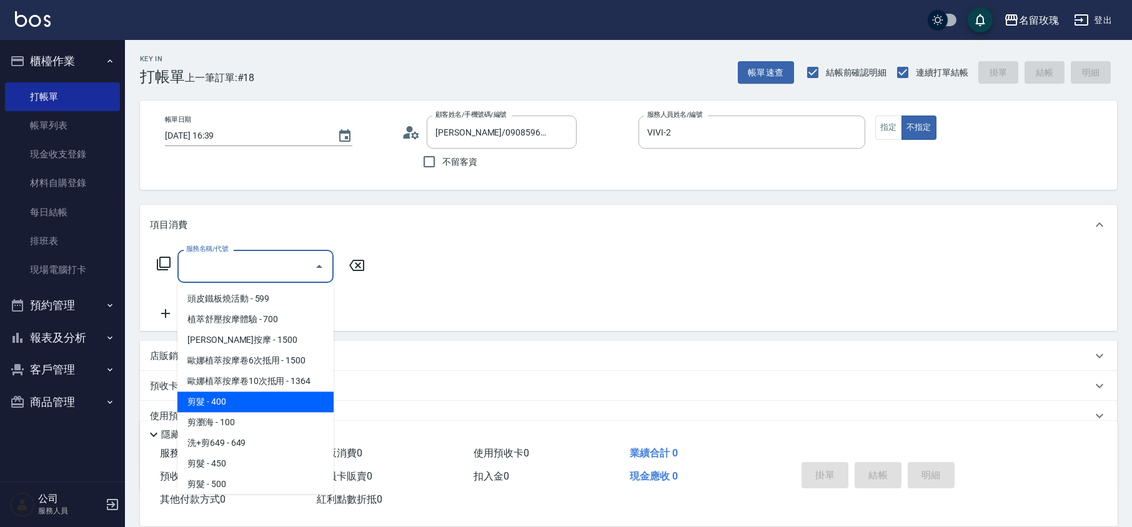
click at [231, 392] on span "剪髮 - 400" at bounding box center [255, 402] width 156 height 21
type input "剪髮(301)"
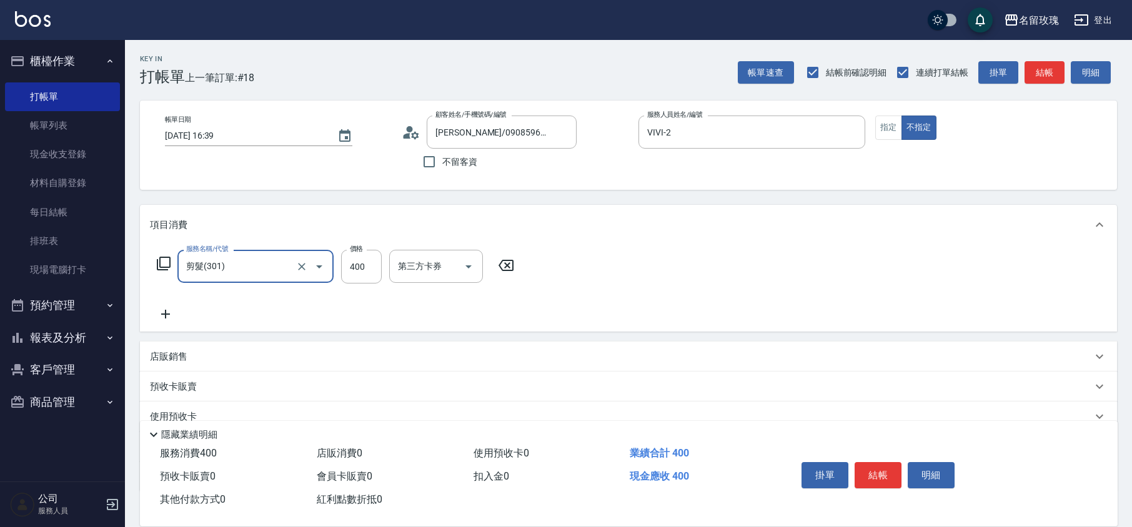
click at [159, 261] on icon at bounding box center [163, 263] width 15 height 15
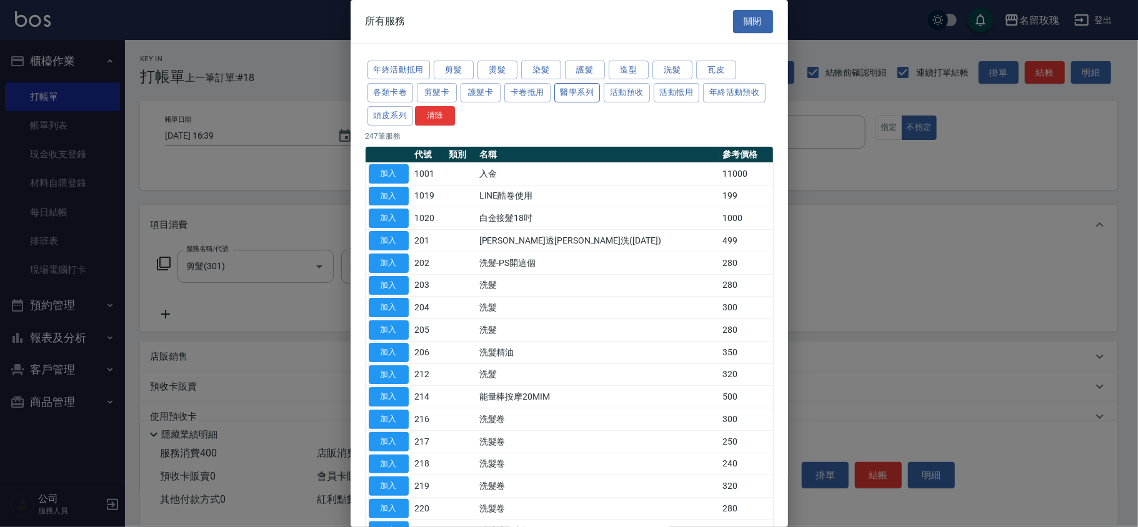
click at [568, 96] on button "醫學系列" at bounding box center [577, 92] width 46 height 19
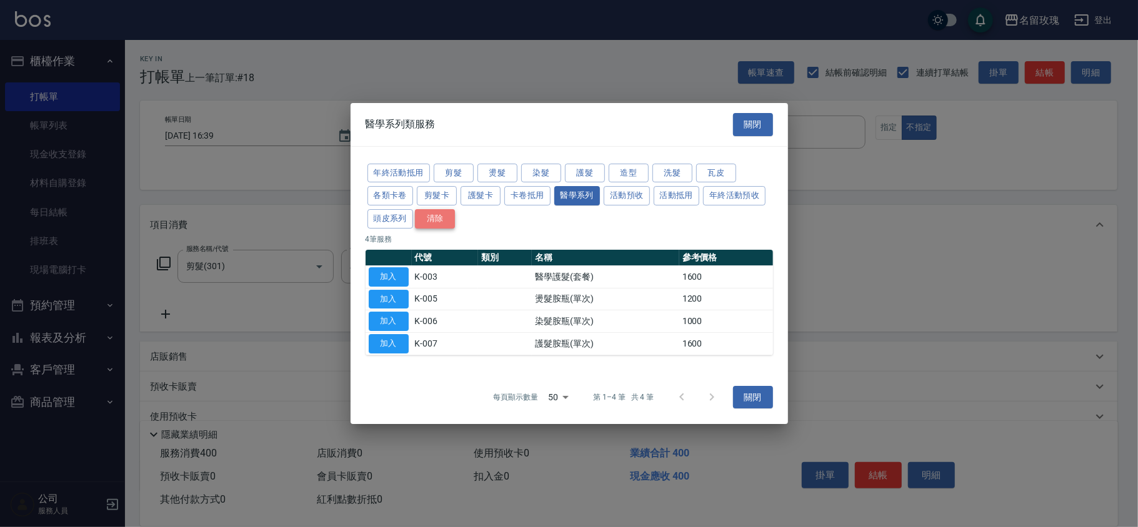
click at [433, 221] on button "清除" at bounding box center [435, 218] width 40 height 19
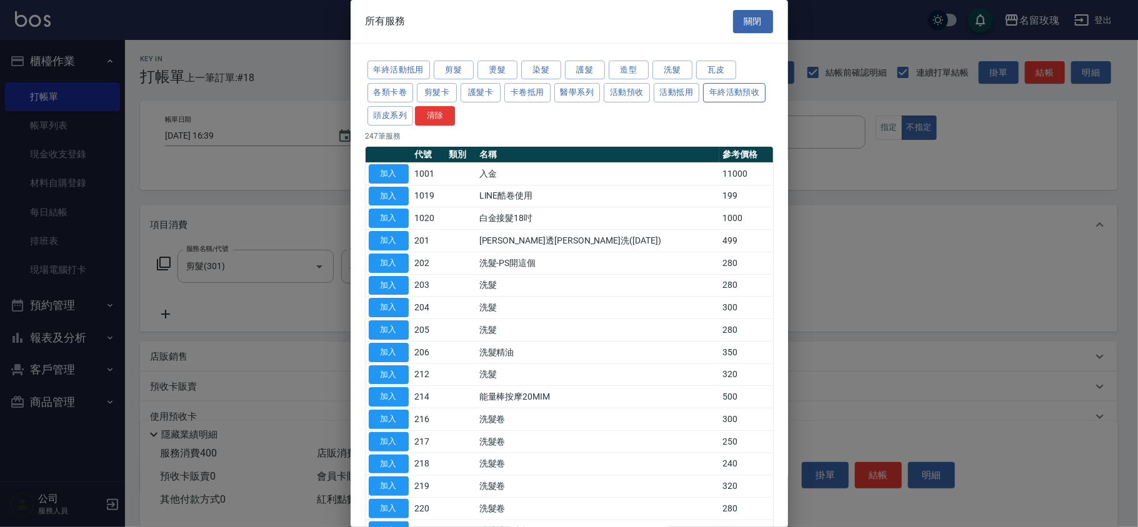
click at [703, 102] on button "年終活動預收" at bounding box center [734, 92] width 62 height 19
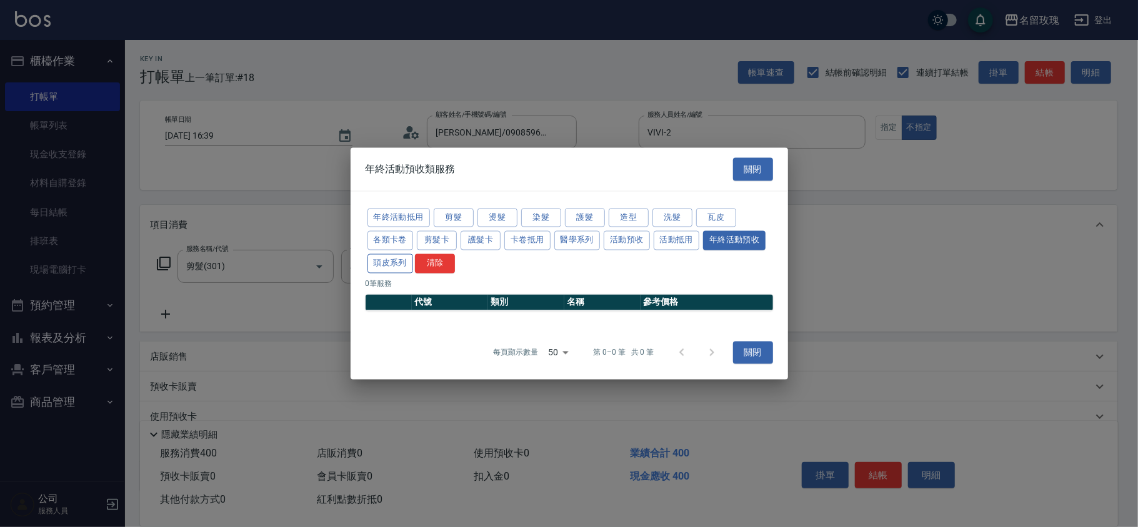
click at [393, 269] on button "頭皮系列" at bounding box center [390, 263] width 46 height 19
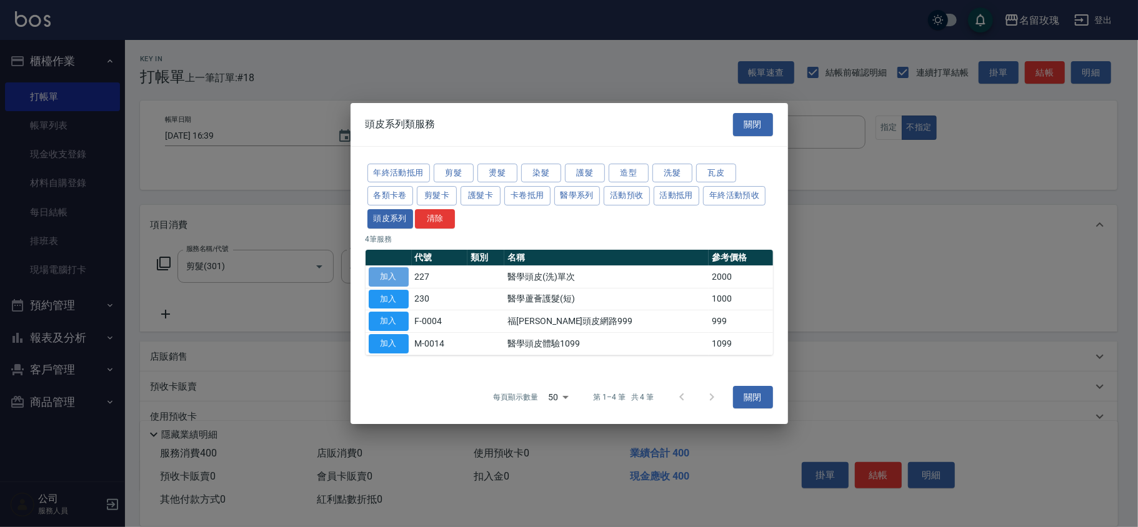
click at [388, 281] on button "加入" at bounding box center [389, 276] width 40 height 19
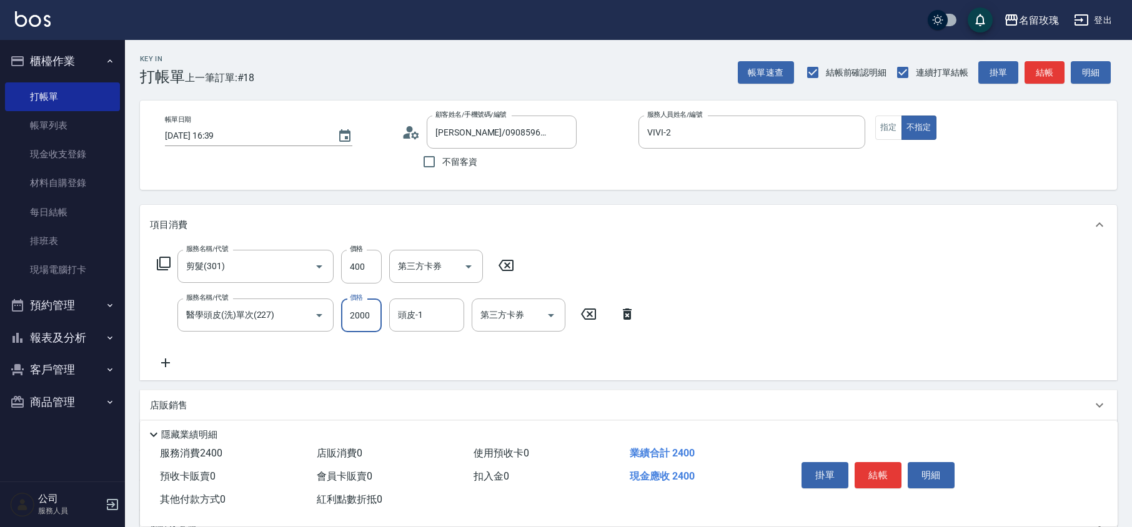
click at [370, 318] on input "2000" at bounding box center [361, 316] width 41 height 34
type input "1800"
click at [405, 316] on div "頭皮-1 頭皮-1" at bounding box center [426, 315] width 75 height 33
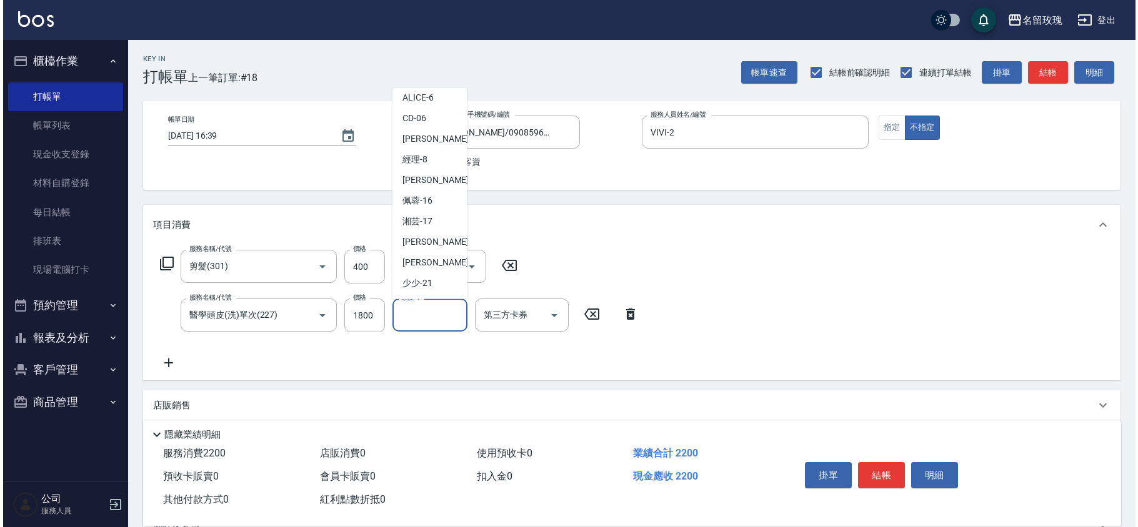
scroll to position [245, 0]
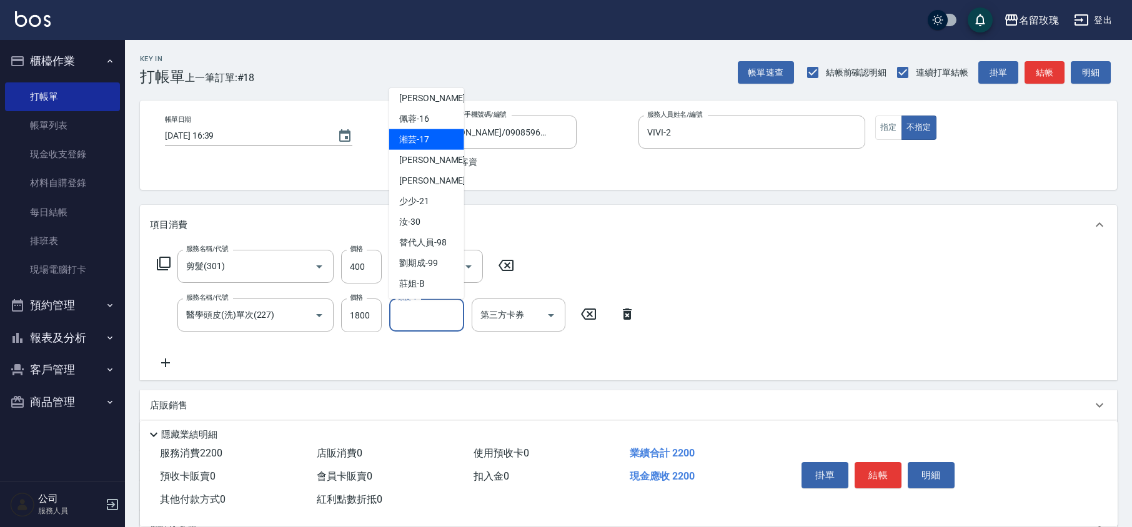
click at [423, 135] on span "湘芸 -17" at bounding box center [414, 139] width 30 height 13
type input "湘芸-17"
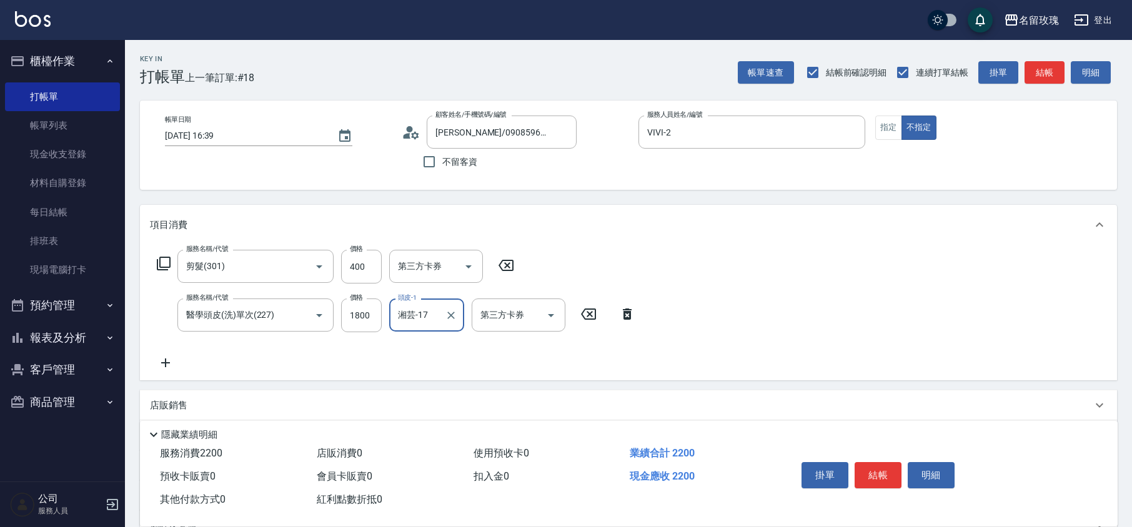
click at [161, 267] on icon at bounding box center [164, 264] width 14 height 14
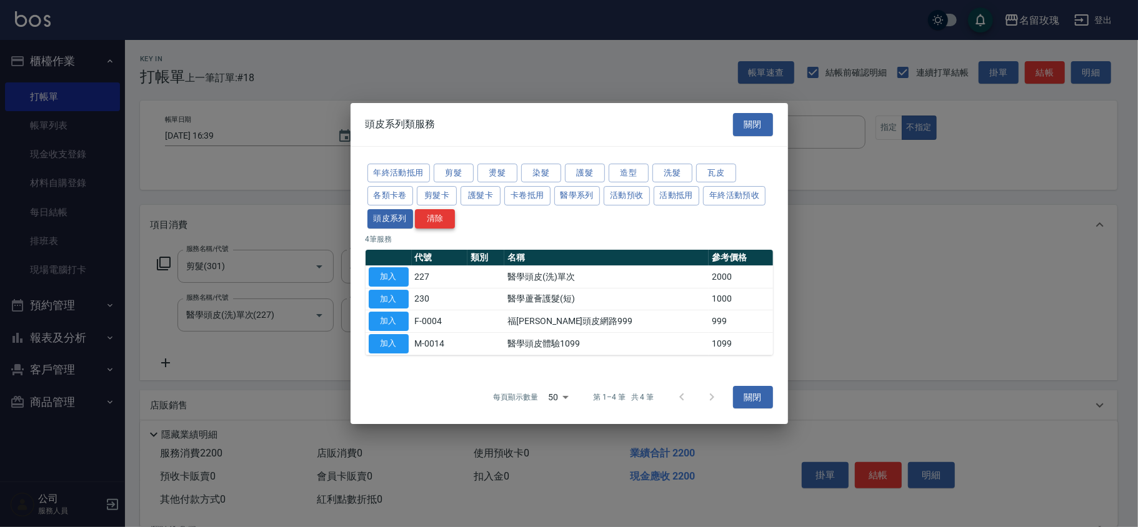
click at [426, 220] on button "清除" at bounding box center [435, 218] width 40 height 19
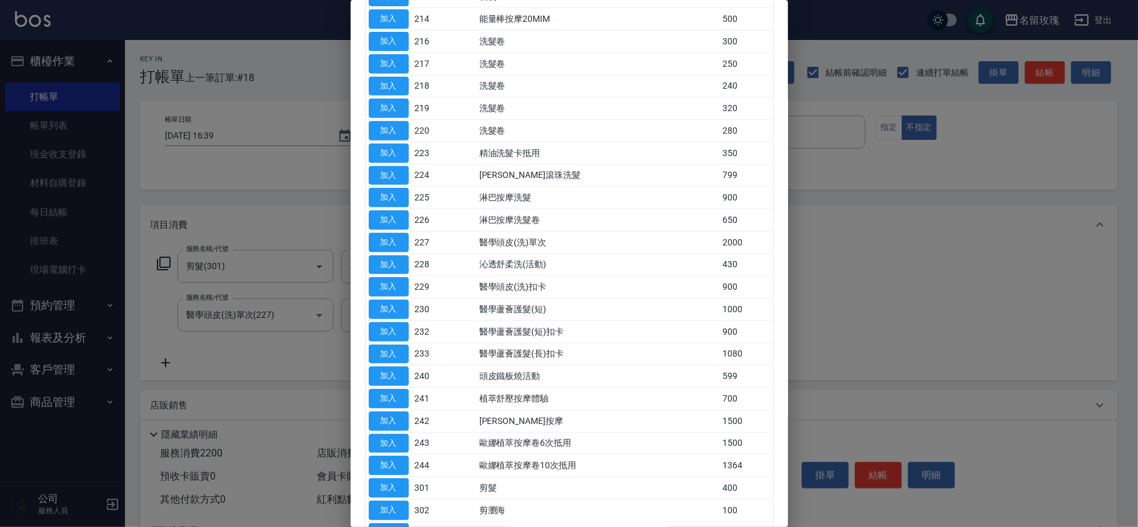
scroll to position [380, 0]
drag, startPoint x: 787, startPoint y: 225, endPoint x: 787, endPoint y: 236, distance: 10.6
click at [787, 236] on div "所有服務 關閉 年終活動抵用 剪髮 燙髮 染髮 護髮 造型 洗髮 瓦皮 各類卡卷 剪髮卡 護髮卡 卡卷抵用 醫學系列 活動預收 活動抵用 年終活動預收 頭皮系…" at bounding box center [568, 263] width 437 height 527
drag, startPoint x: 787, startPoint y: 236, endPoint x: 785, endPoint y: 251, distance: 14.6
click at [785, 251] on div "所有服務 關閉 年終活動抵用 剪髮 燙髮 染髮 護髮 造型 洗髮 瓦皮 各類卡卷 剪髮卡 護髮卡 卡卷抵用 醫學系列 活動預收 活動抵用 年終活動預收 頭皮系…" at bounding box center [568, 263] width 437 height 527
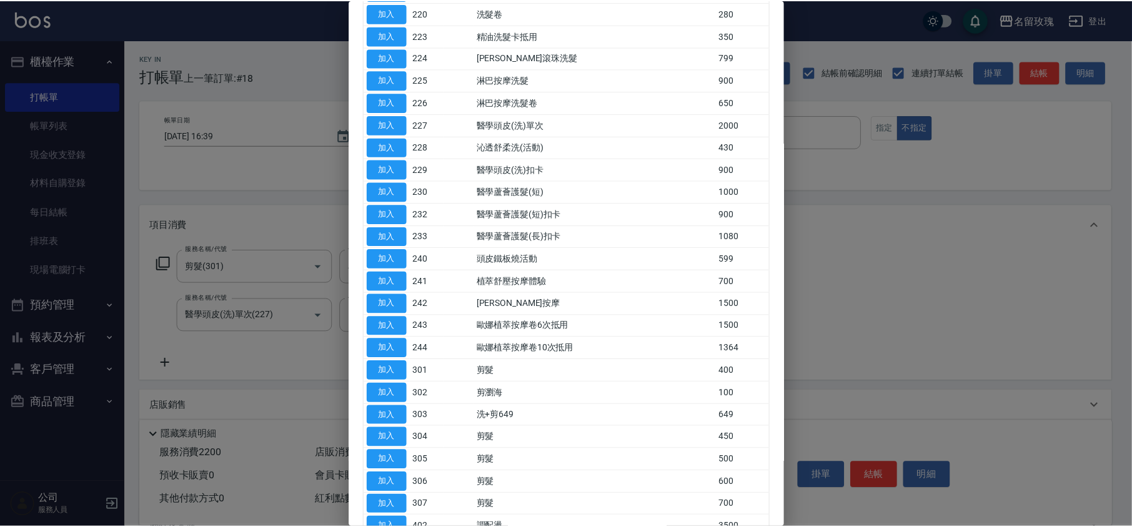
scroll to position [833, 0]
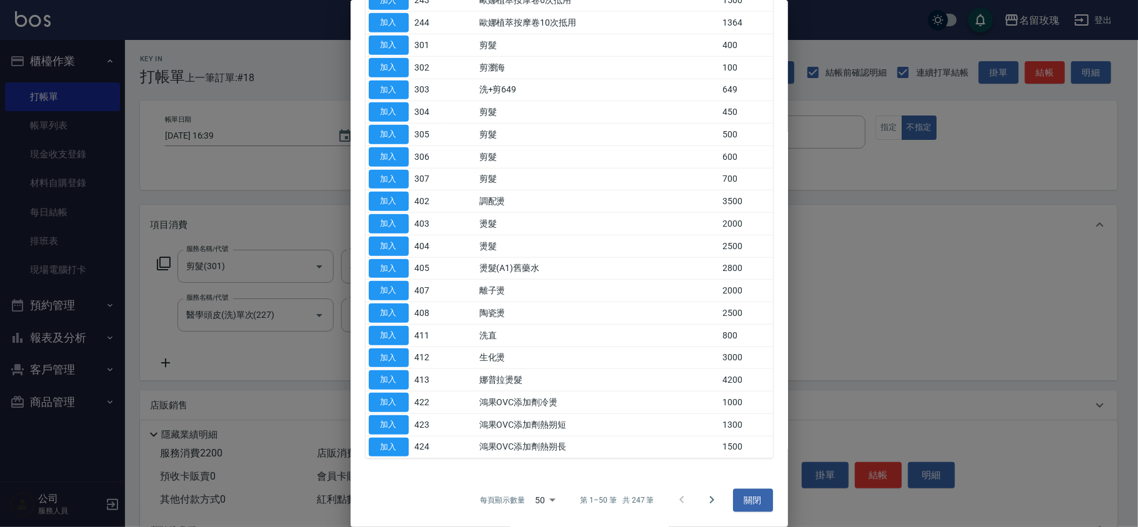
click at [756, 506] on button "關閉" at bounding box center [753, 500] width 40 height 23
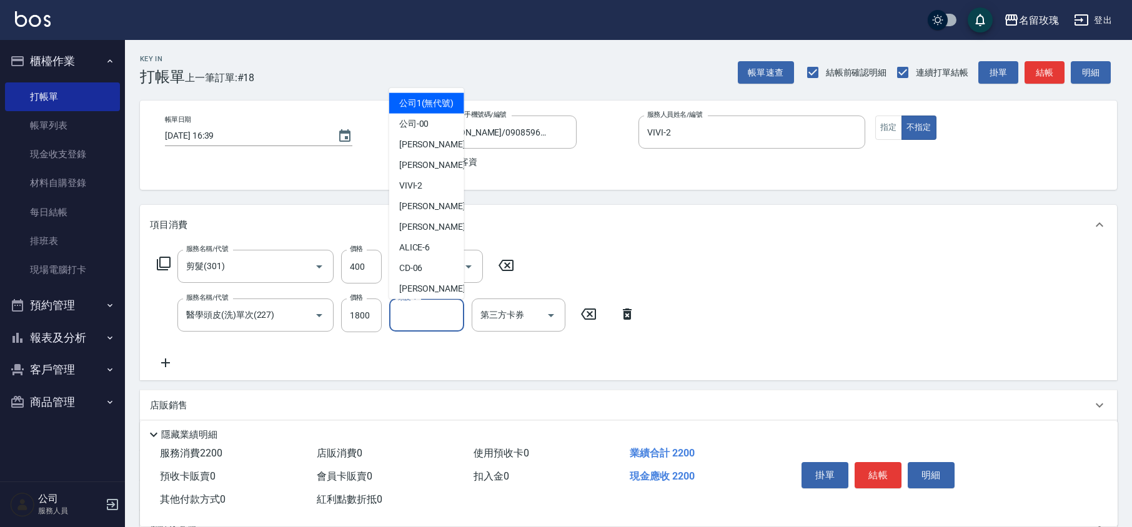
click at [420, 325] on input "頭皮-1" at bounding box center [427, 315] width 64 height 22
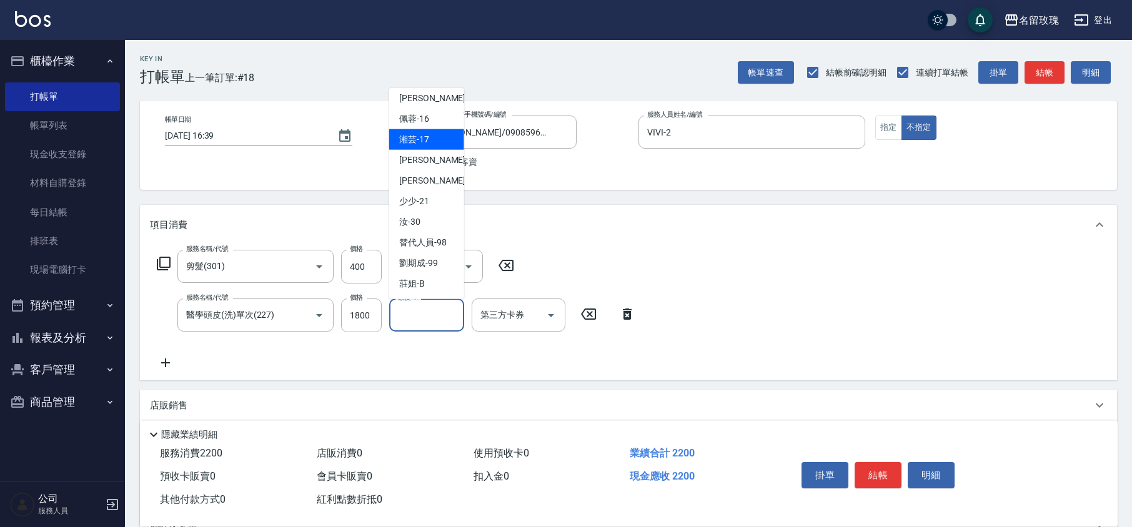
click at [427, 131] on div "湘芸 -17" at bounding box center [426, 139] width 75 height 21
type input "湘芸-17"
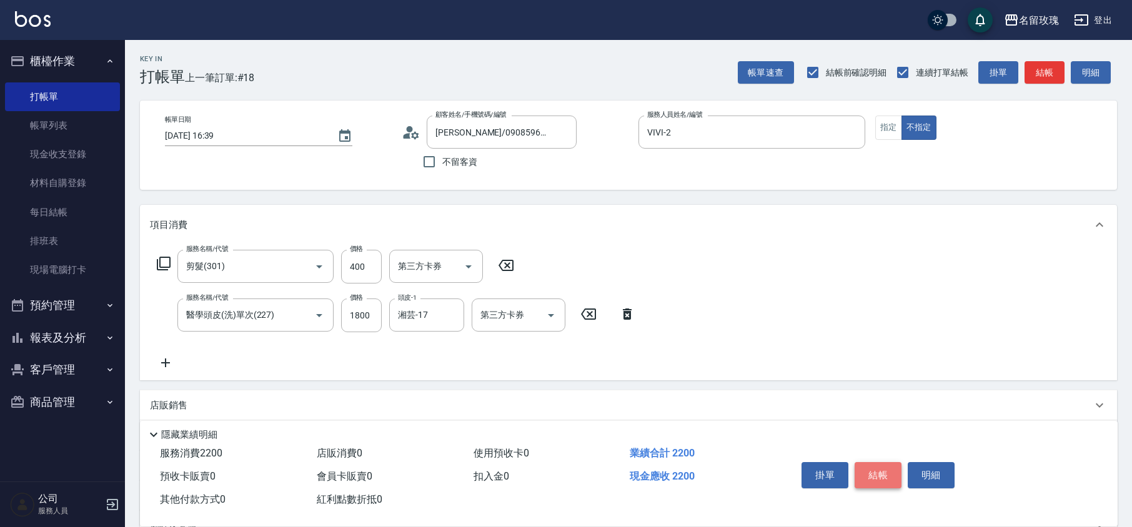
click at [875, 480] on button "結帳" at bounding box center [878, 475] width 47 height 26
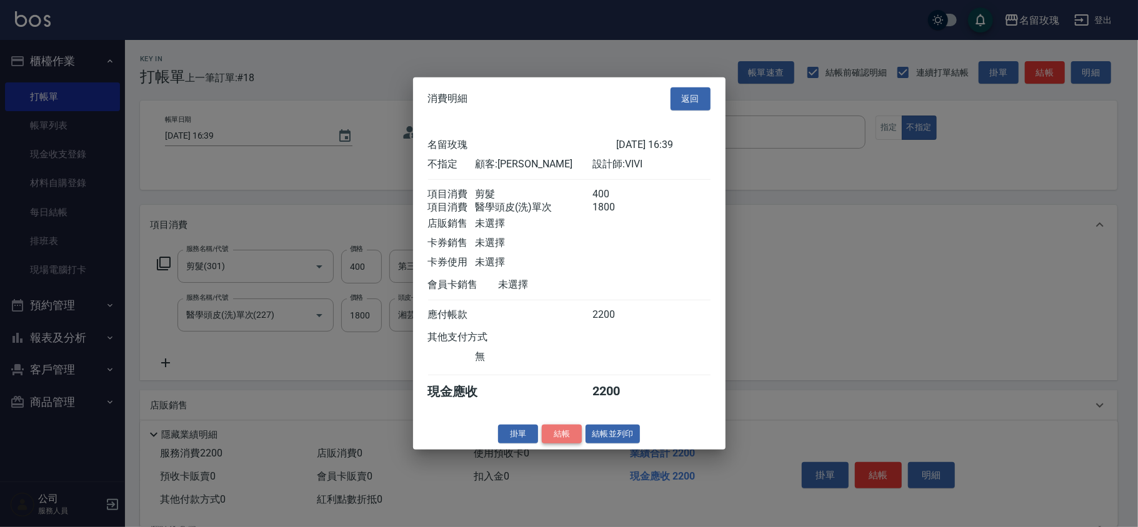
click at [562, 444] on button "結帳" at bounding box center [562, 433] width 40 height 19
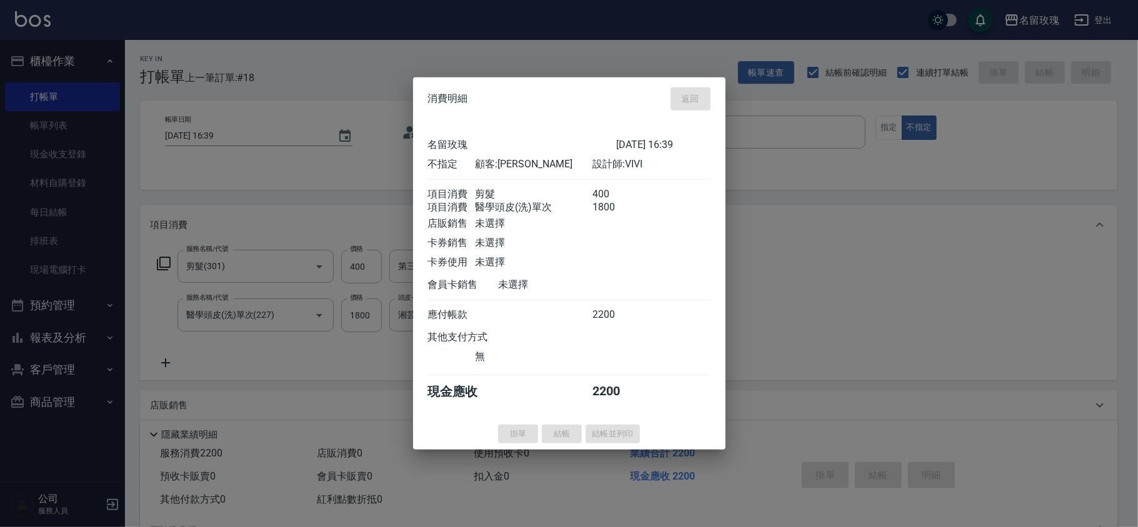
type input "[DATE] 16:59"
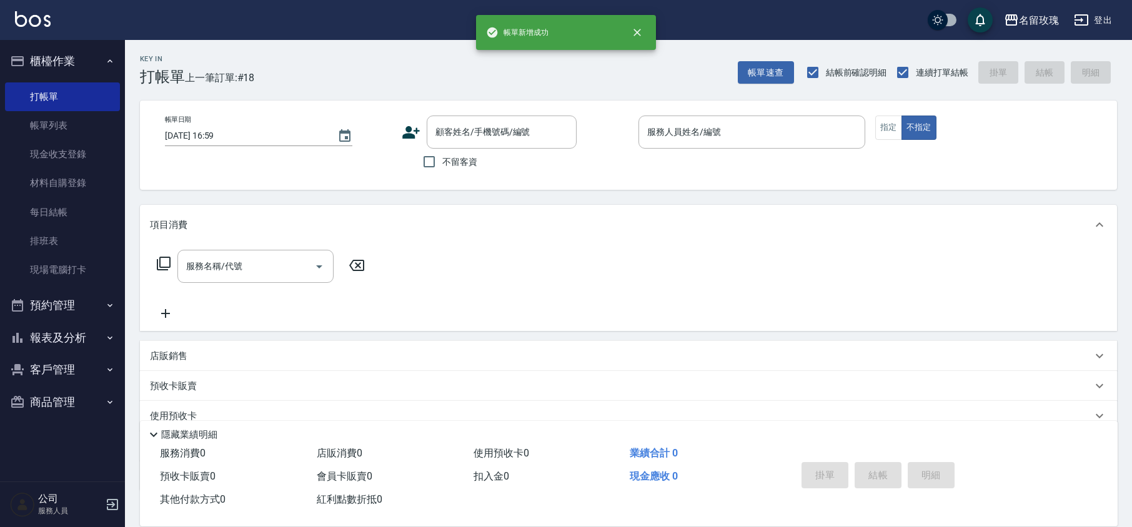
scroll to position [0, 0]
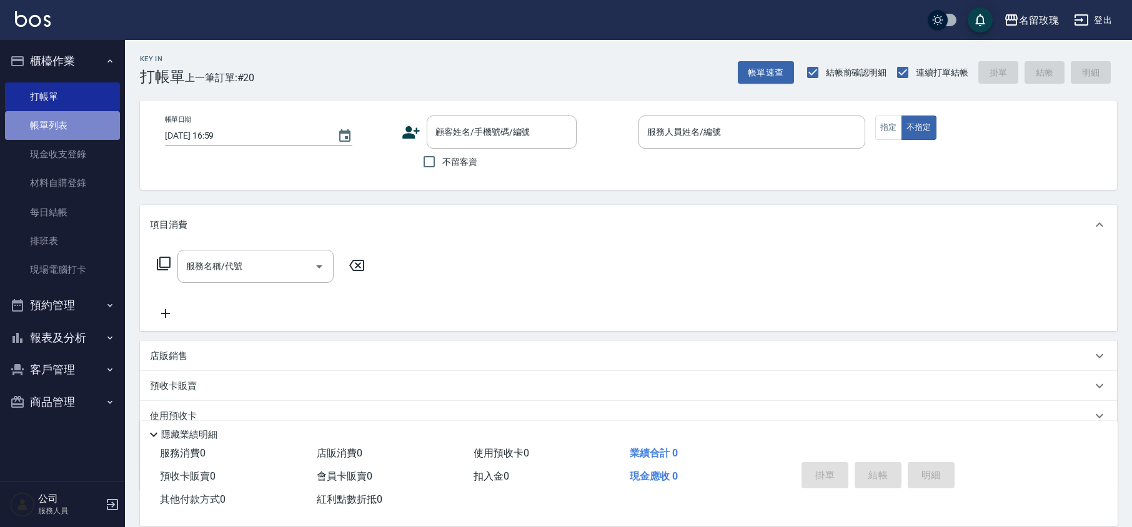
click at [60, 121] on link "帳單列表" at bounding box center [62, 125] width 115 height 29
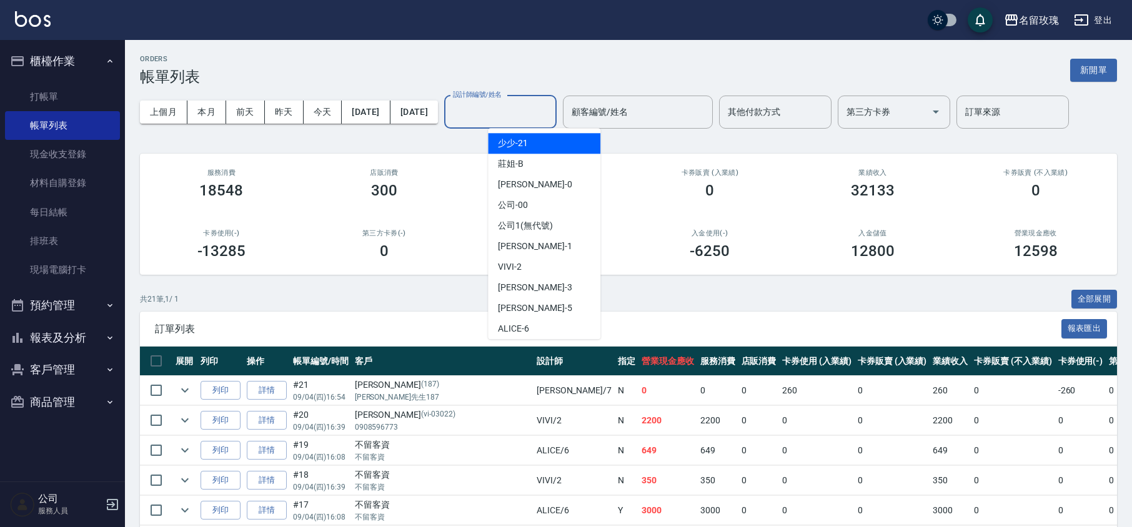
click at [512, 113] on div "設計師編號/姓名 設計師編號/姓名" at bounding box center [500, 112] width 112 height 33
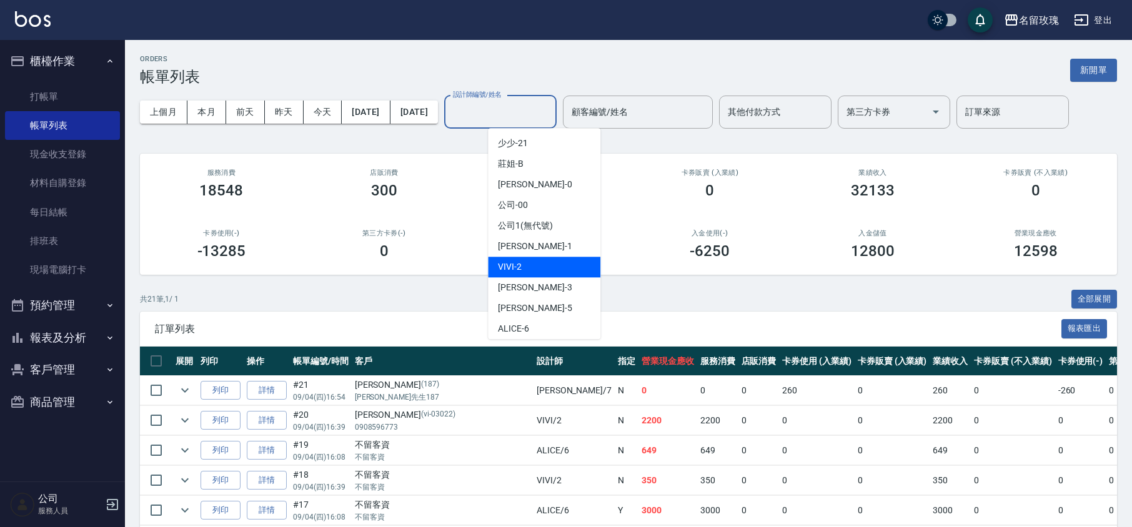
click at [519, 271] on span "VIVI -2" at bounding box center [510, 267] width 24 height 13
type input "VIVI-2"
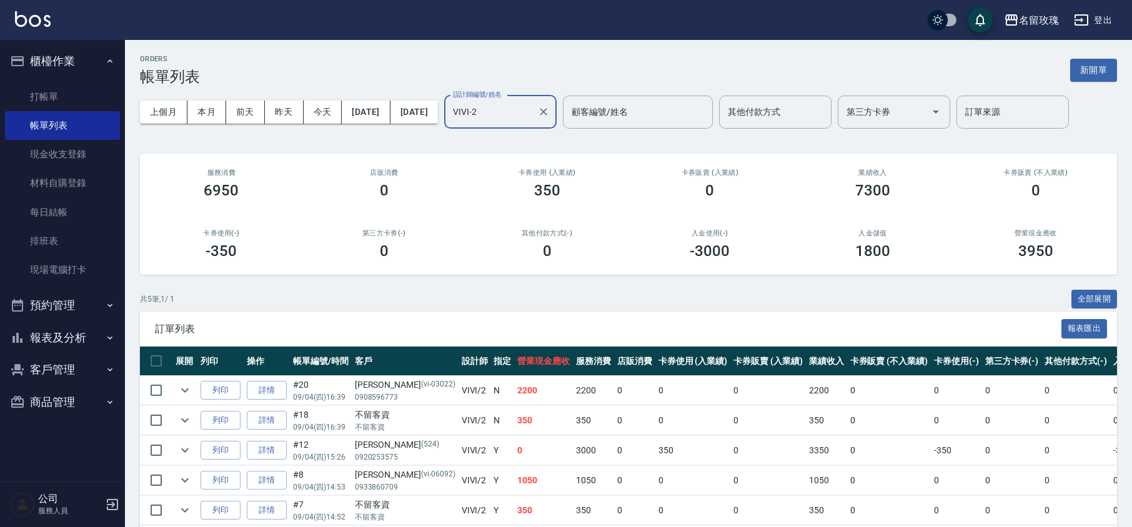
scroll to position [62, 0]
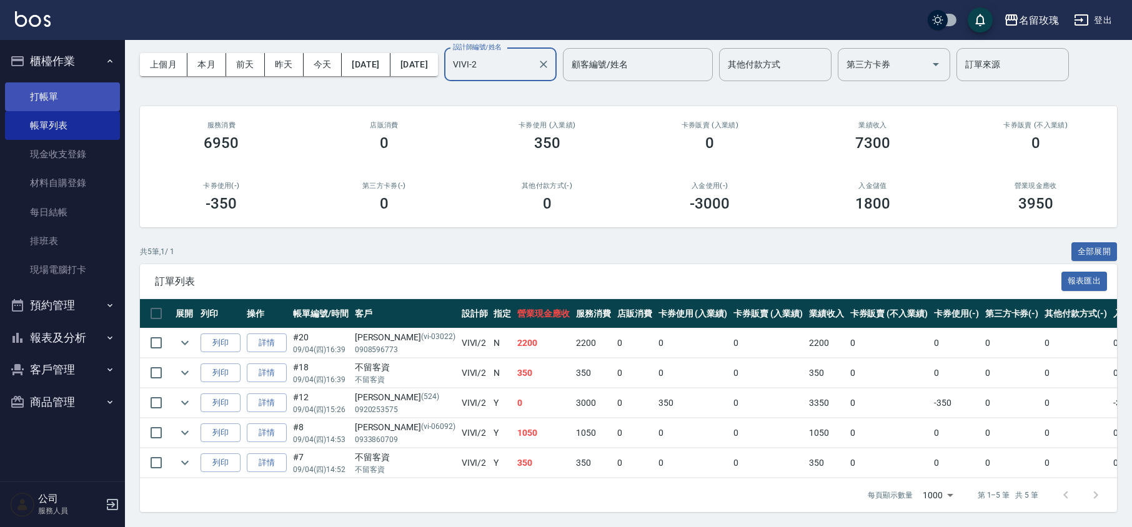
click at [108, 89] on link "打帳單" at bounding box center [62, 96] width 115 height 29
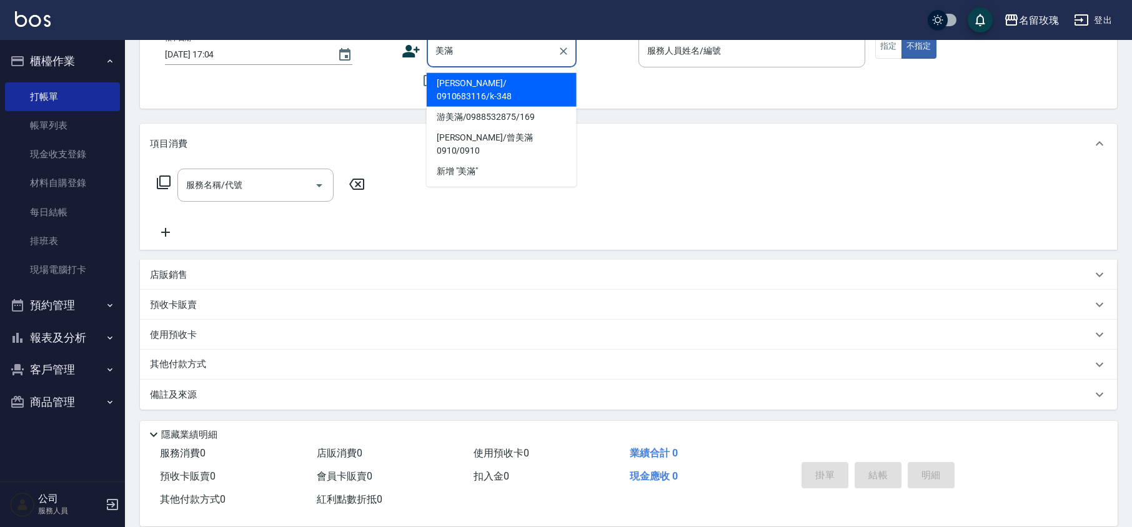
click at [485, 84] on li "[PERSON_NAME]/ 0910683116/k-348" at bounding box center [502, 90] width 150 height 34
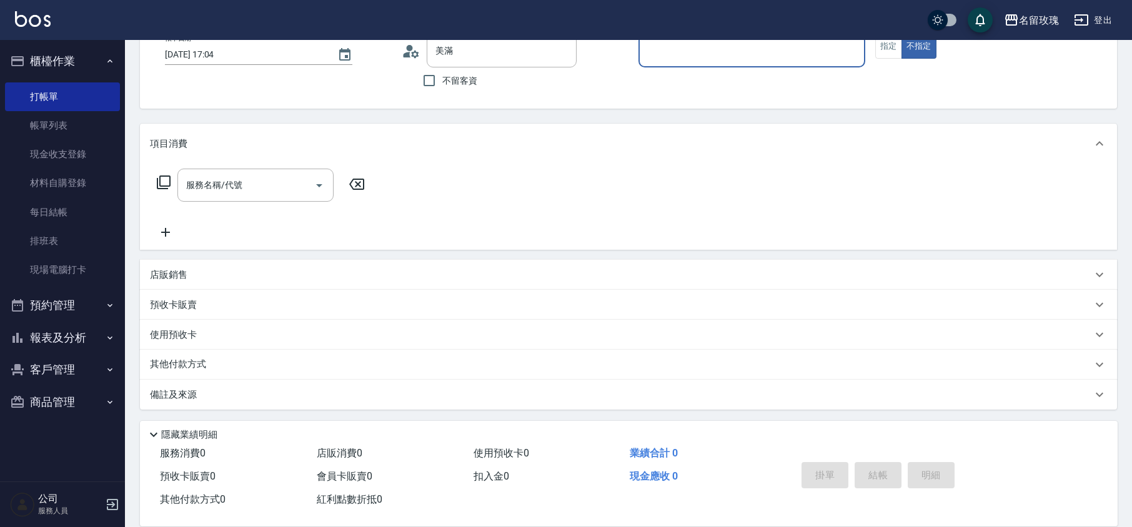
type input "[PERSON_NAME]/ 0910683116/k-348"
type input "[PERSON_NAME]-5"
click at [405, 46] on icon at bounding box center [411, 51] width 19 height 19
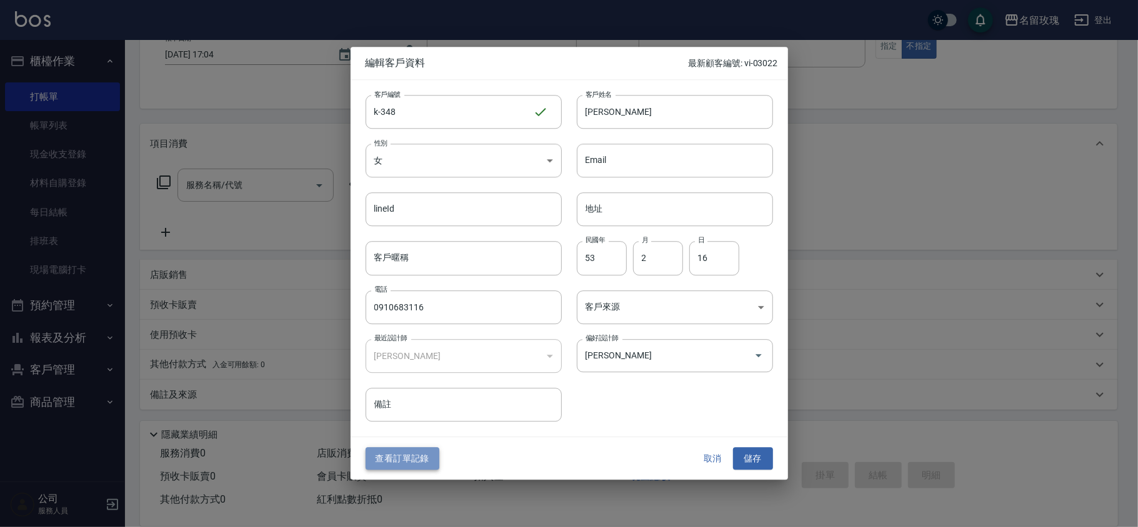
click at [432, 458] on button "查看訂單記錄" at bounding box center [402, 458] width 74 height 23
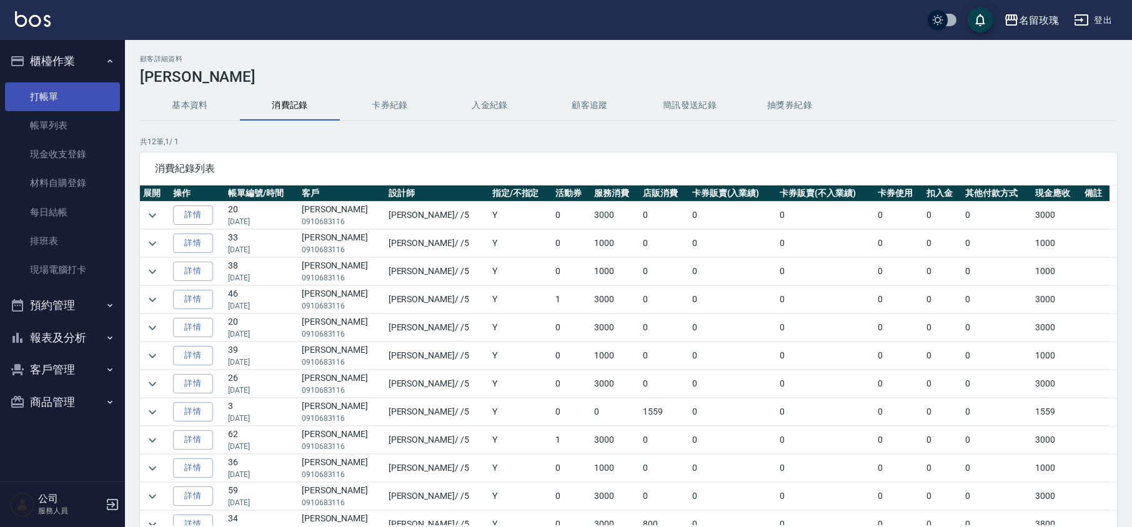
drag, startPoint x: 73, startPoint y: 79, endPoint x: 75, endPoint y: 85, distance: 6.5
click at [74, 79] on ul "打帳單 帳單列表 現金收支登錄 材料自購登錄 每日結帳 排班表 現場電腦打卡" at bounding box center [62, 183] width 115 height 212
click at [75, 94] on link "打帳單" at bounding box center [62, 96] width 115 height 29
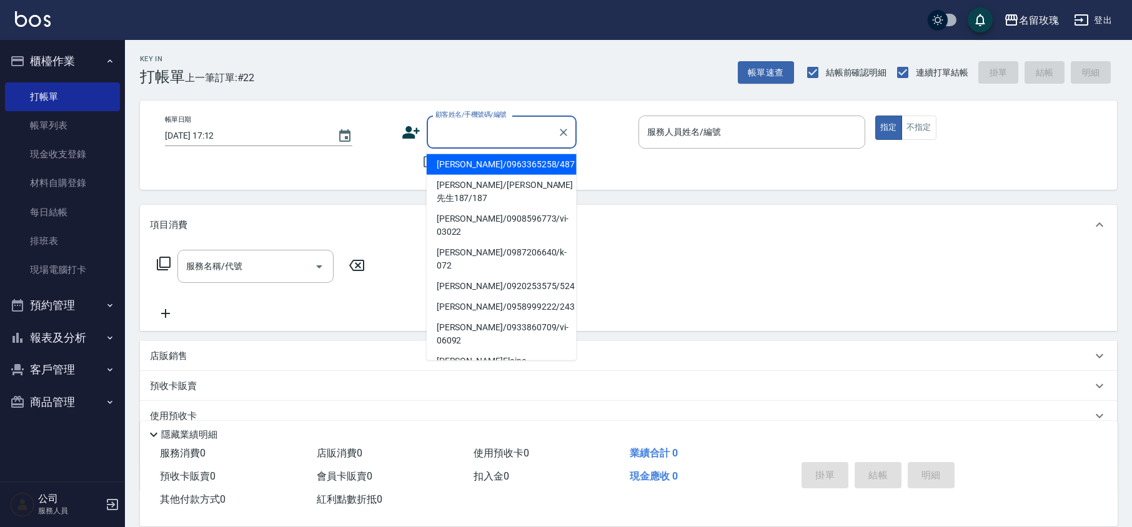
click at [449, 132] on input "顧客姓名/手機號碼/編號" at bounding box center [492, 132] width 120 height 22
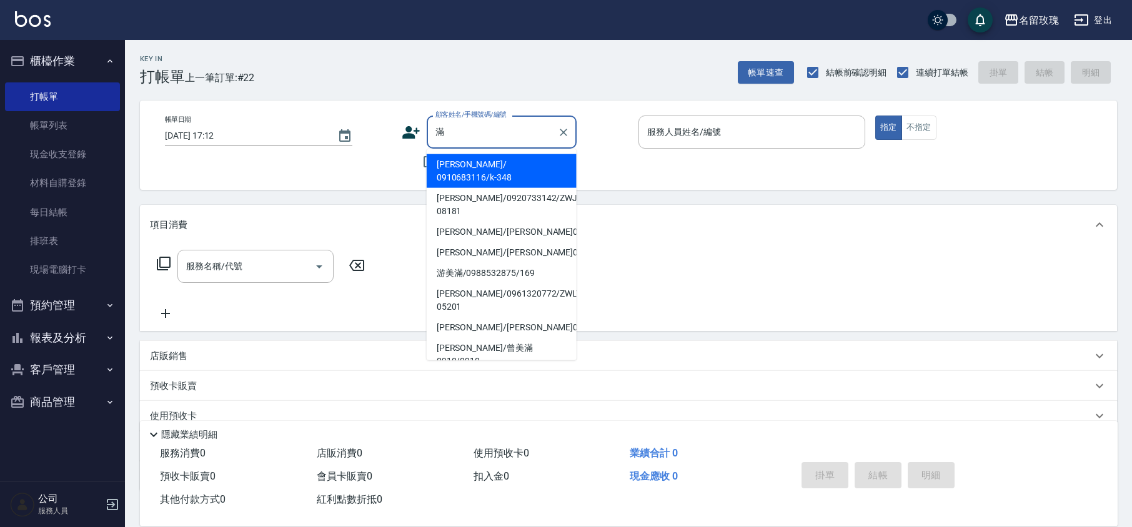
click at [463, 159] on li "[PERSON_NAME]/ 0910683116/k-348" at bounding box center [502, 171] width 150 height 34
type input "[PERSON_NAME]/ 0910683116/k-348"
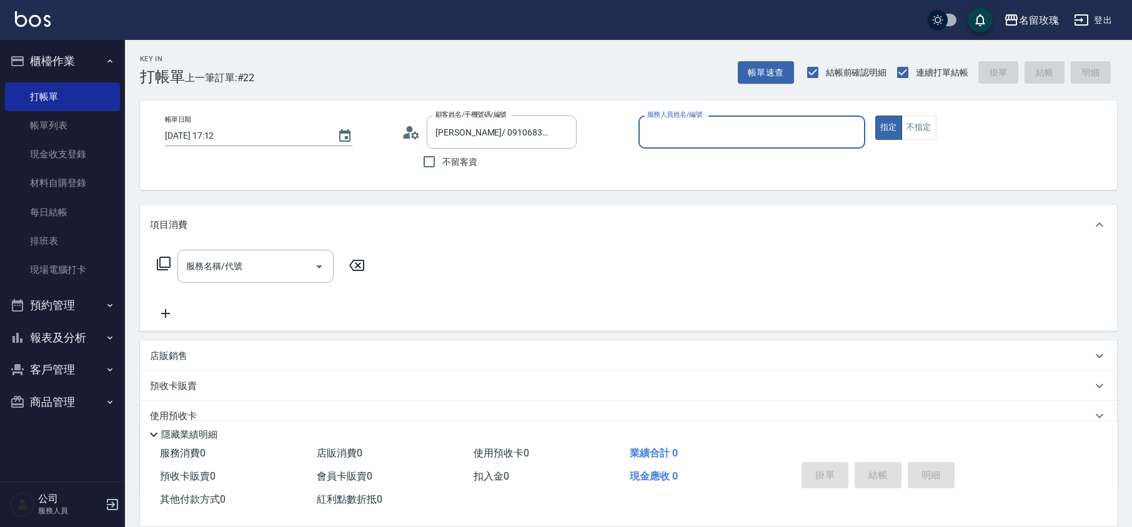
type input "[PERSON_NAME]-5"
click at [296, 262] on input "服務名稱/代號" at bounding box center [246, 267] width 126 height 22
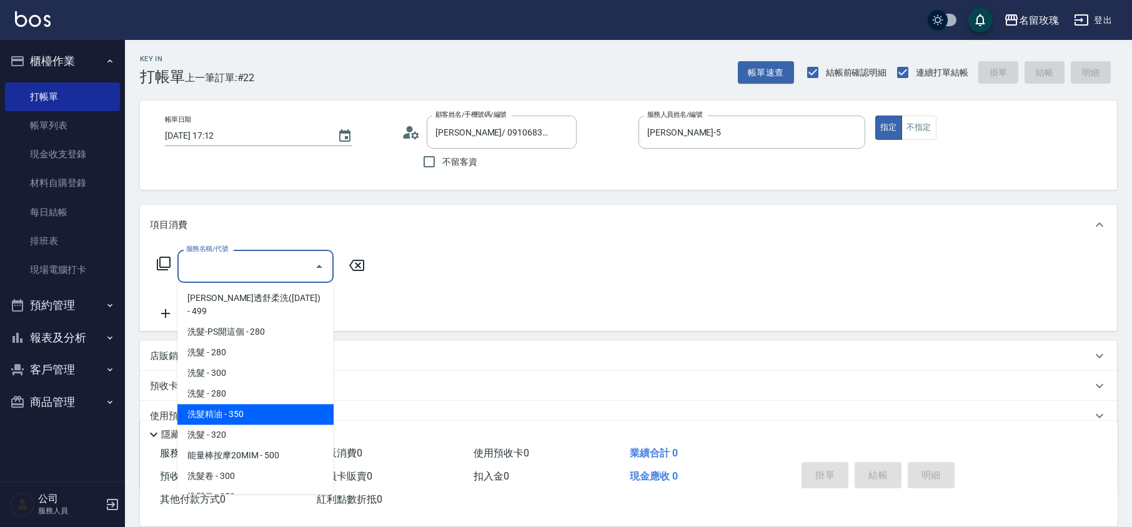
click at [271, 405] on span "洗髮精油 - 350" at bounding box center [255, 414] width 156 height 21
type input "洗髮精油(206)"
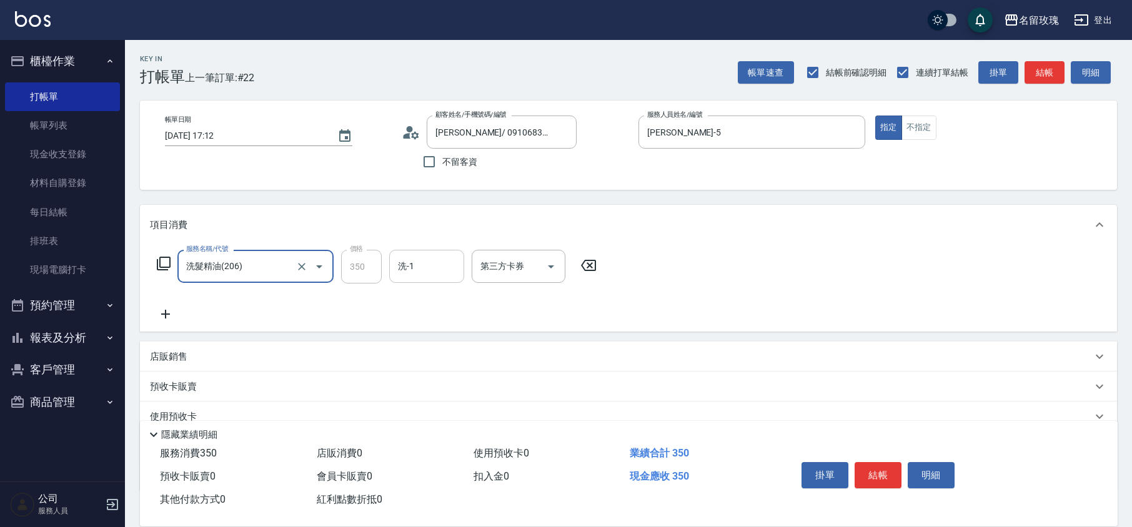
click at [416, 274] on input "洗-1" at bounding box center [427, 267] width 64 height 22
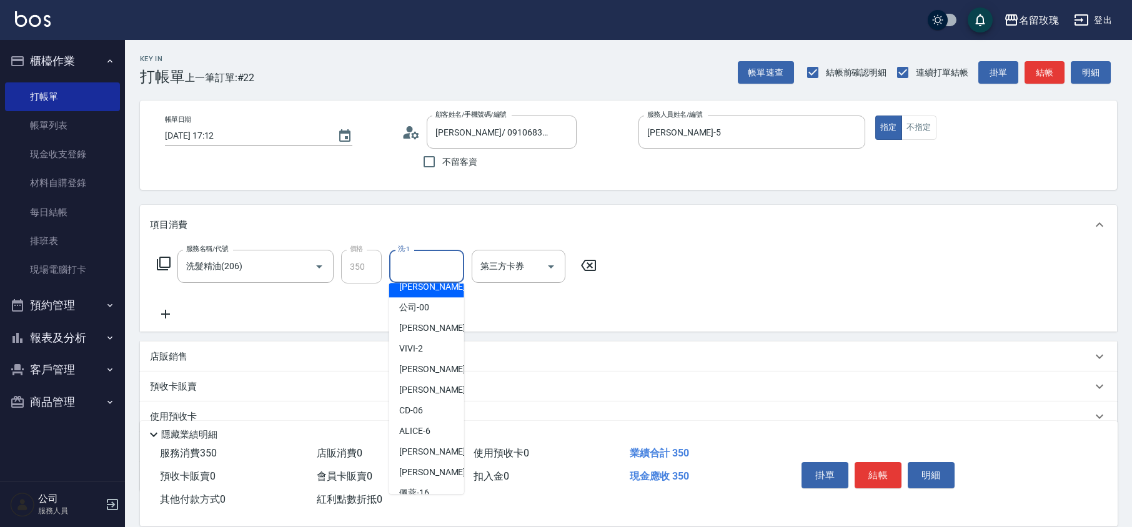
scroll to position [246, 0]
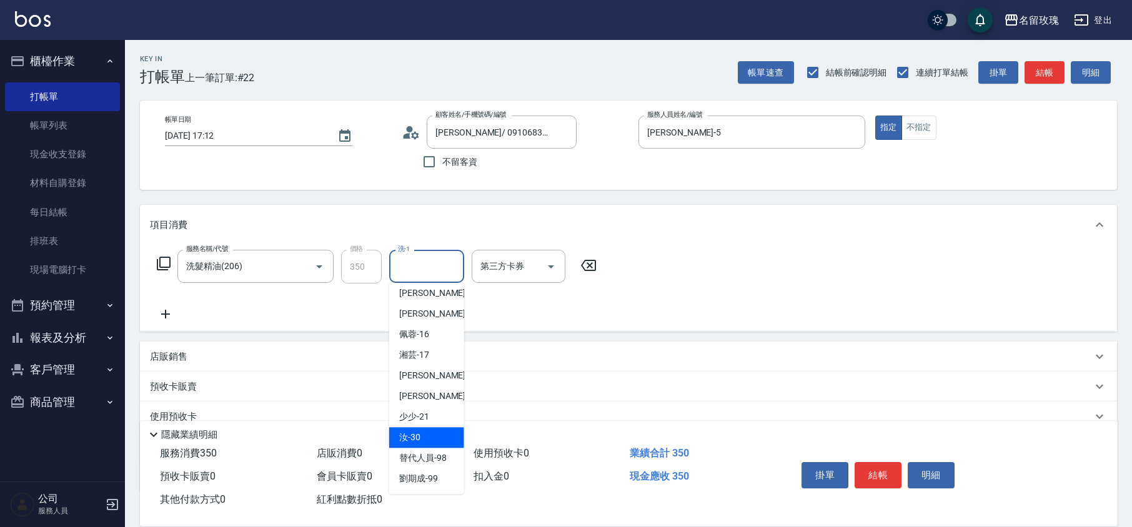
click at [419, 438] on span "汝 -30" at bounding box center [409, 437] width 21 height 13
type input "汝-30"
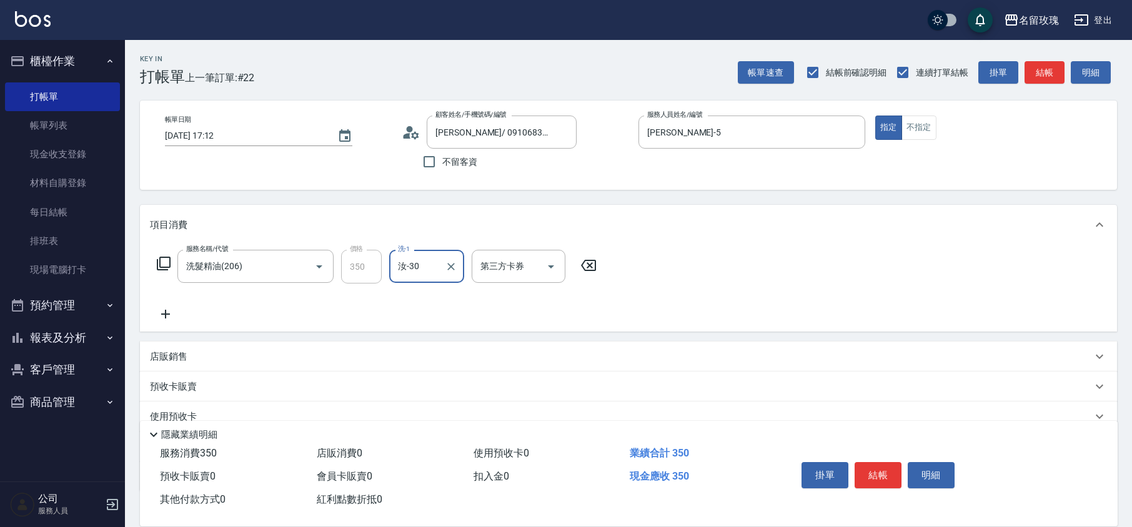
click at [171, 265] on icon at bounding box center [163, 263] width 15 height 15
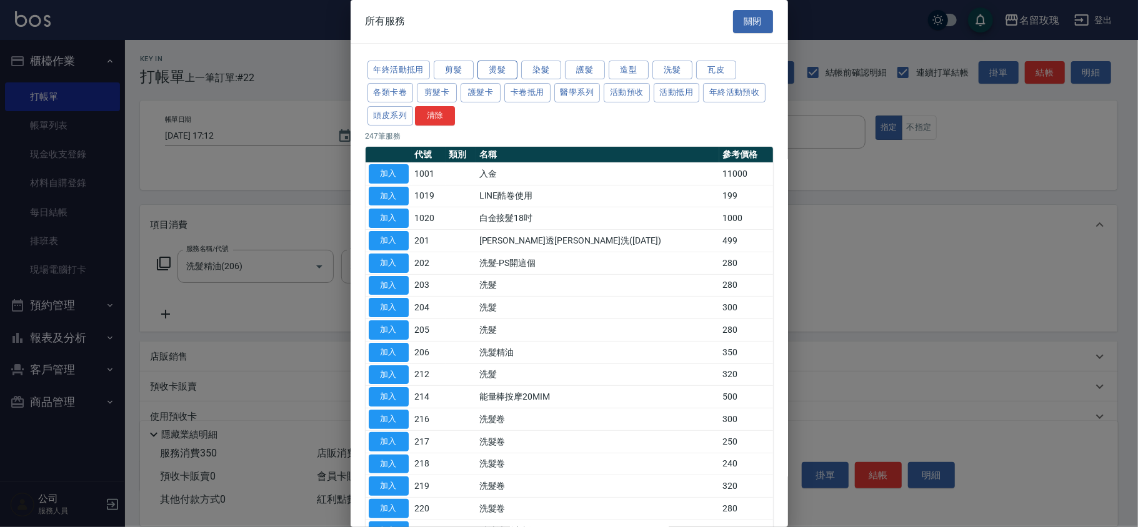
click at [495, 71] on button "燙髮" at bounding box center [497, 70] width 40 height 19
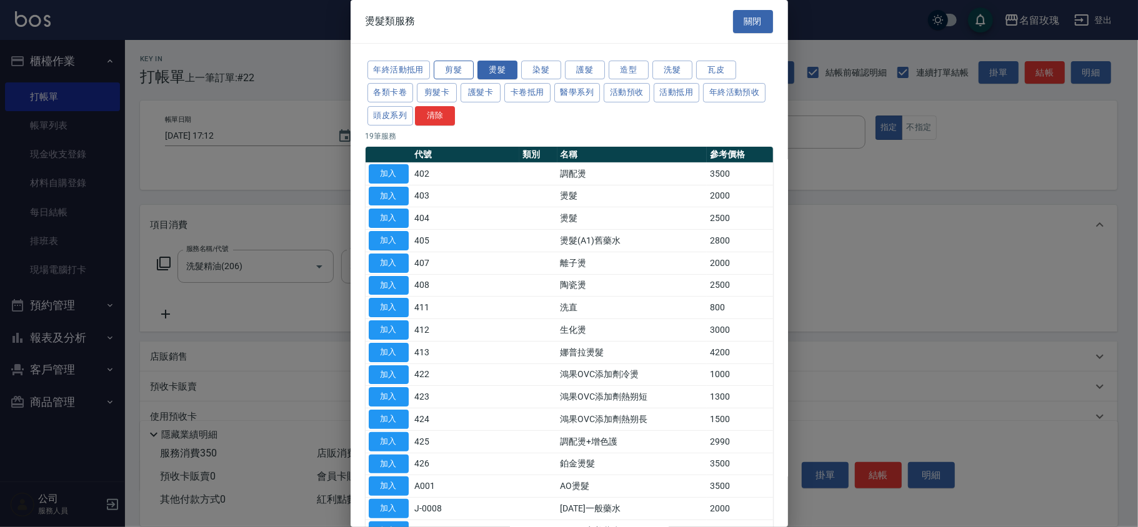
click at [461, 62] on button "剪髮" at bounding box center [454, 70] width 40 height 19
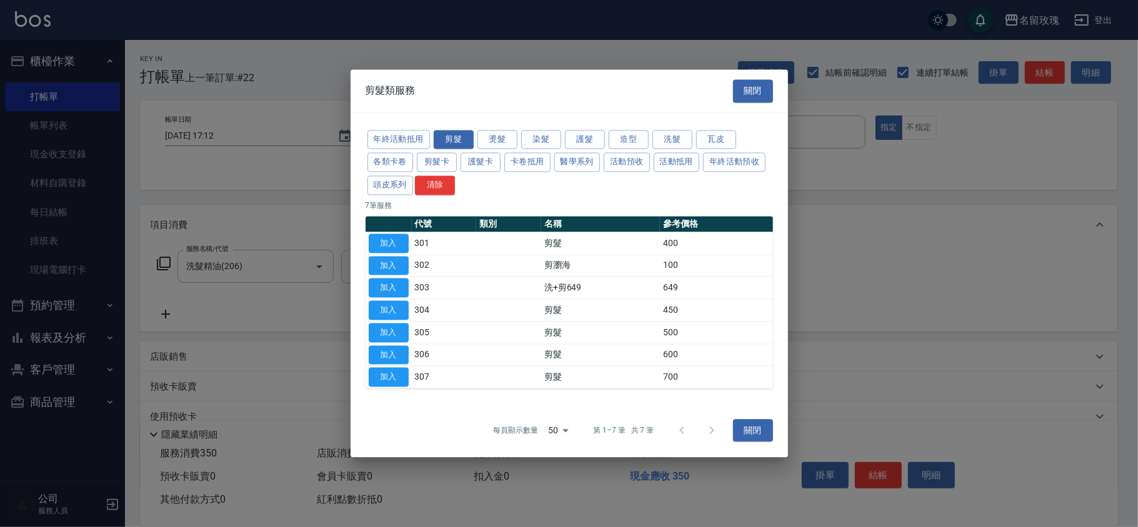
drag, startPoint x: 392, startPoint y: 375, endPoint x: 375, endPoint y: 354, distance: 27.6
click at [391, 376] on button "加入" at bounding box center [389, 377] width 40 height 19
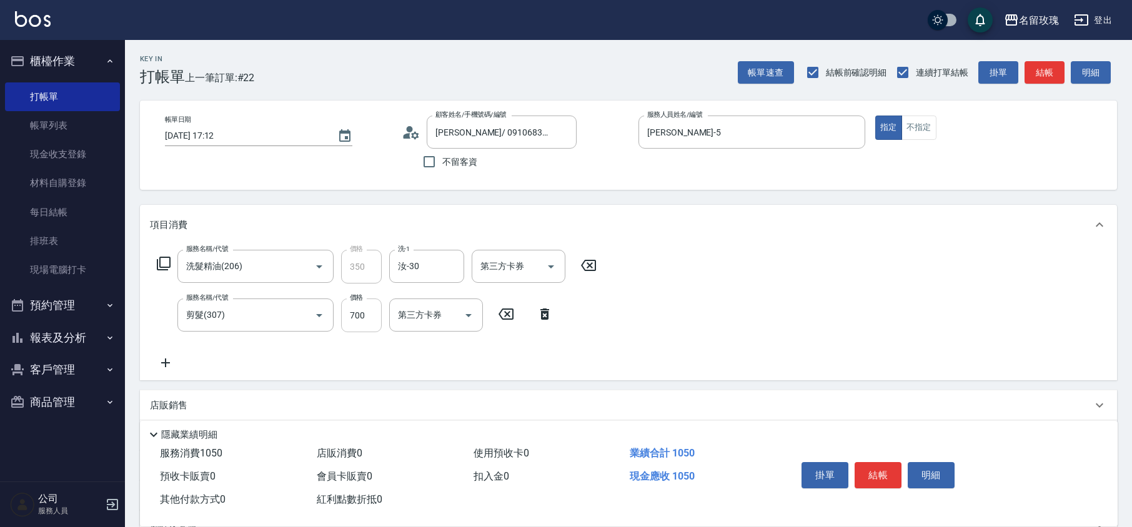
click at [365, 323] on input "700" at bounding box center [361, 316] width 41 height 34
type input "650"
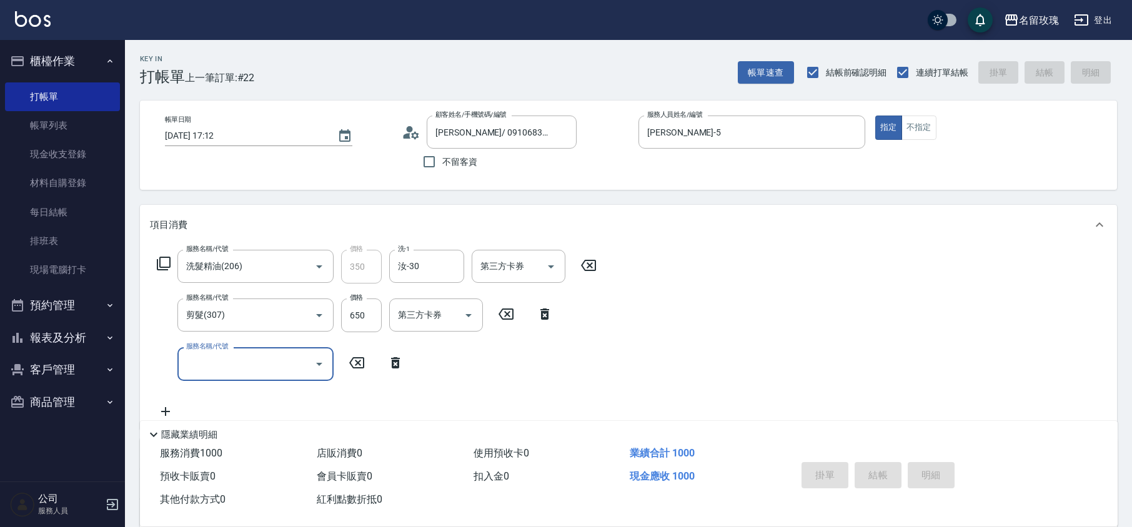
type input "[DATE] 17:13"
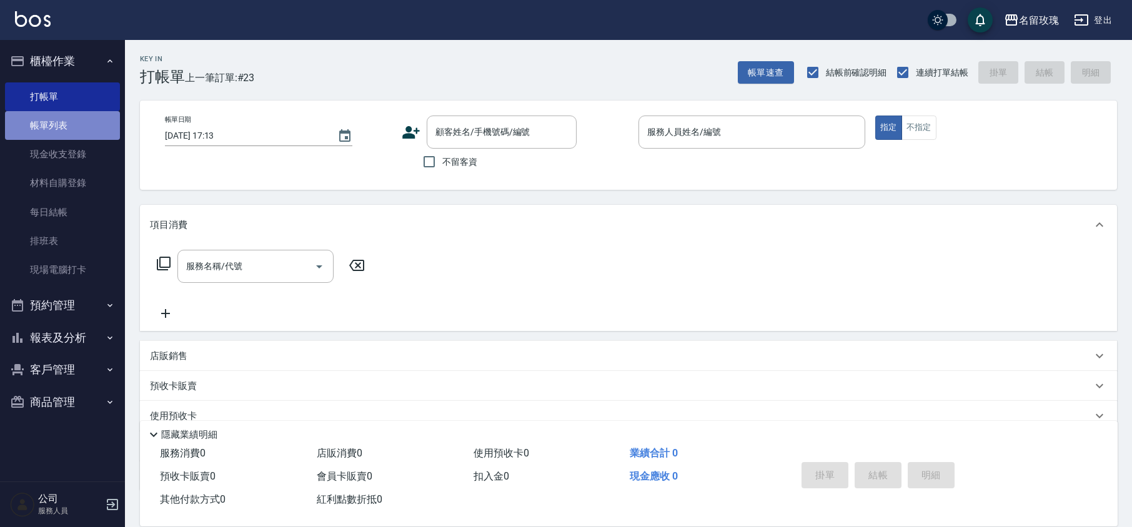
click at [72, 124] on link "帳單列表" at bounding box center [62, 125] width 115 height 29
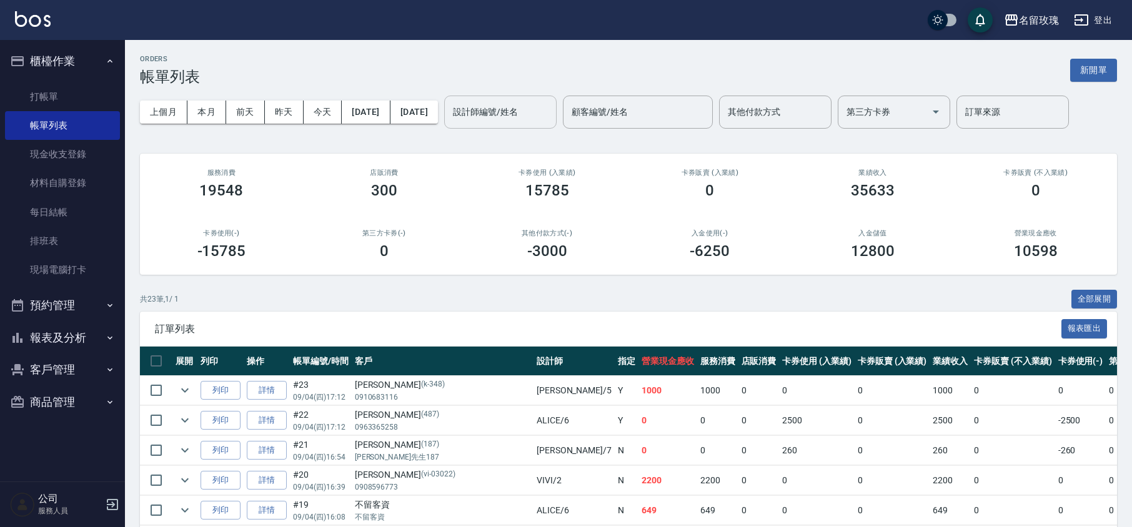
click at [530, 115] on input "設計師編號/姓名" at bounding box center [500, 112] width 101 height 22
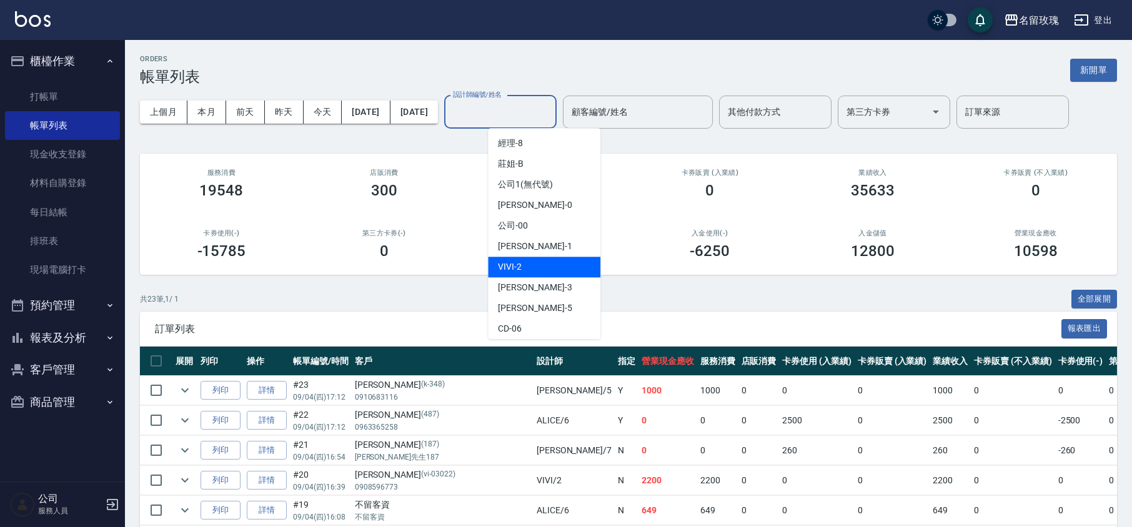
click at [545, 266] on div "VIVI -2" at bounding box center [544, 267] width 112 height 21
type input "VIVI-2"
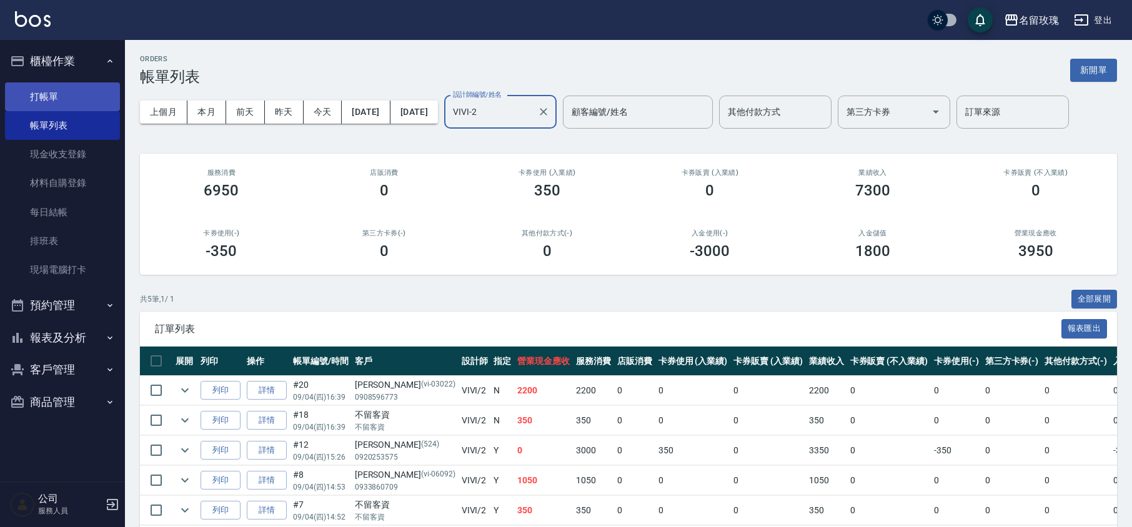
click at [73, 97] on link "打帳單" at bounding box center [62, 96] width 115 height 29
